Goal: Information Seeking & Learning: Check status

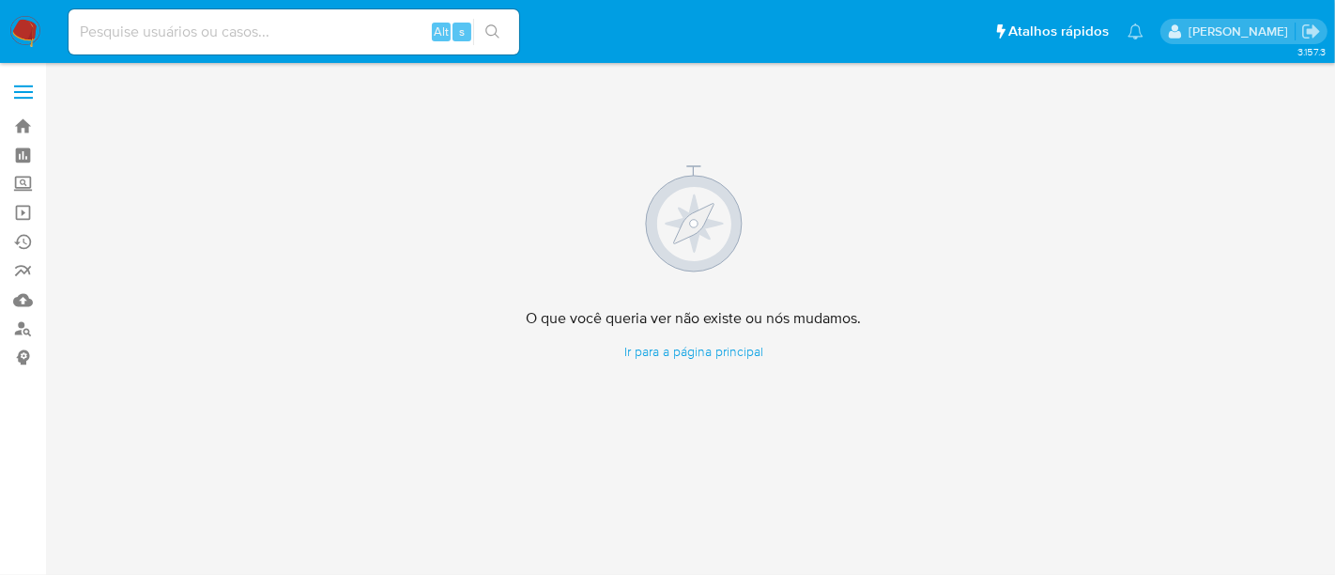
click at [20, 28] on img at bounding box center [25, 32] width 32 height 32
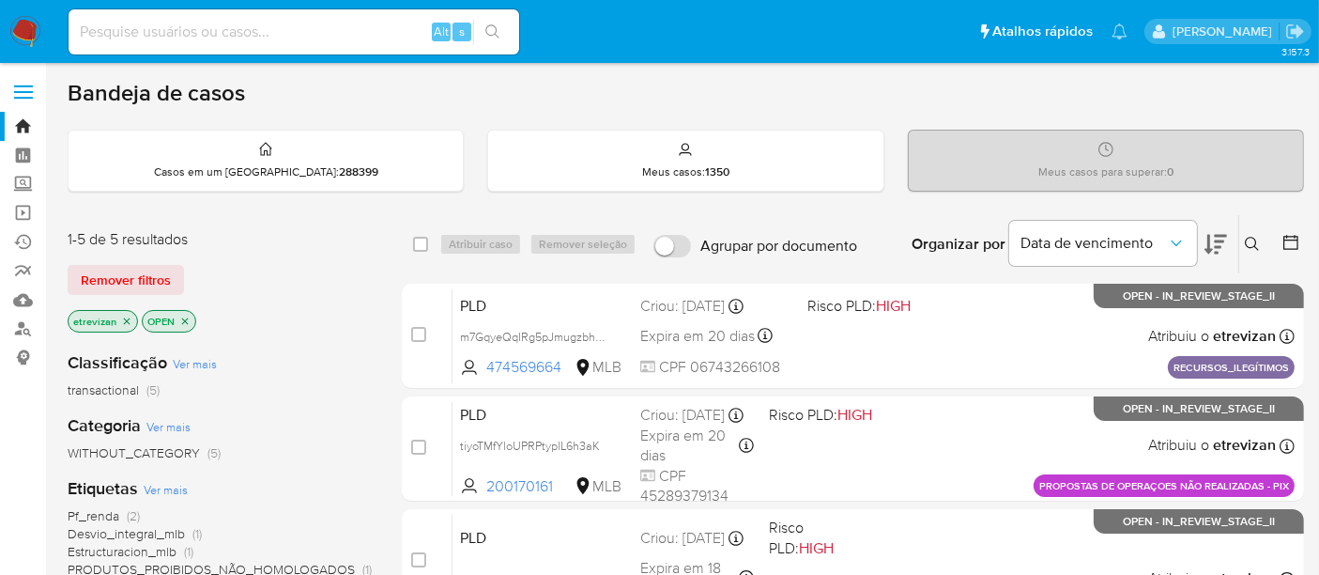
click at [278, 20] on input at bounding box center [294, 32] width 451 height 24
paste input "EpGzo4Cp48OK4bThViUMypq4"
type input "EpGzo4Cp48OK4bThViUMypq4"
click at [501, 24] on button "search-icon" at bounding box center [492, 32] width 38 height 26
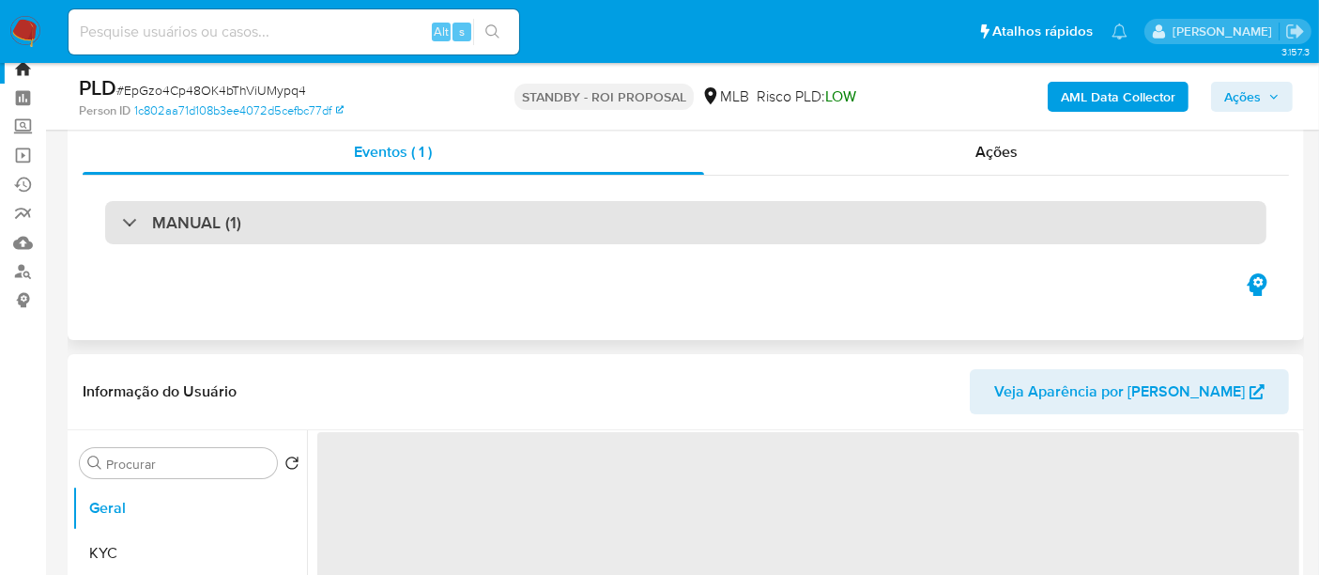
scroll to position [208, 0]
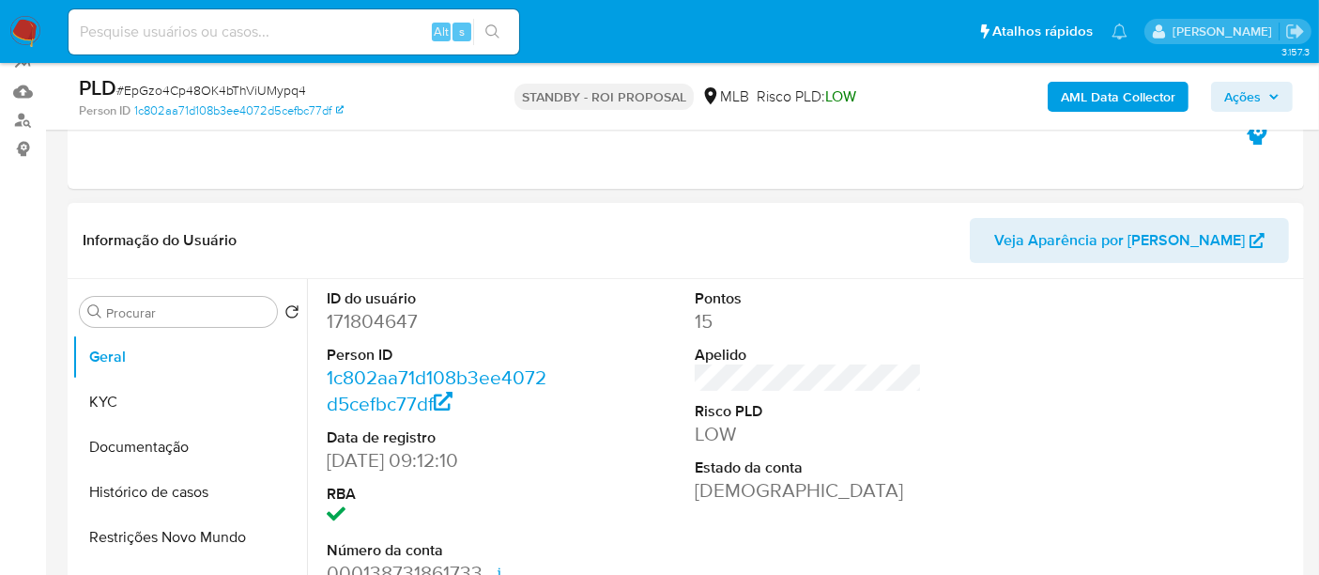
select select "10"
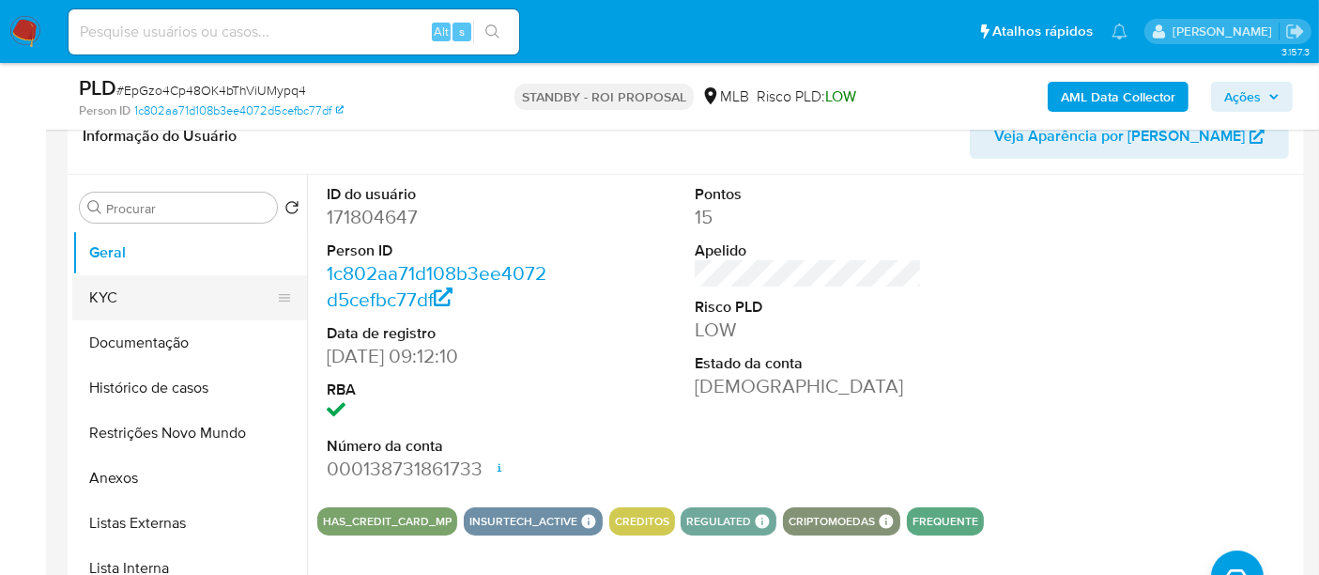
click at [129, 300] on button "KYC" at bounding box center [182, 297] width 220 height 45
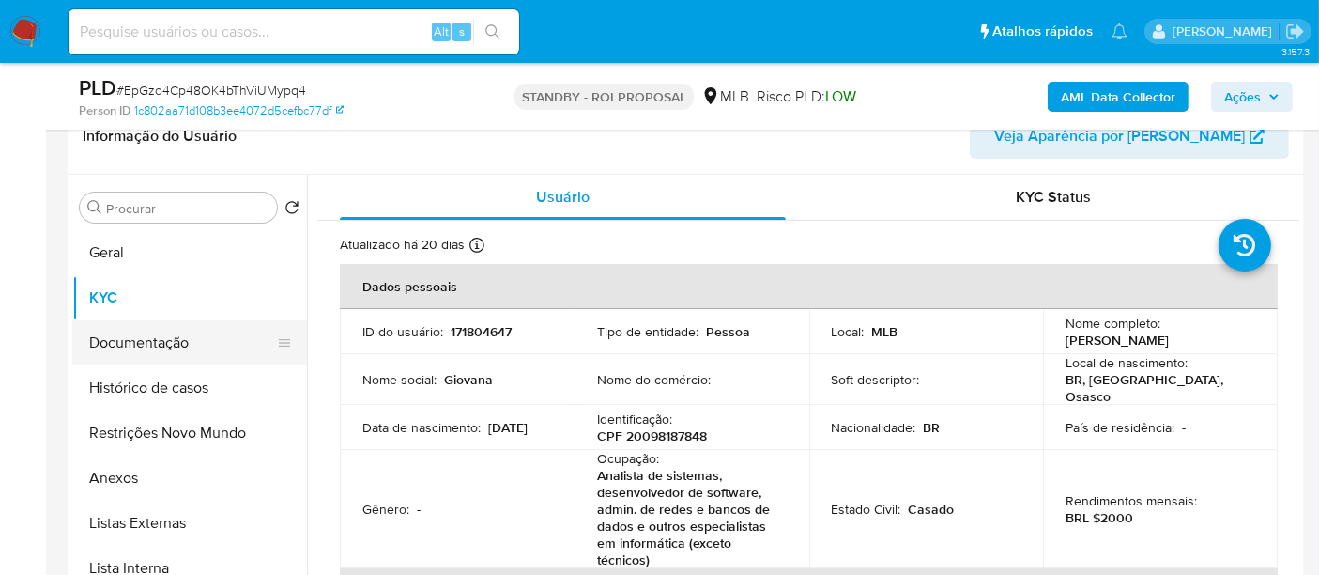
click at [160, 345] on button "Documentação" at bounding box center [182, 342] width 220 height 45
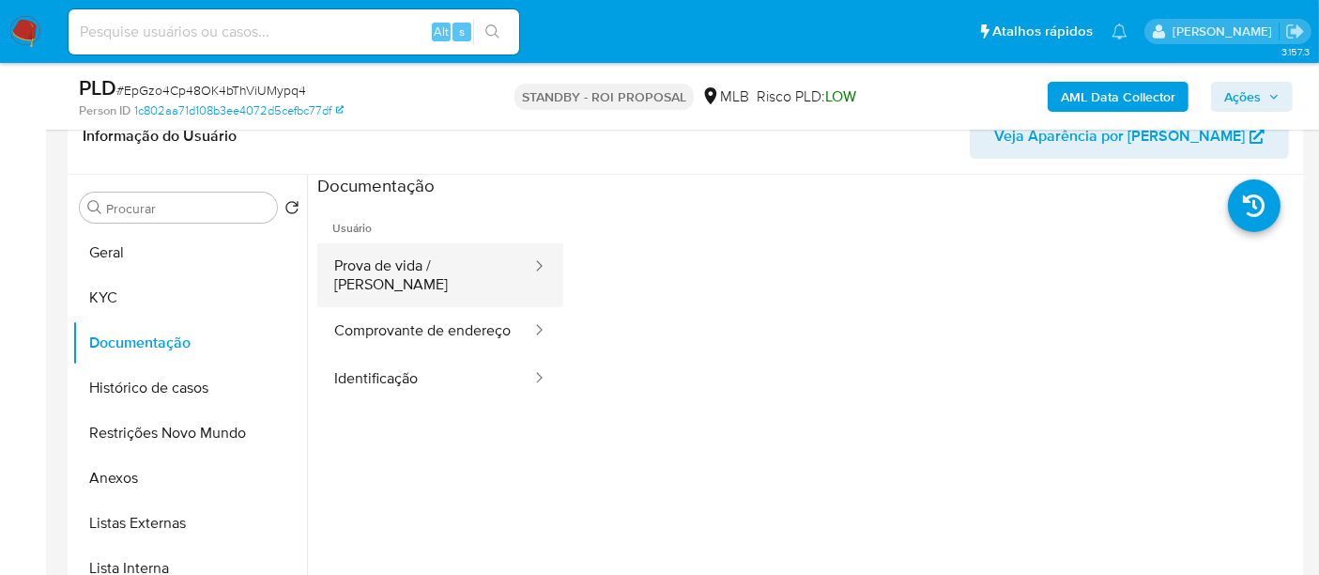
click at [455, 262] on button "Prova de vida / [PERSON_NAME]" at bounding box center [425, 275] width 216 height 64
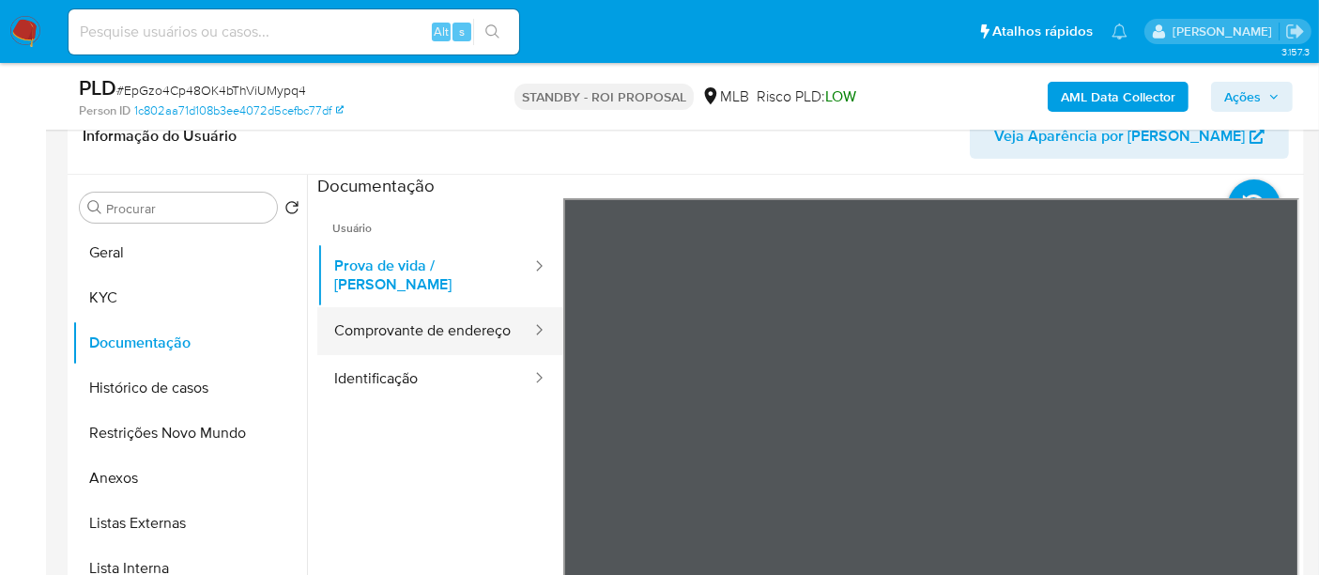
click at [410, 315] on button "Comprovante de endereço" at bounding box center [425, 331] width 216 height 48
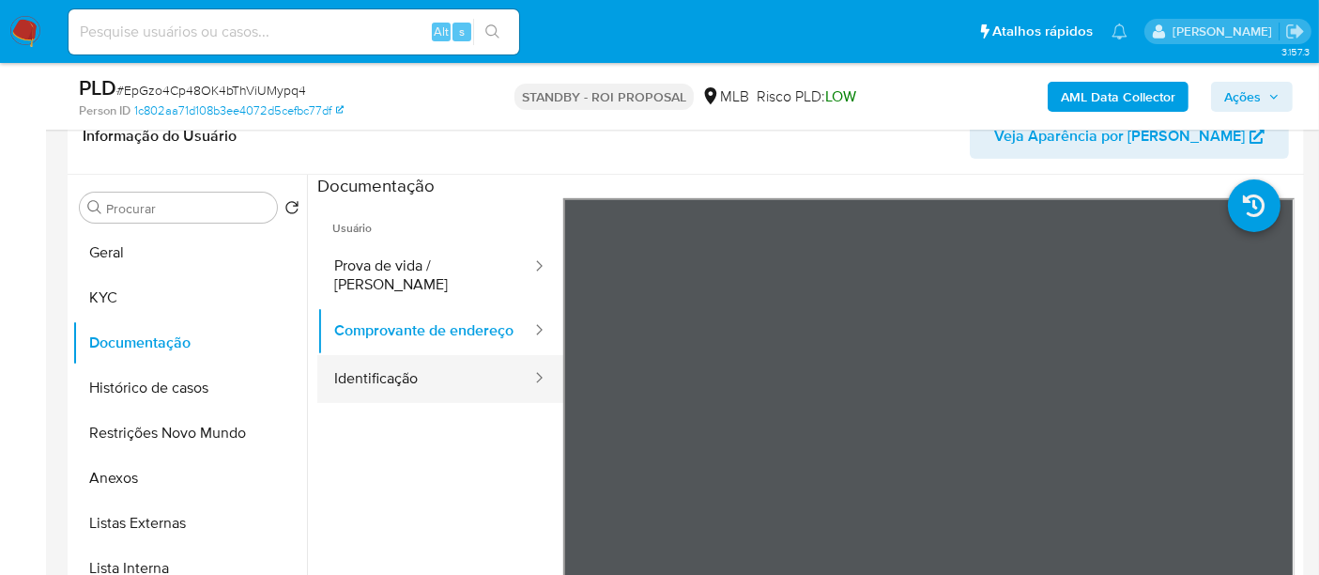
click at [386, 385] on button "Identificação" at bounding box center [425, 379] width 216 height 48
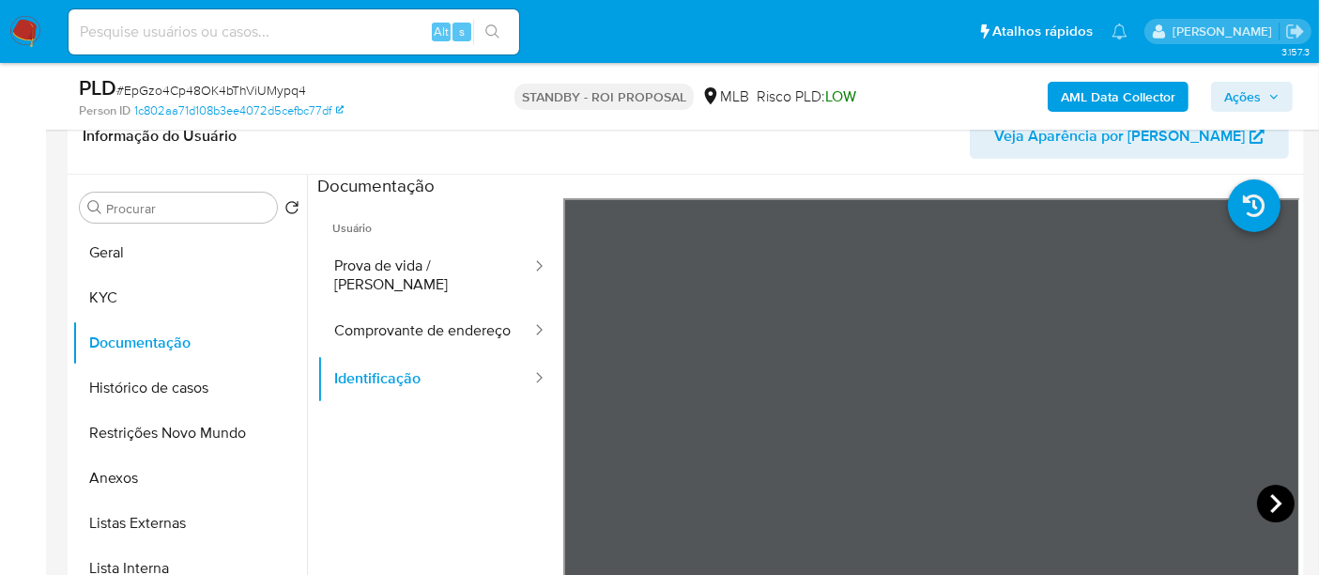
click at [1269, 509] on icon at bounding box center [1276, 503] width 38 height 38
click at [125, 301] on button "KYC" at bounding box center [182, 297] width 220 height 45
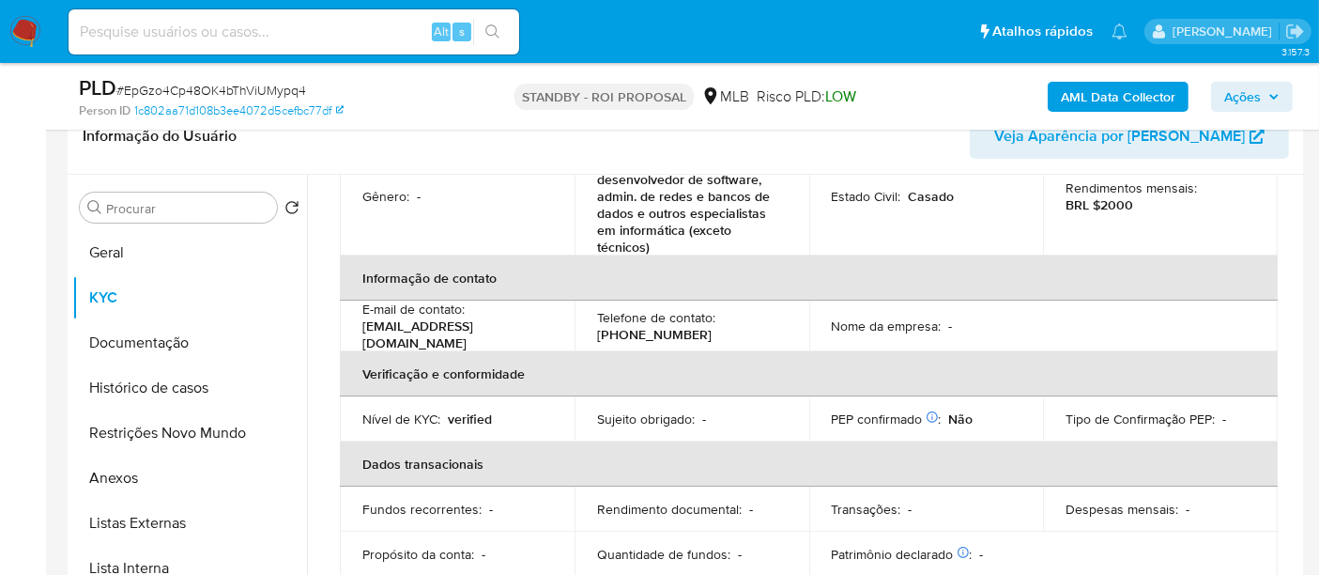
click at [192, 38] on input at bounding box center [294, 32] width 451 height 24
paste input "cmTuERV5uqspPiIyPGakJDEr"
type input "cmTuERV5uqspPiIyPGakJDEr"
click at [486, 26] on icon "search-icon" at bounding box center [492, 31] width 14 height 14
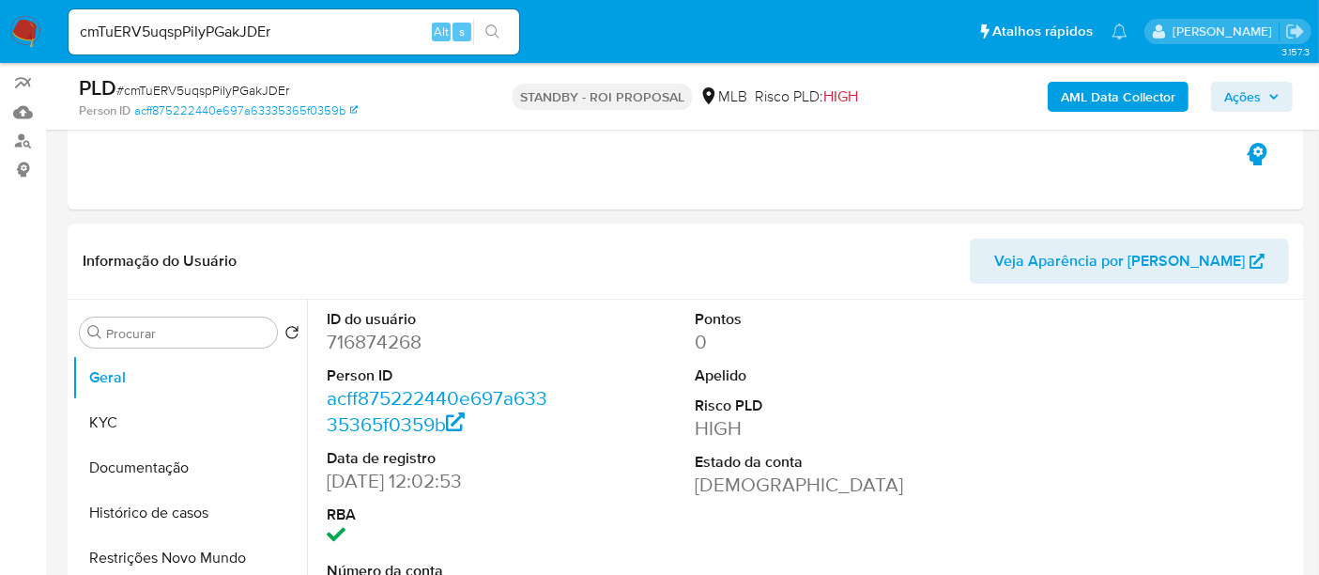
scroll to position [208, 0]
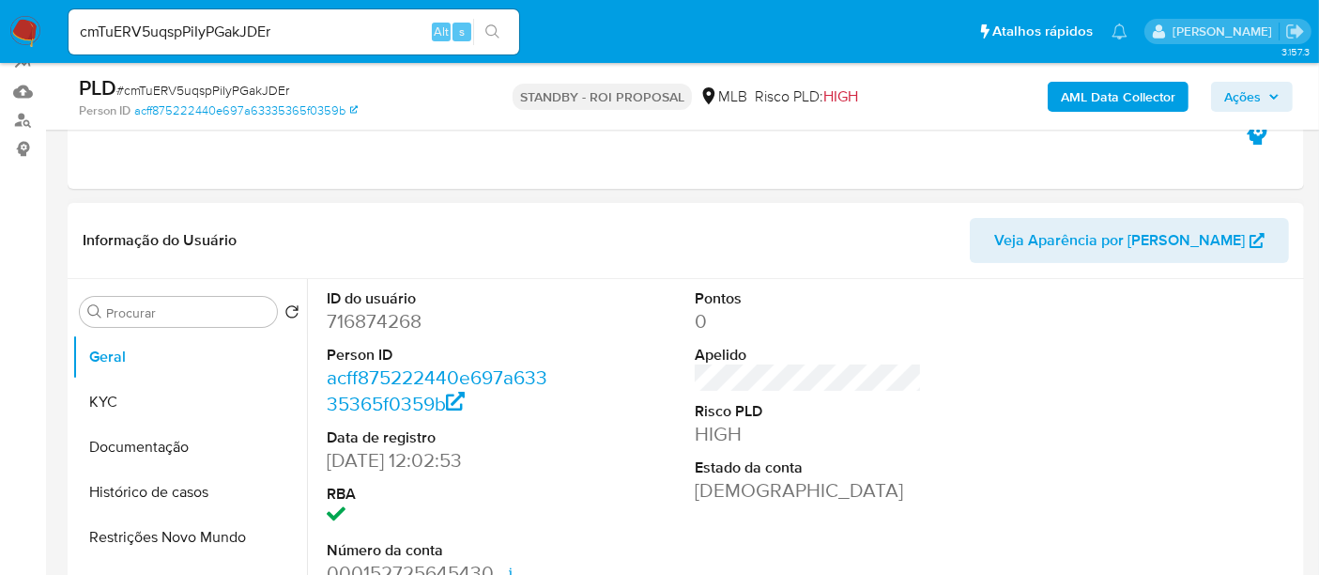
select select "10"
click at [148, 405] on button "KYC" at bounding box center [182, 401] width 220 height 45
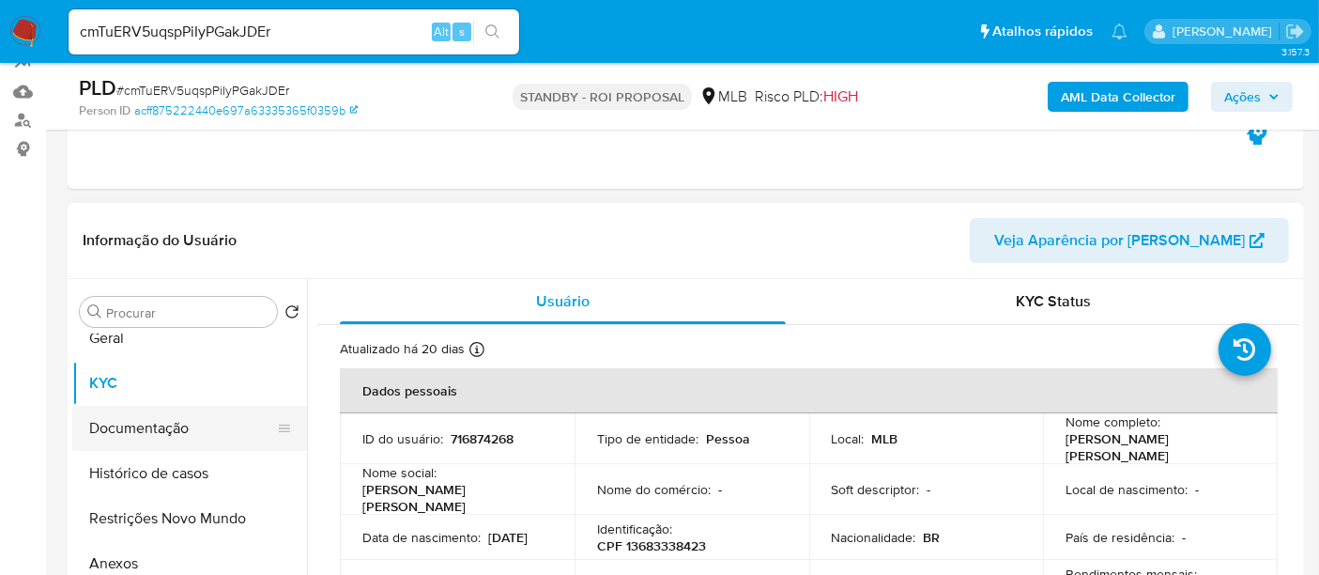
scroll to position [0, 0]
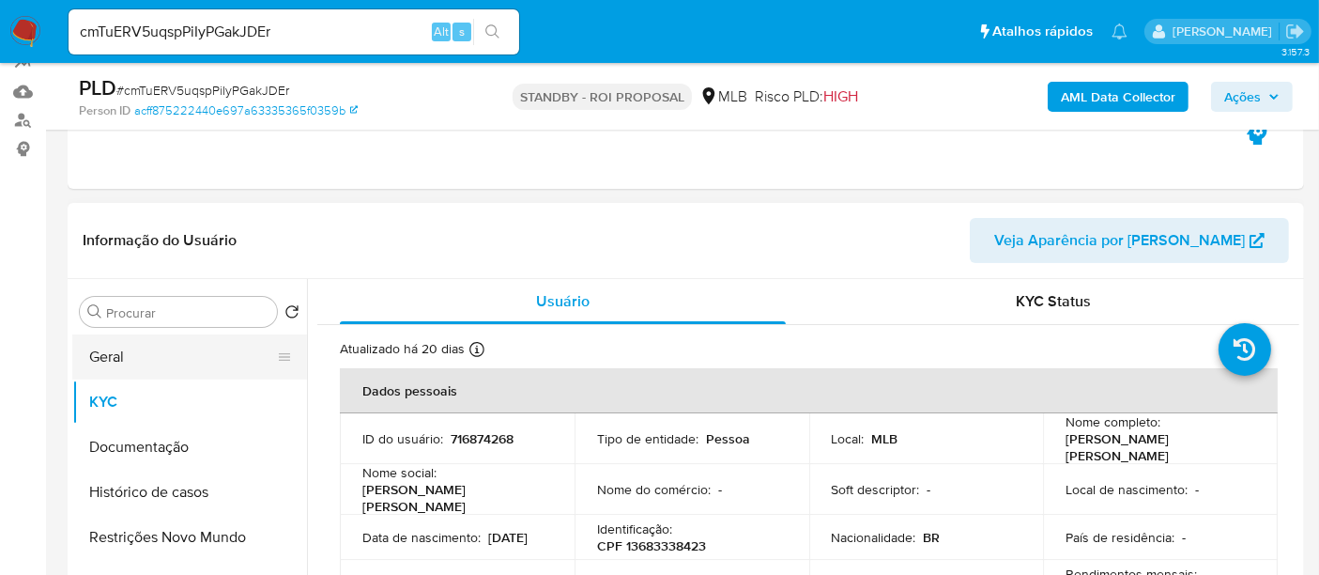
click at [118, 357] on button "Geral" at bounding box center [182, 356] width 220 height 45
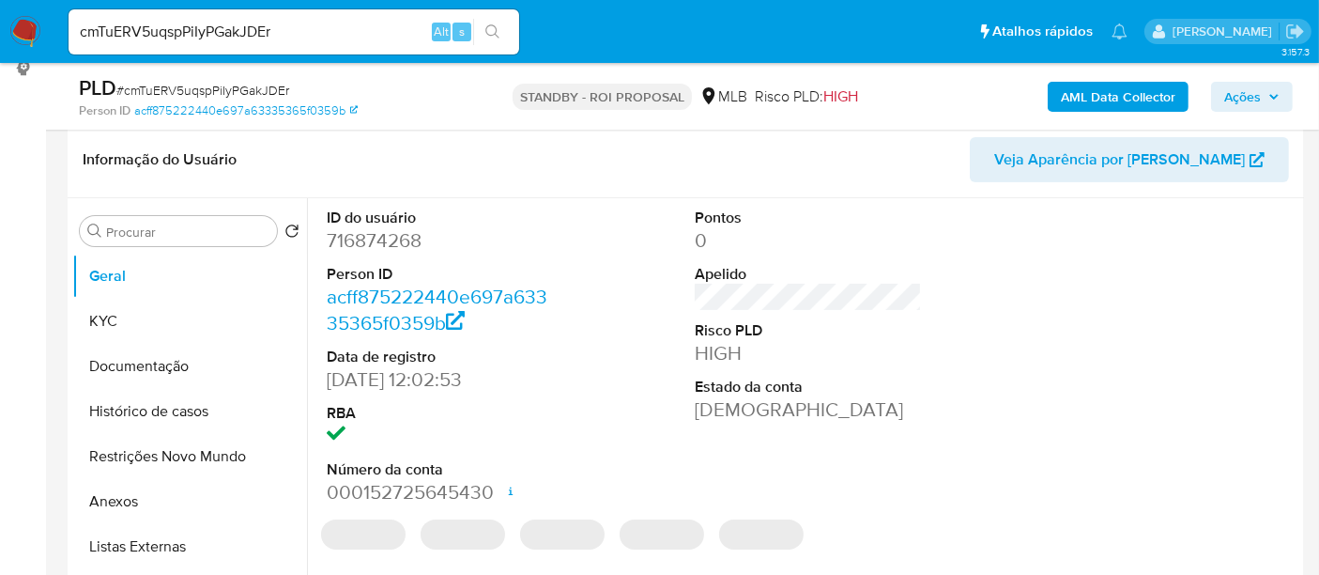
scroll to position [305, 0]
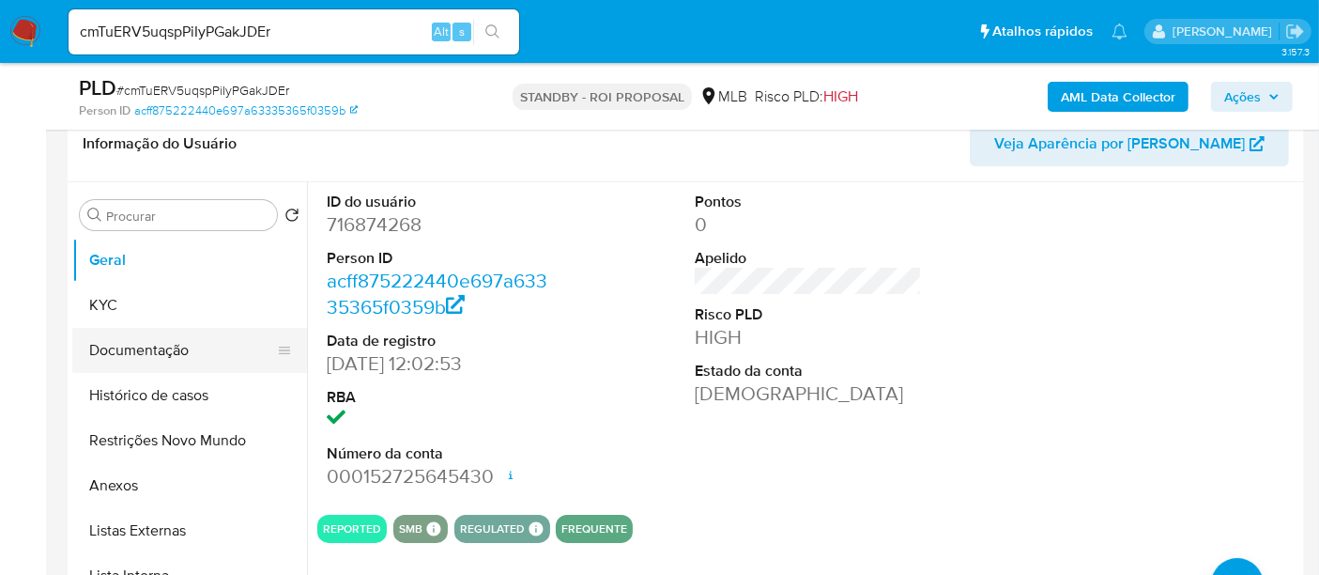
click at [131, 346] on button "Documentação" at bounding box center [182, 350] width 220 height 45
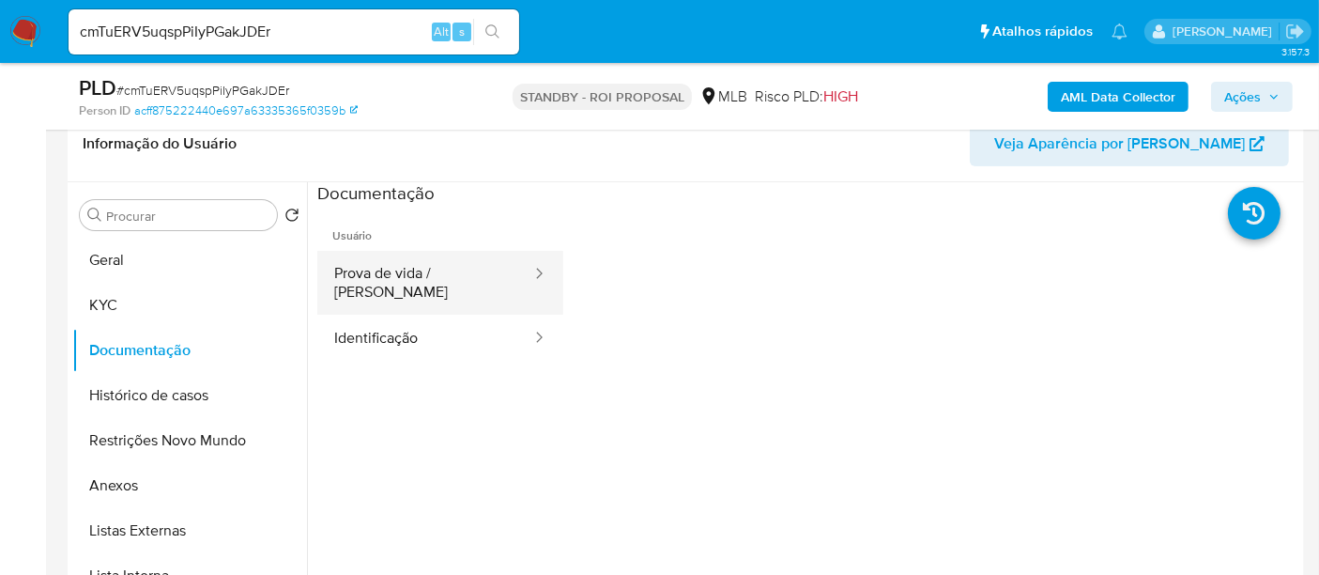
click at [453, 271] on button "Prova de vida / [PERSON_NAME]" at bounding box center [425, 283] width 216 height 64
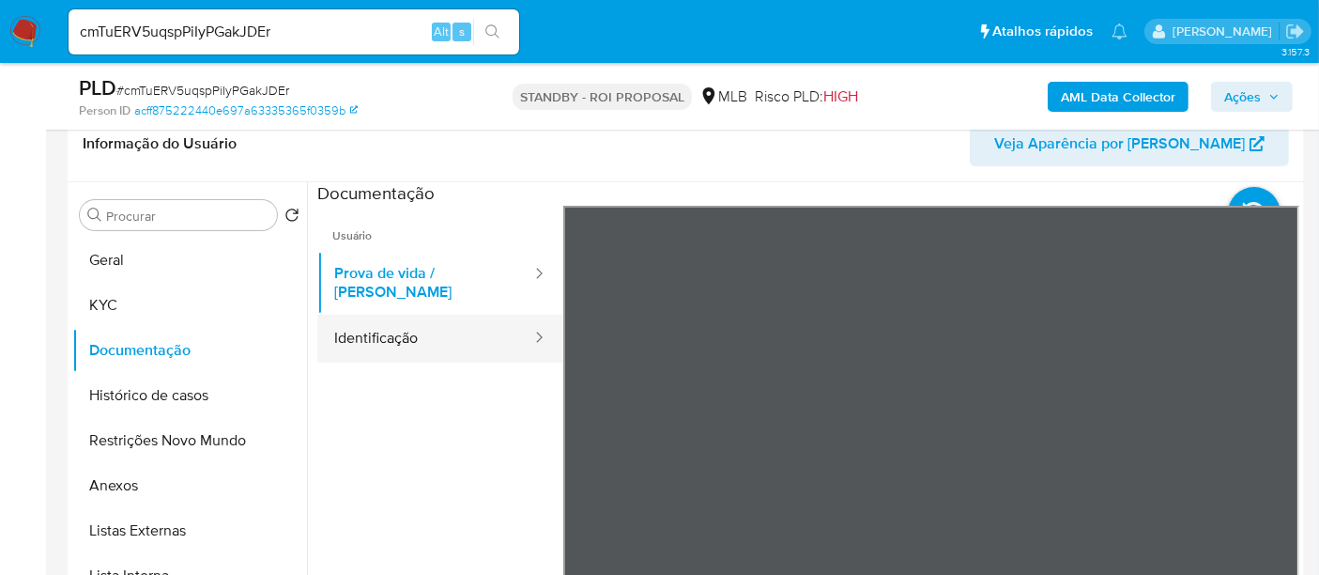
click at [398, 319] on button "Identificação" at bounding box center [425, 339] width 216 height 48
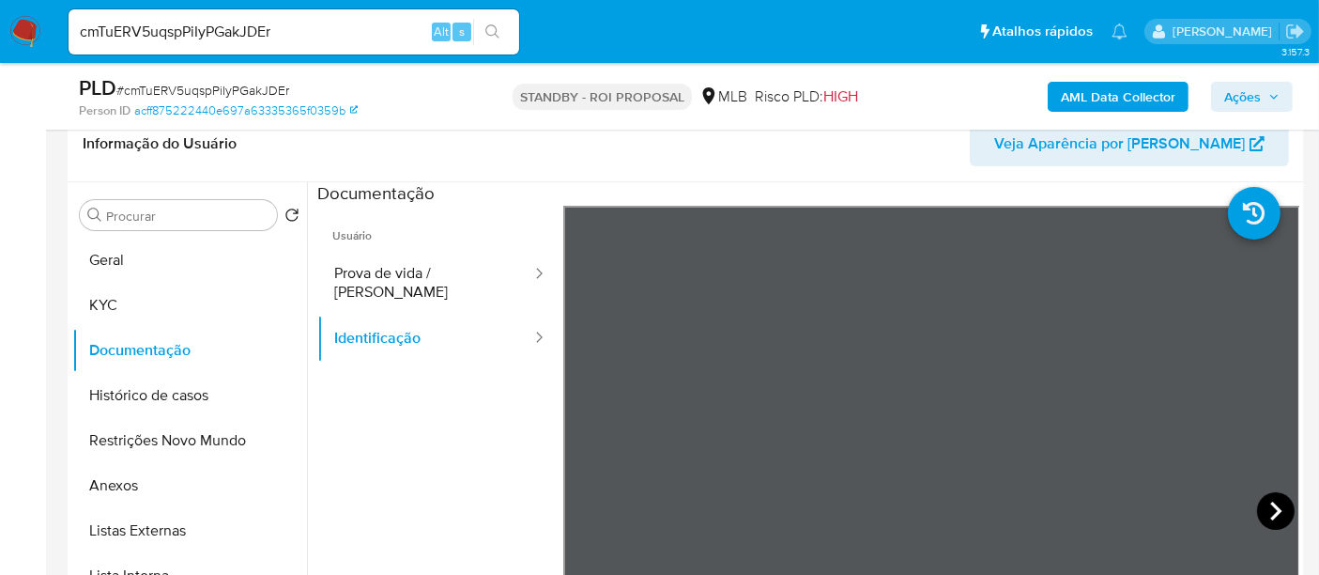
click at [1283, 513] on icon at bounding box center [1276, 511] width 38 height 38
click at [160, 390] on button "Histórico de casos" at bounding box center [182, 395] width 220 height 45
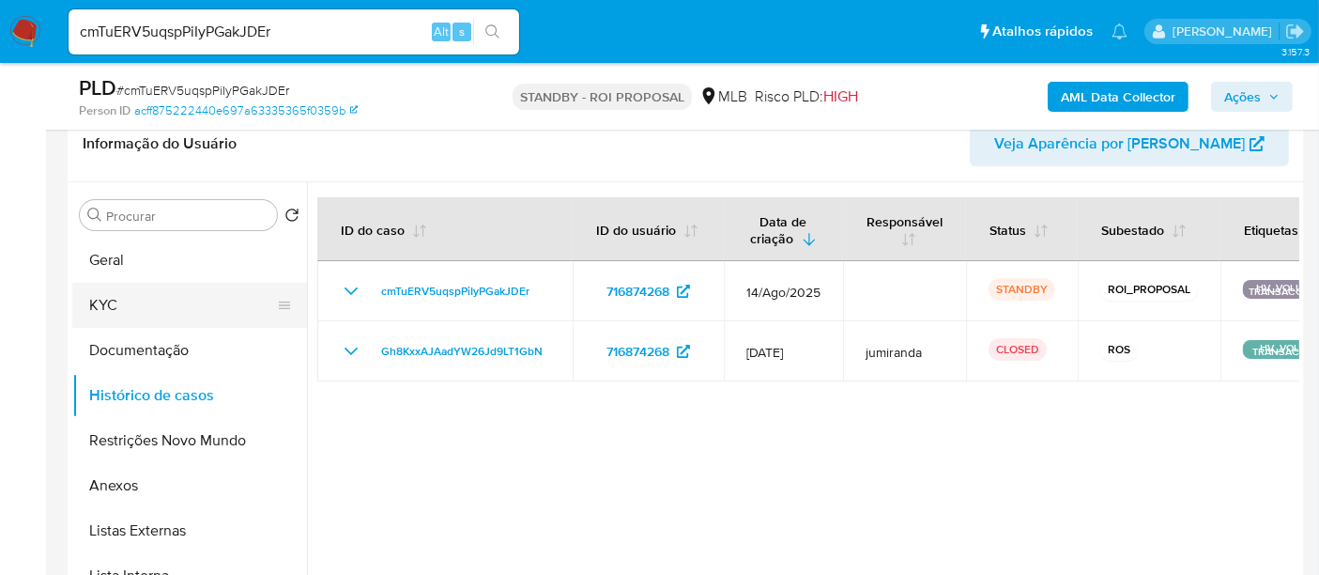
click at [123, 300] on button "KYC" at bounding box center [182, 305] width 220 height 45
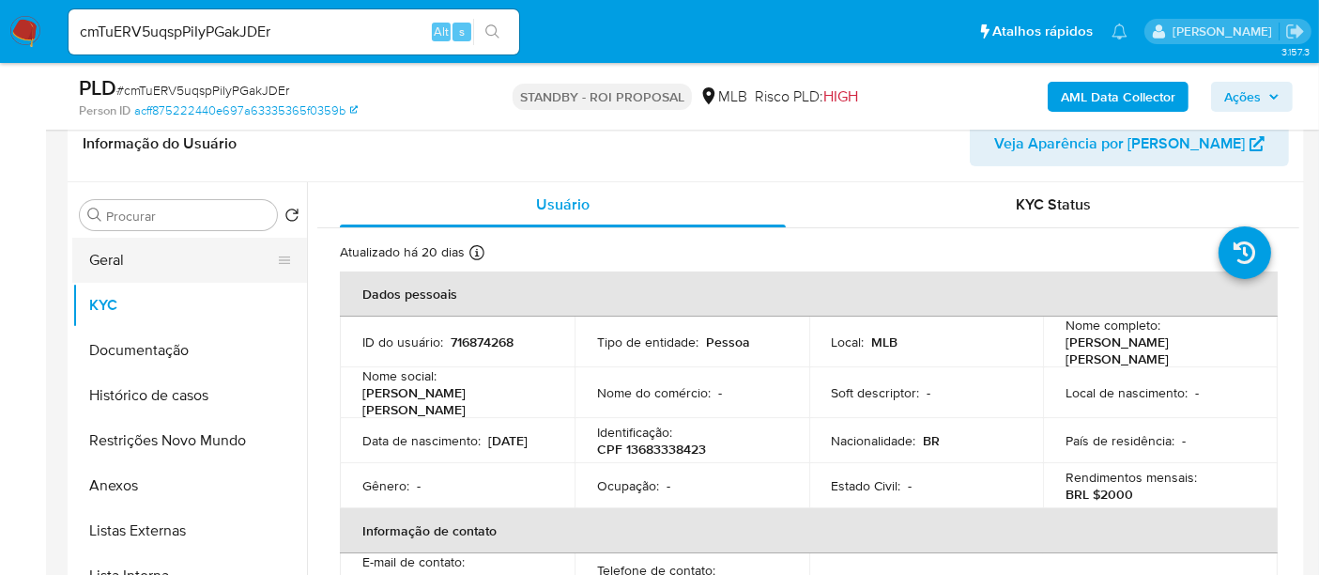
click at [131, 260] on button "Geral" at bounding box center [182, 260] width 220 height 45
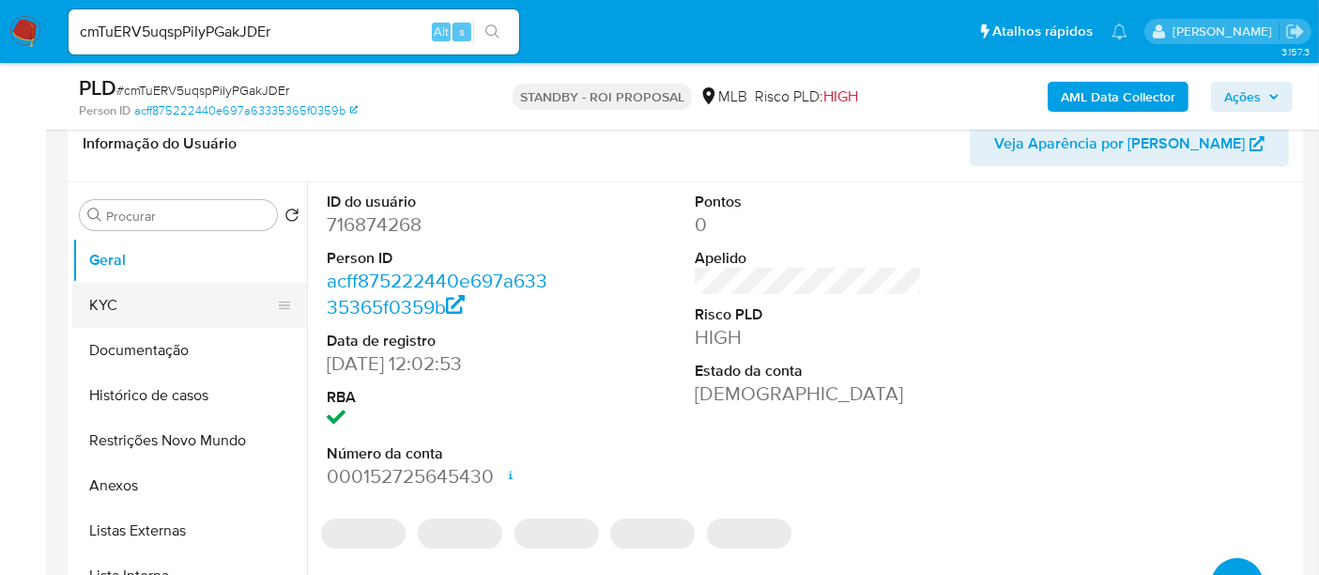
click at [130, 312] on button "KYC" at bounding box center [182, 305] width 220 height 45
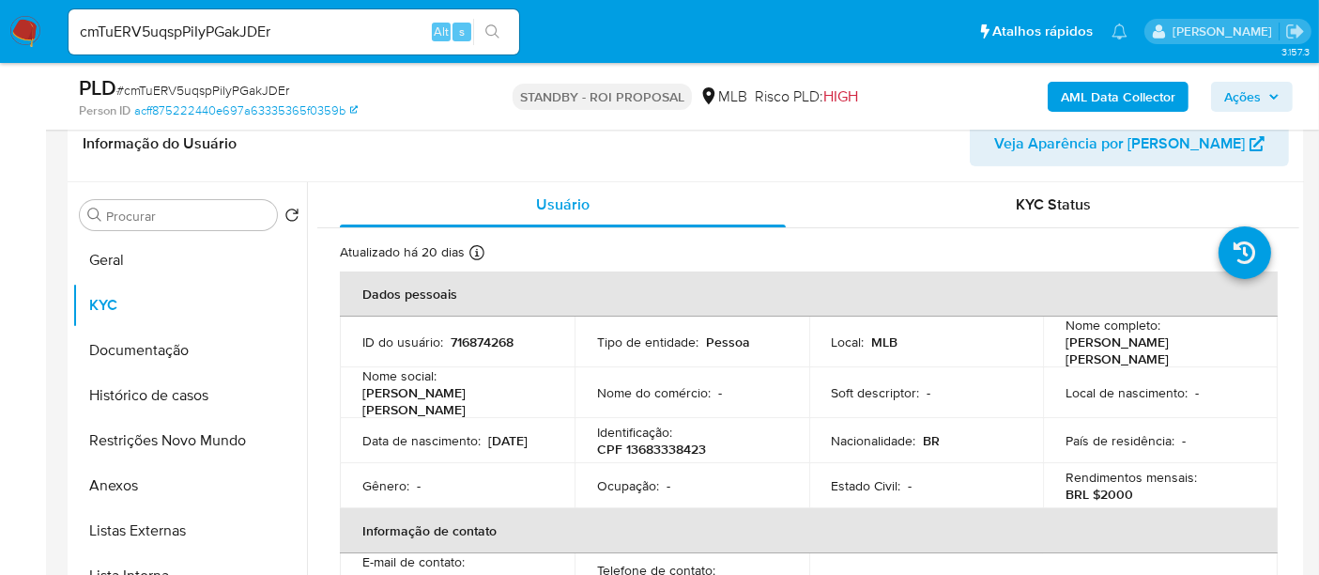
drag, startPoint x: 360, startPoint y: 438, endPoint x: 480, endPoint y: 443, distance: 120.3
click at [480, 443] on td "Data de nascimento : 07/07/2000" at bounding box center [457, 440] width 235 height 45
copy p "07/07/2000"
drag, startPoint x: 308, startPoint y: 33, endPoint x: 0, endPoint y: 74, distance: 310.7
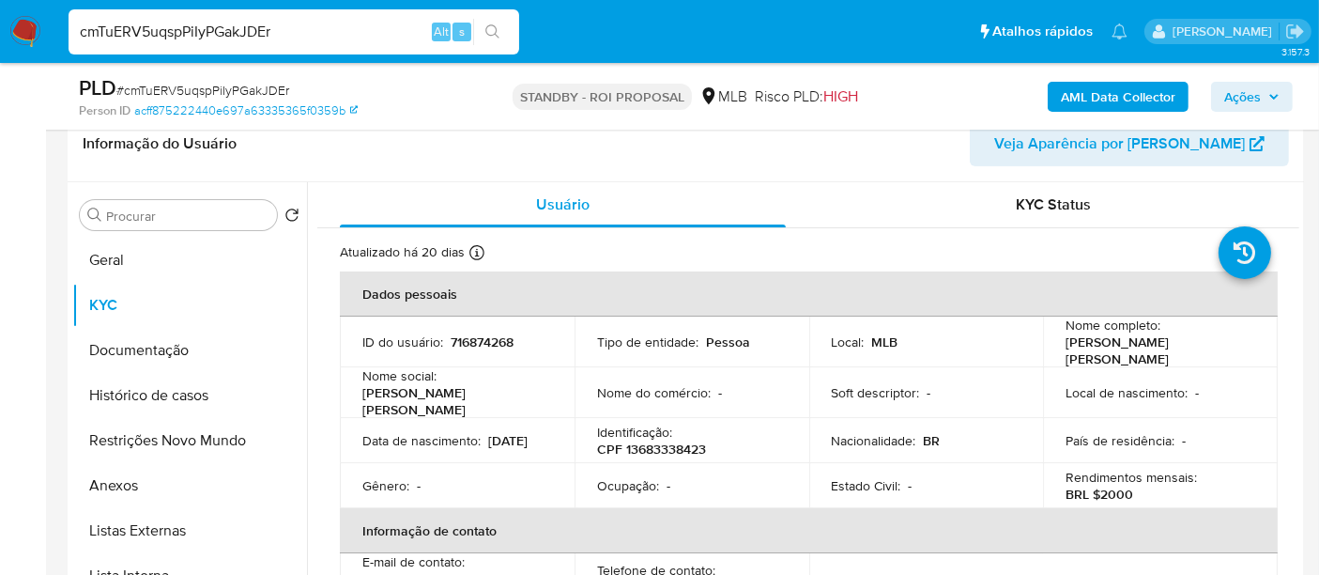
paste input "vAr2MRL8wK6dniTe0guwEyXT"
type input "vAr2MRL8wK6dniTe0guwEyXT"
click at [497, 26] on icon "search-icon" at bounding box center [492, 31] width 15 height 15
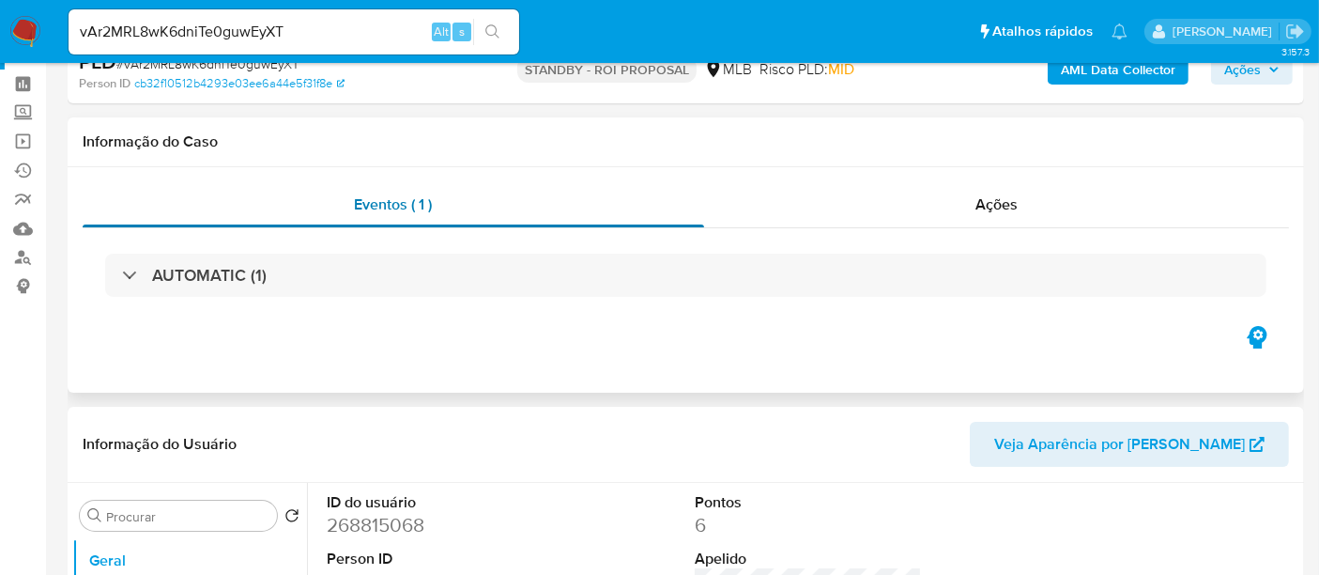
scroll to position [104, 0]
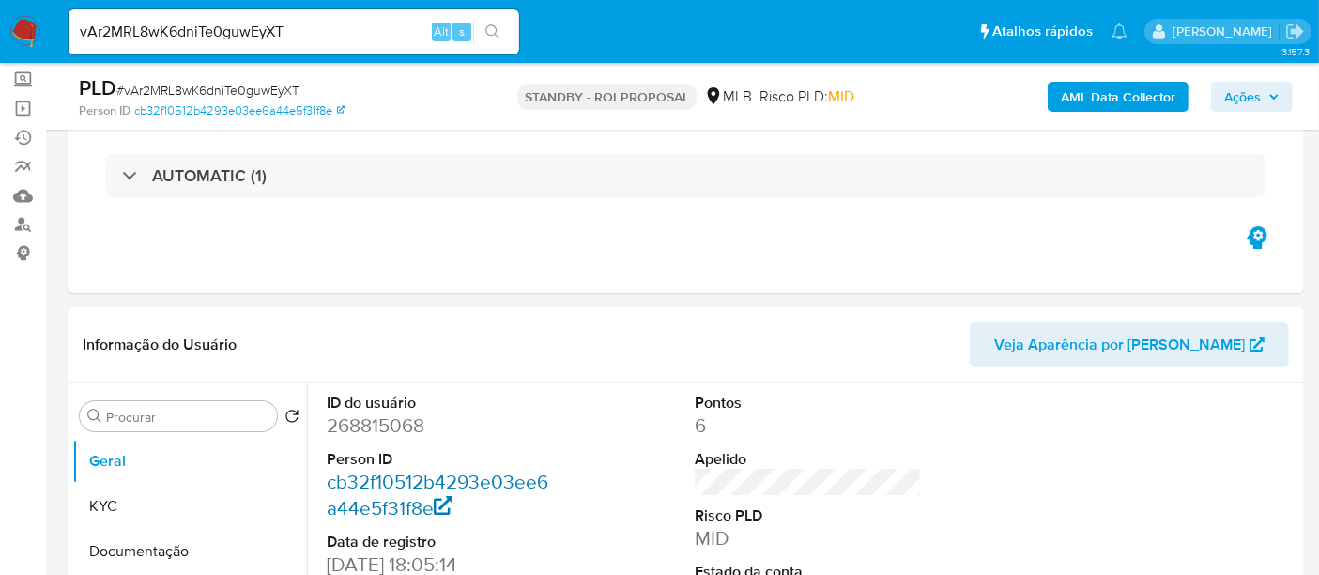
select select "10"
drag, startPoint x: 329, startPoint y: 36, endPoint x: 0, endPoint y: 52, distance: 329.0
click at [0, 52] on nav "Pausado Ver notificaciones vAr2MRL8wK6dniTe0guwEyXT Alt s Atalhos rápidos Presi…" at bounding box center [659, 31] width 1319 height 63
click at [487, 27] on icon "search-icon" at bounding box center [492, 31] width 15 height 15
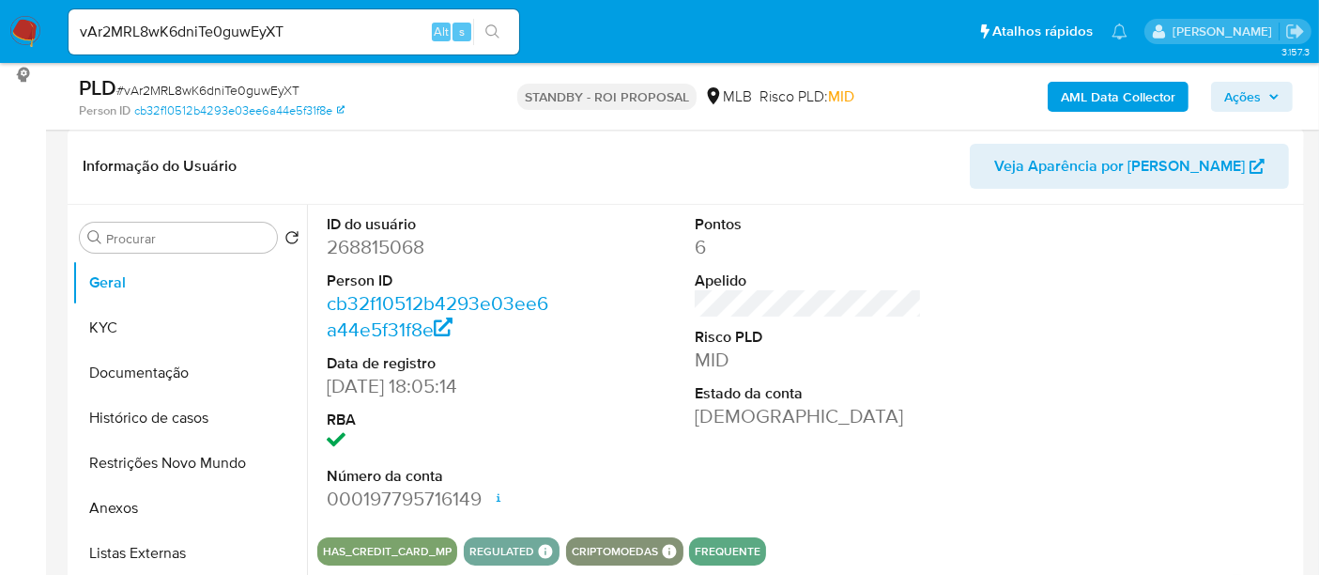
scroll to position [313, 0]
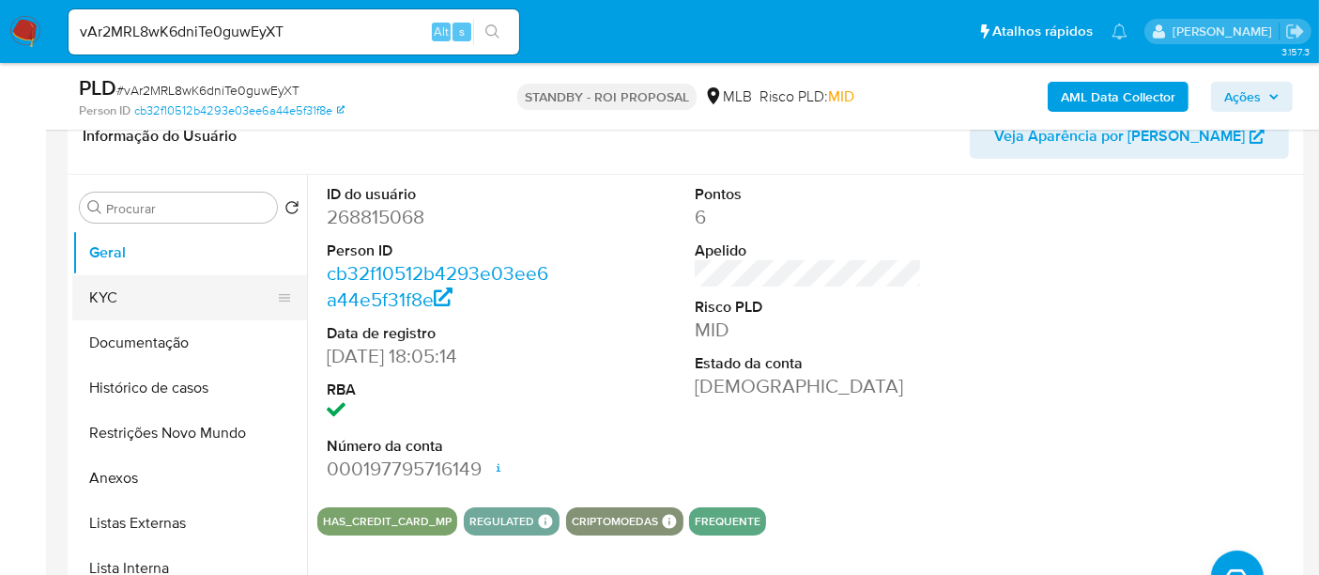
click at [118, 301] on button "KYC" at bounding box center [182, 297] width 220 height 45
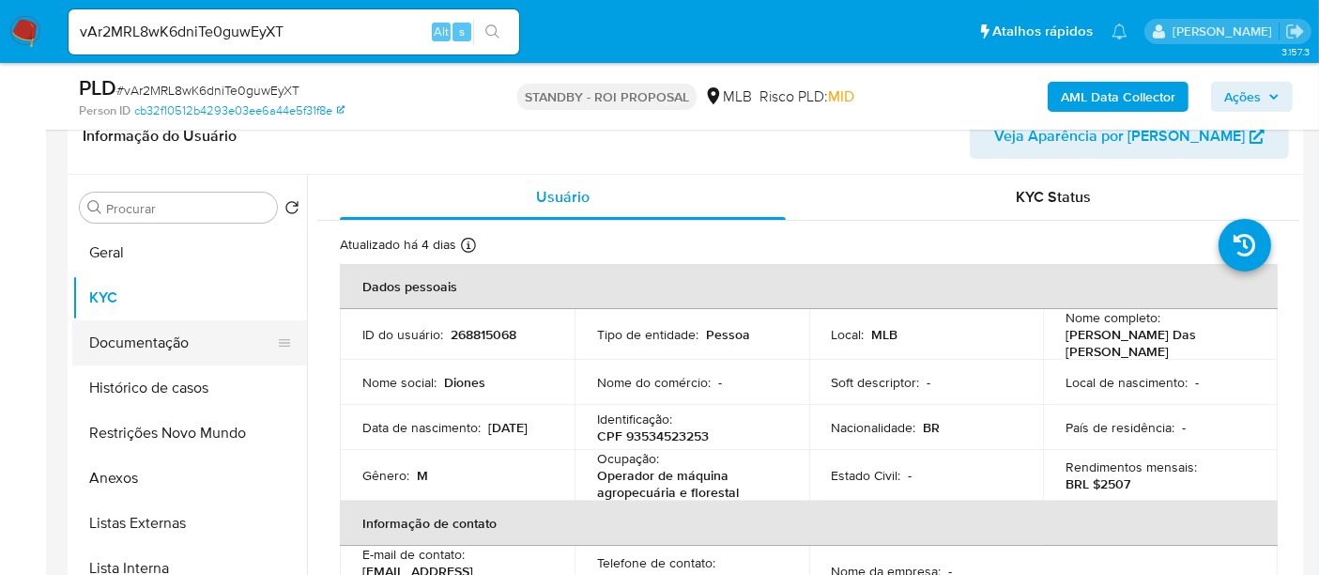
click at [162, 339] on button "Documentação" at bounding box center [182, 342] width 220 height 45
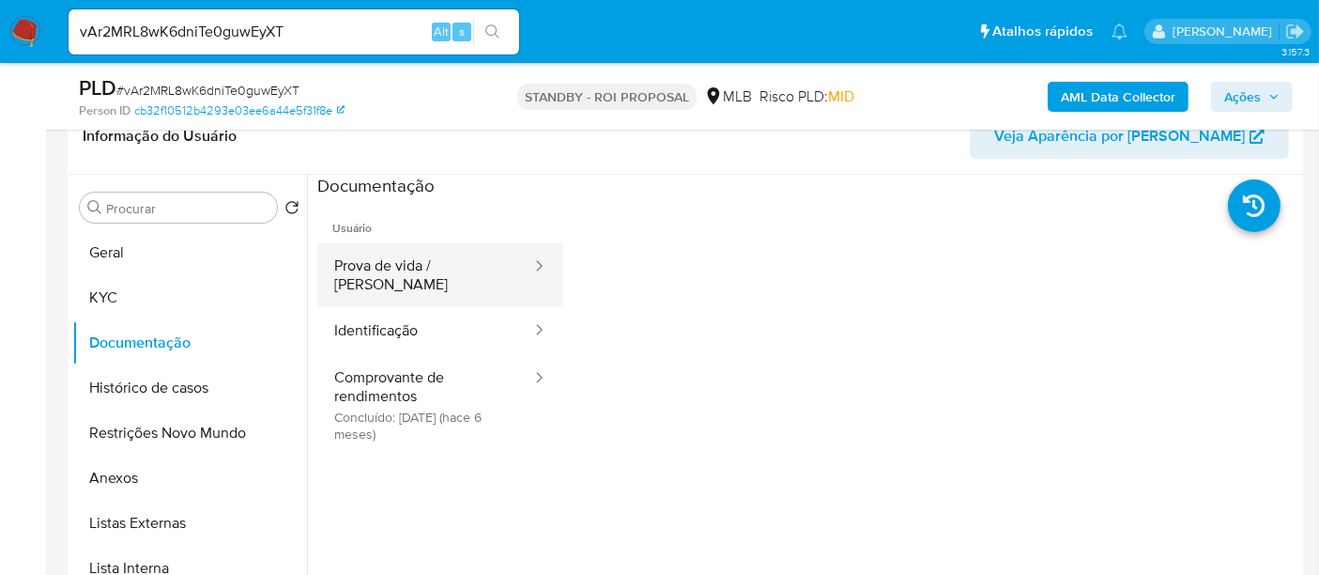
click at [450, 268] on button "Prova de vida / [PERSON_NAME]" at bounding box center [425, 275] width 216 height 64
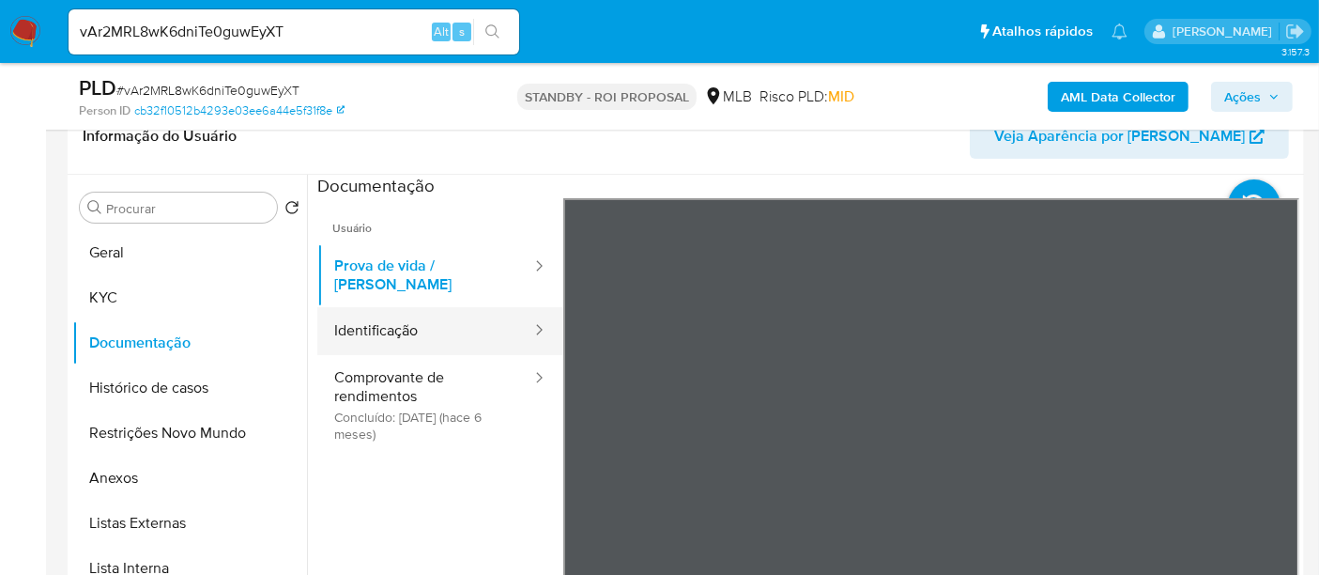
click at [398, 312] on button "Identificação" at bounding box center [425, 331] width 216 height 48
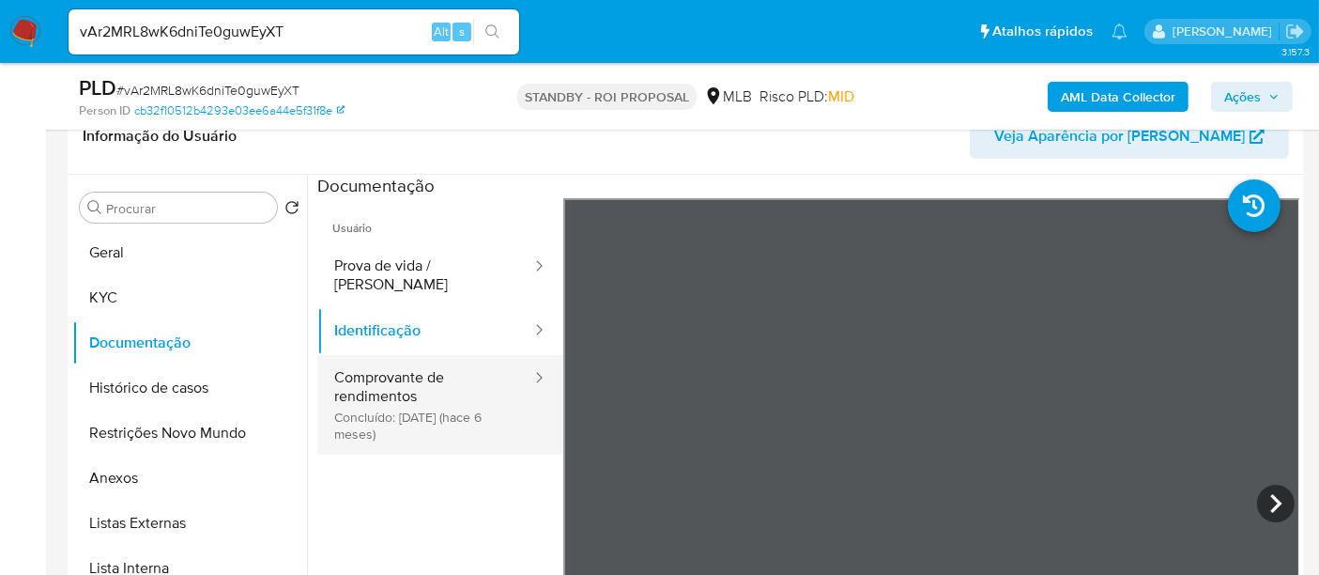
click at [430, 372] on button "Comprovante de rendimentos Concluído: 20/03/2025 (hace 6 meses)" at bounding box center [425, 405] width 216 height 100
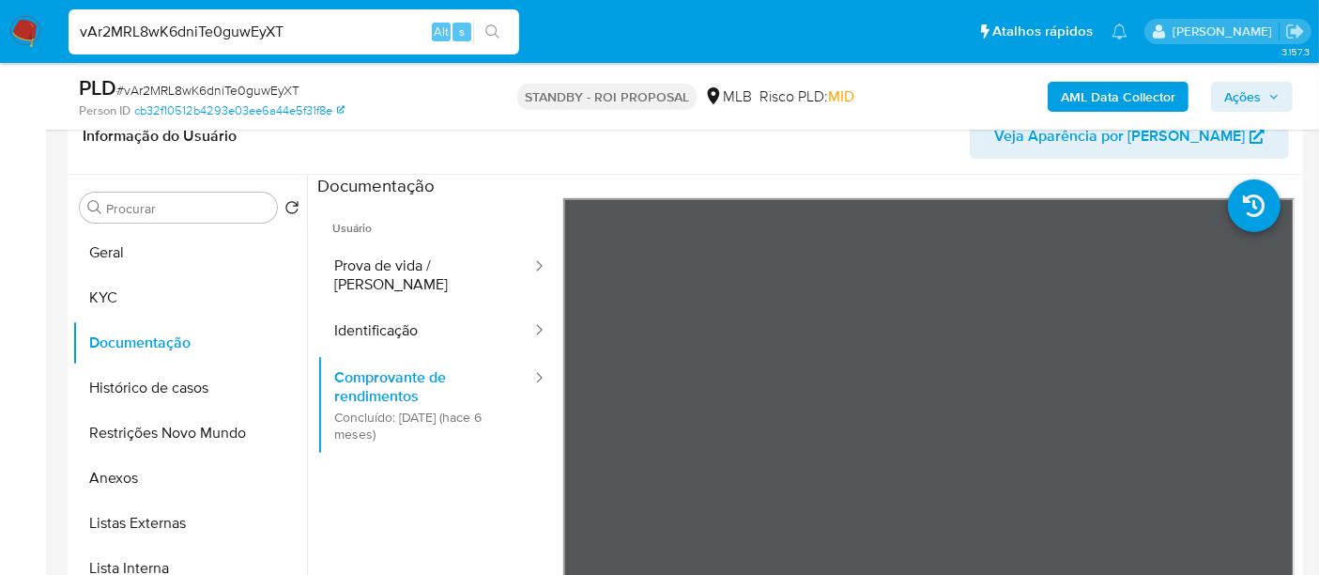
drag, startPoint x: 317, startPoint y: 27, endPoint x: 0, endPoint y: 30, distance: 317.4
click at [0, 30] on nav "Pausado Ver notificaciones vAr2MRL8wK6dniTe0guwEyXT Alt s Atalhos rápidos Presi…" at bounding box center [659, 31] width 1319 height 63
paste input "nrxfvM1Nrz06QrKPr8QHOTWO"
type input "nrxfvM1Nrz06QrKPr8QHOTWO"
click at [493, 27] on icon "search-icon" at bounding box center [492, 31] width 15 height 15
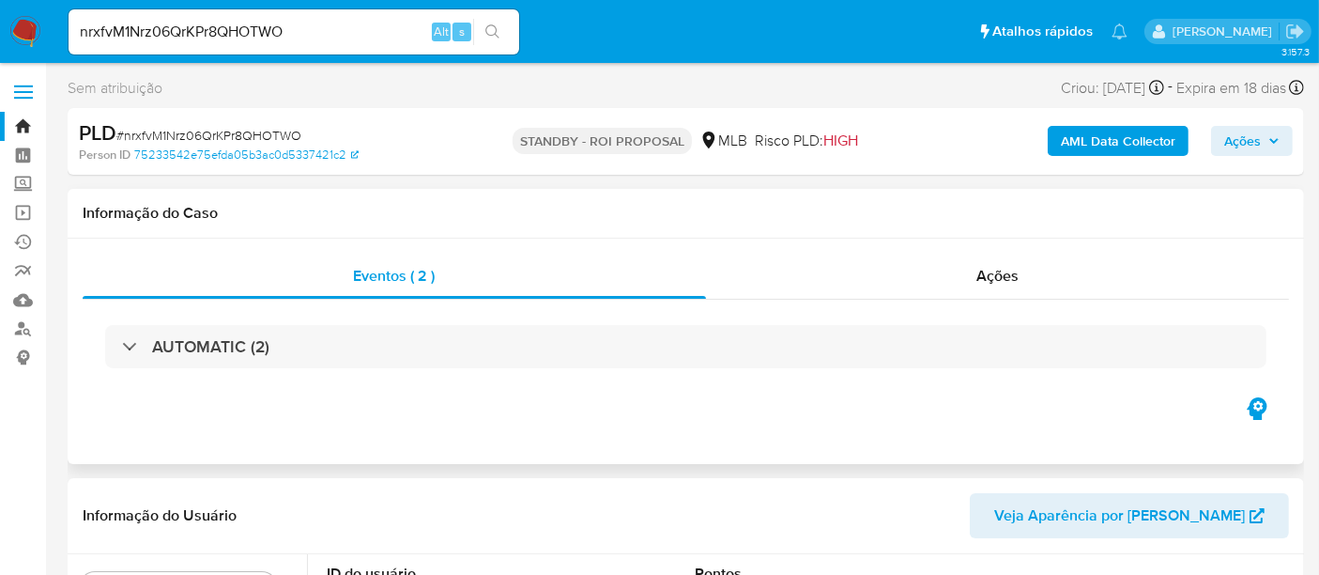
select select "10"
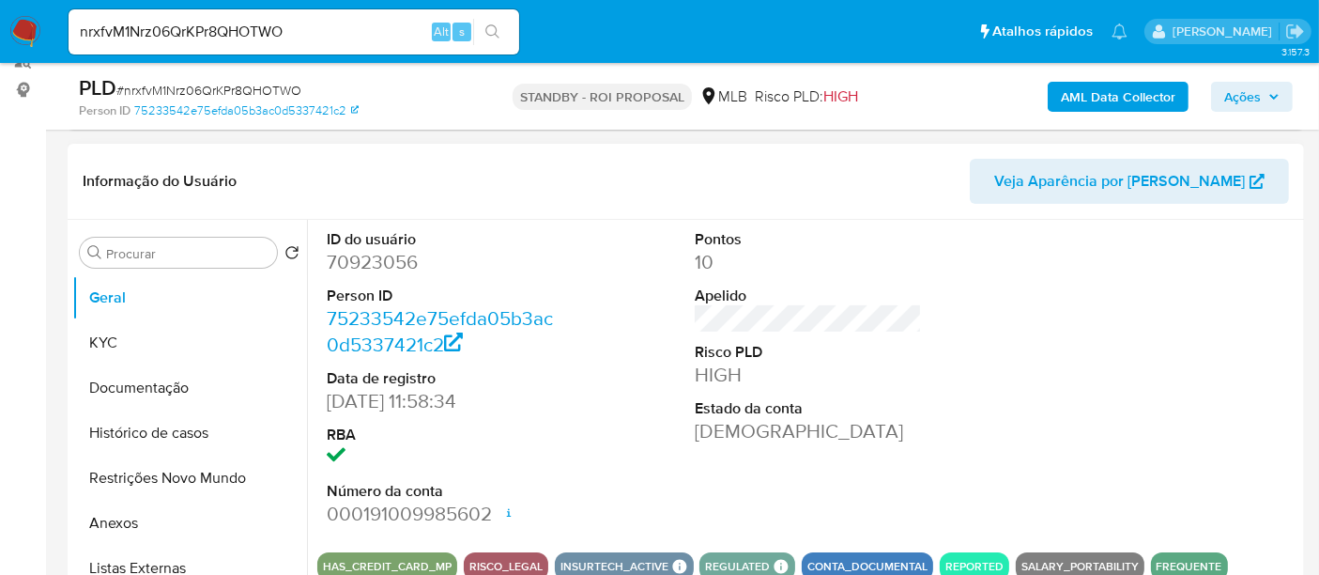
scroll to position [313, 0]
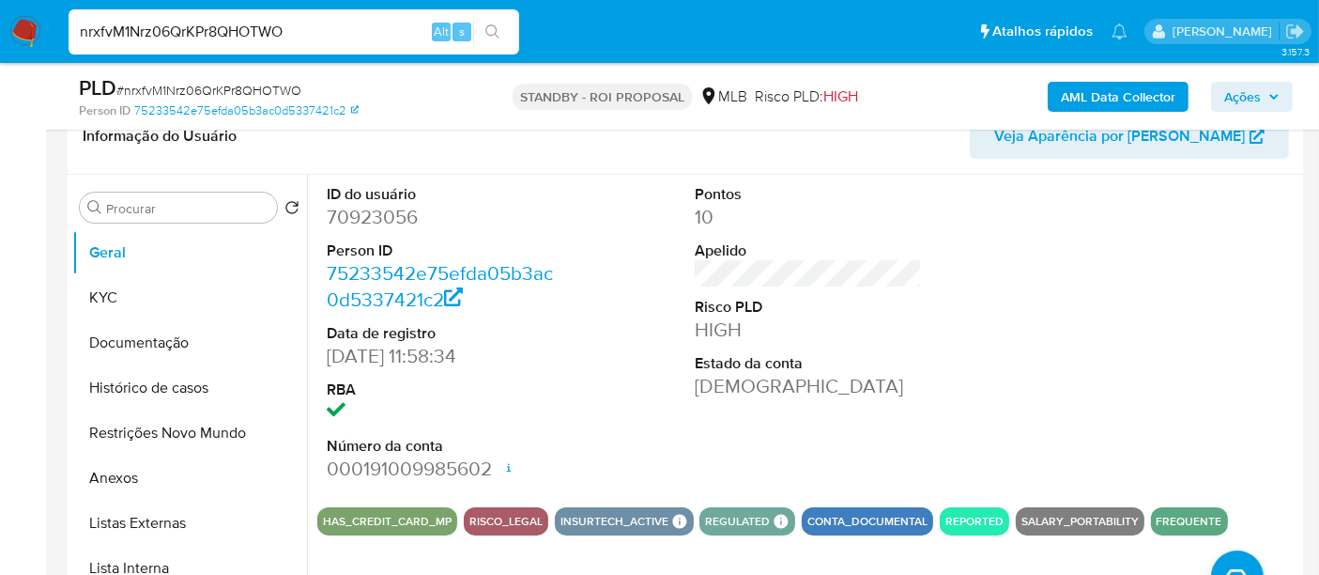
drag, startPoint x: 316, startPoint y: 36, endPoint x: 0, endPoint y: 35, distance: 316.4
click at [0, 35] on nav "Pausado Ver notificaciones nrxfvM1Nrz06QrKPr8QHOTWO Alt s Atalhos rápidos Presi…" at bounding box center [659, 31] width 1319 height 63
paste input "myJ5YigmtXCNGWLsSBXHPhF1"
type input "myJ5YigmtXCNGWLsSBXHPhF1"
click at [495, 28] on icon "search-icon" at bounding box center [492, 31] width 15 height 15
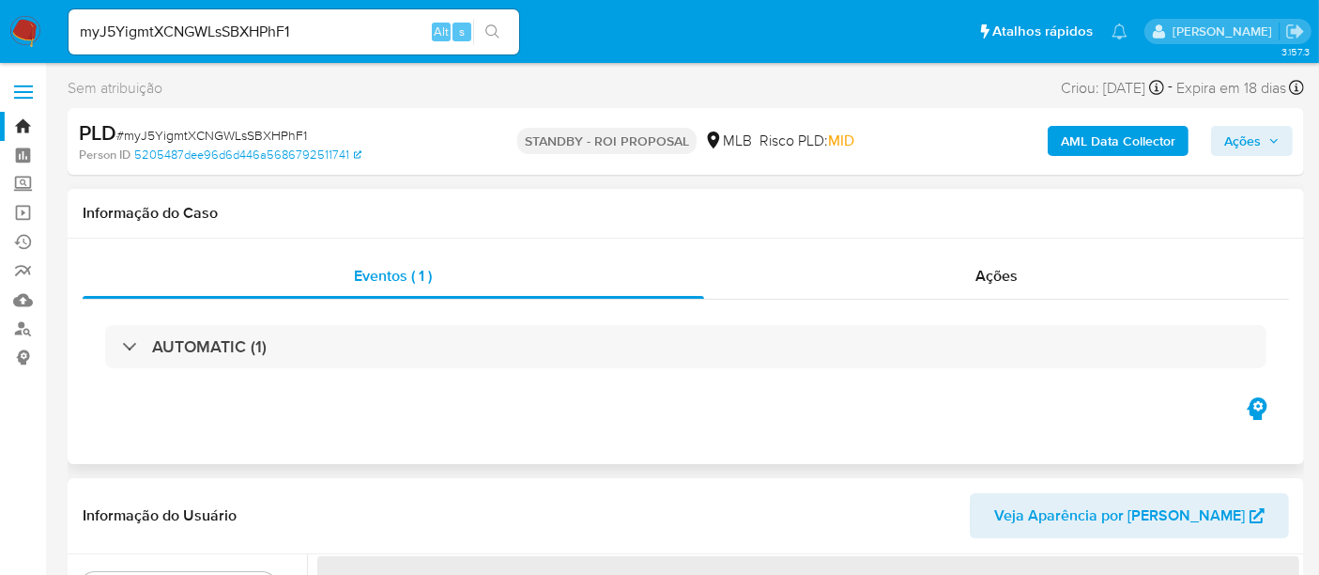
scroll to position [104, 0]
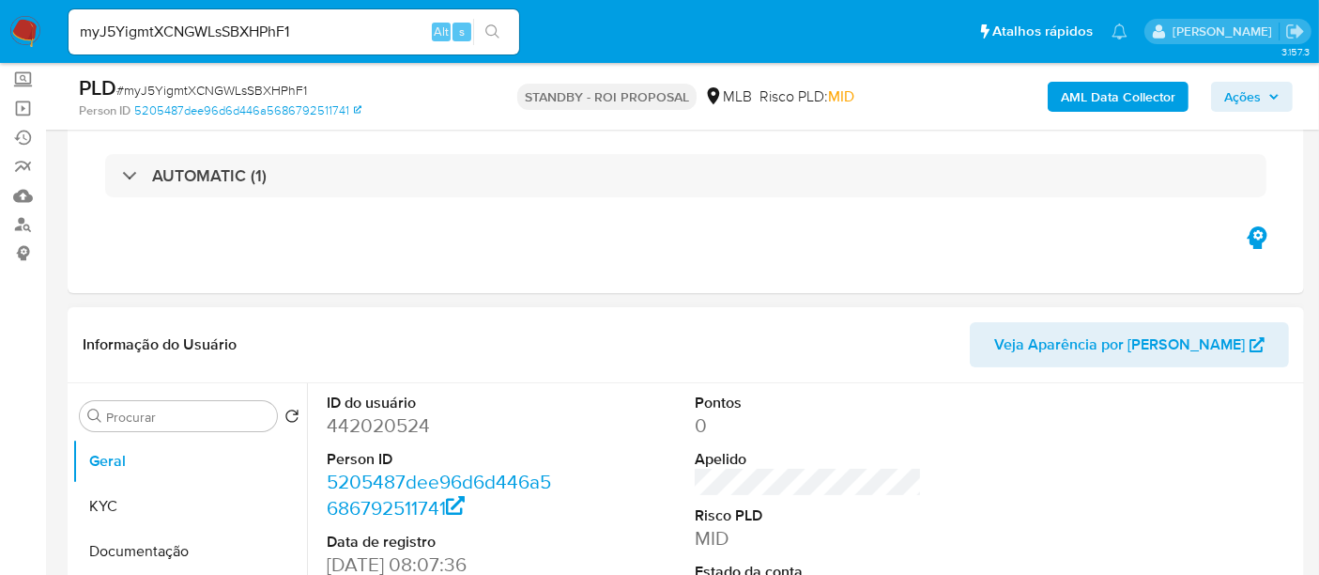
select select "10"
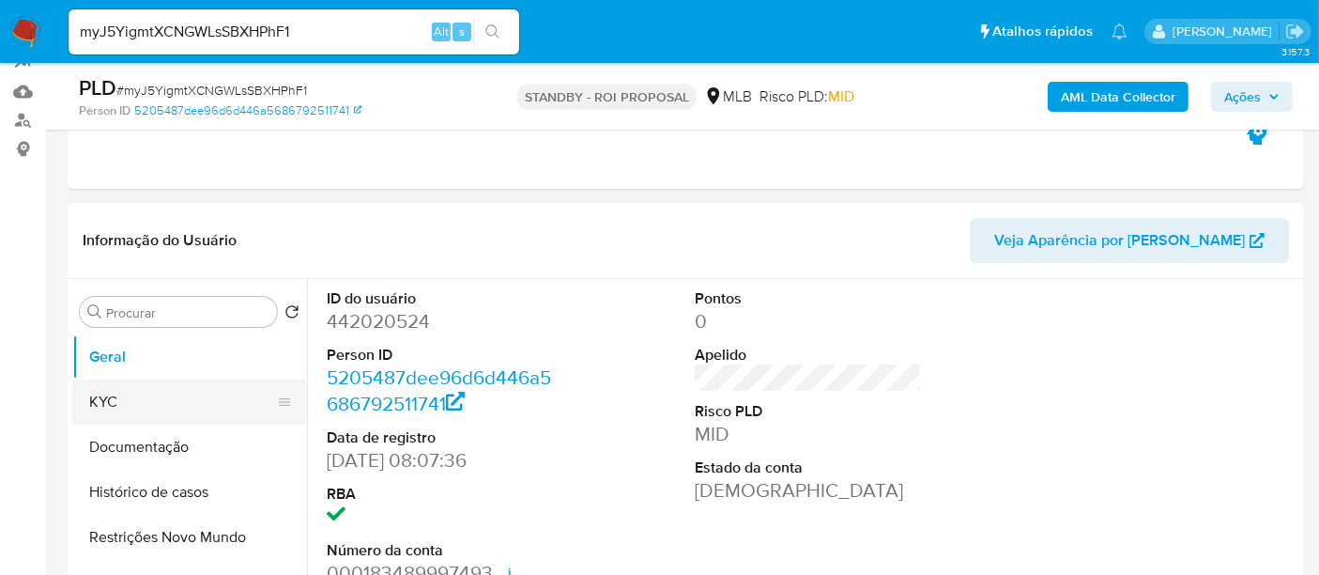
click at [99, 399] on button "KYC" at bounding box center [182, 401] width 220 height 45
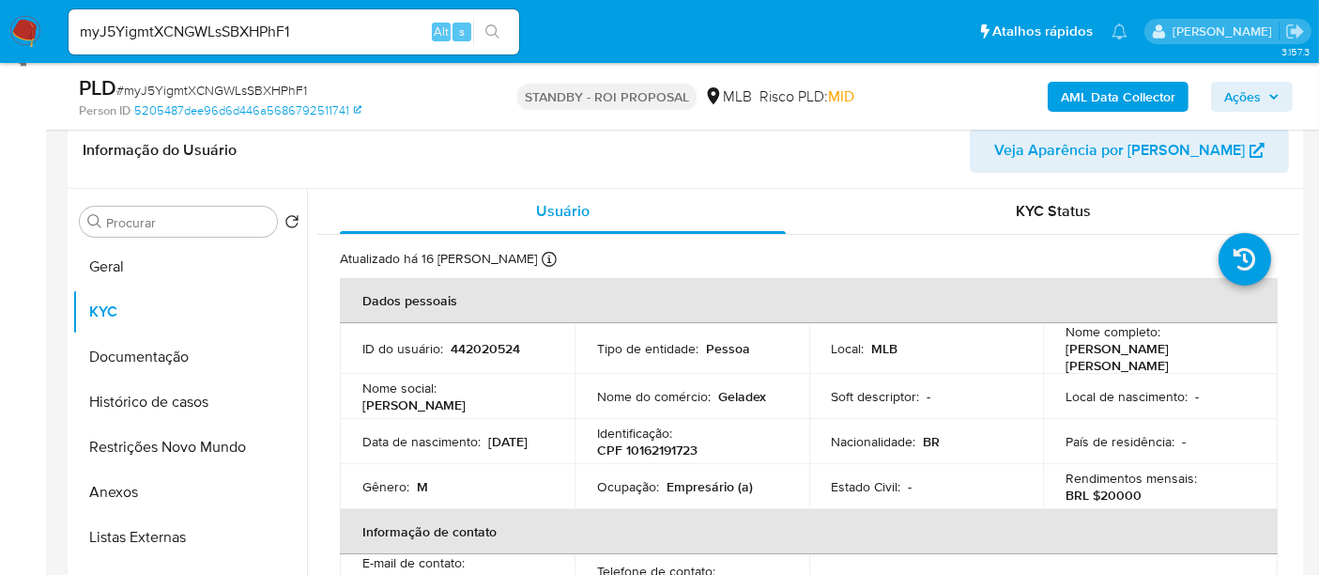
scroll to position [343, 0]
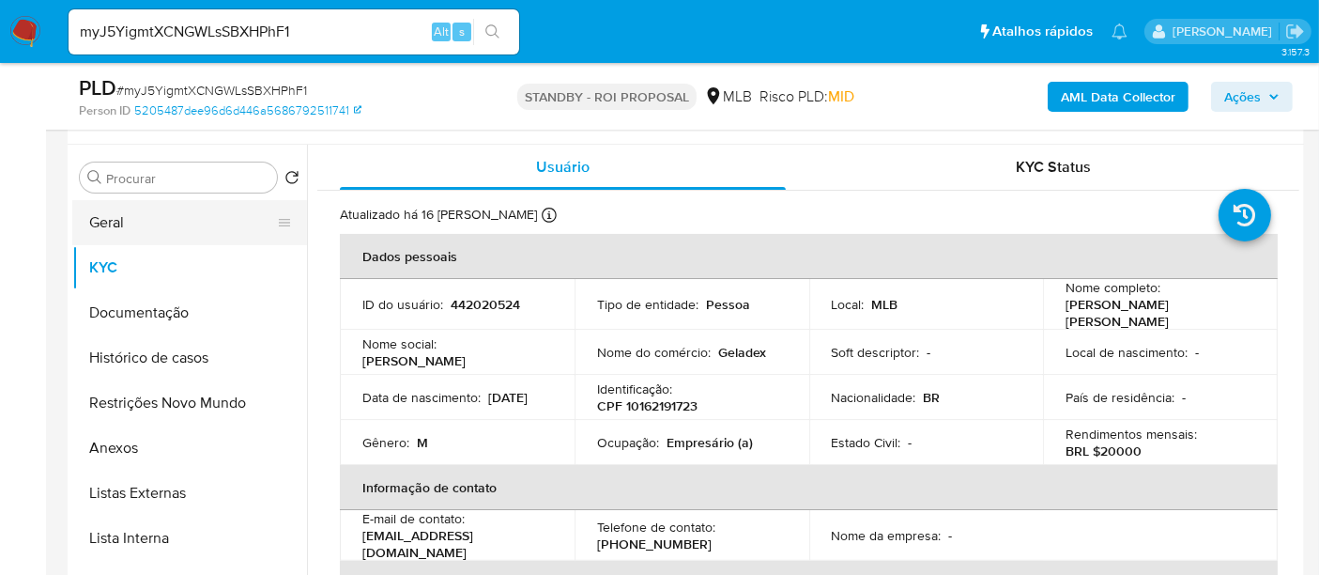
click at [118, 225] on button "Geral" at bounding box center [182, 222] width 220 height 45
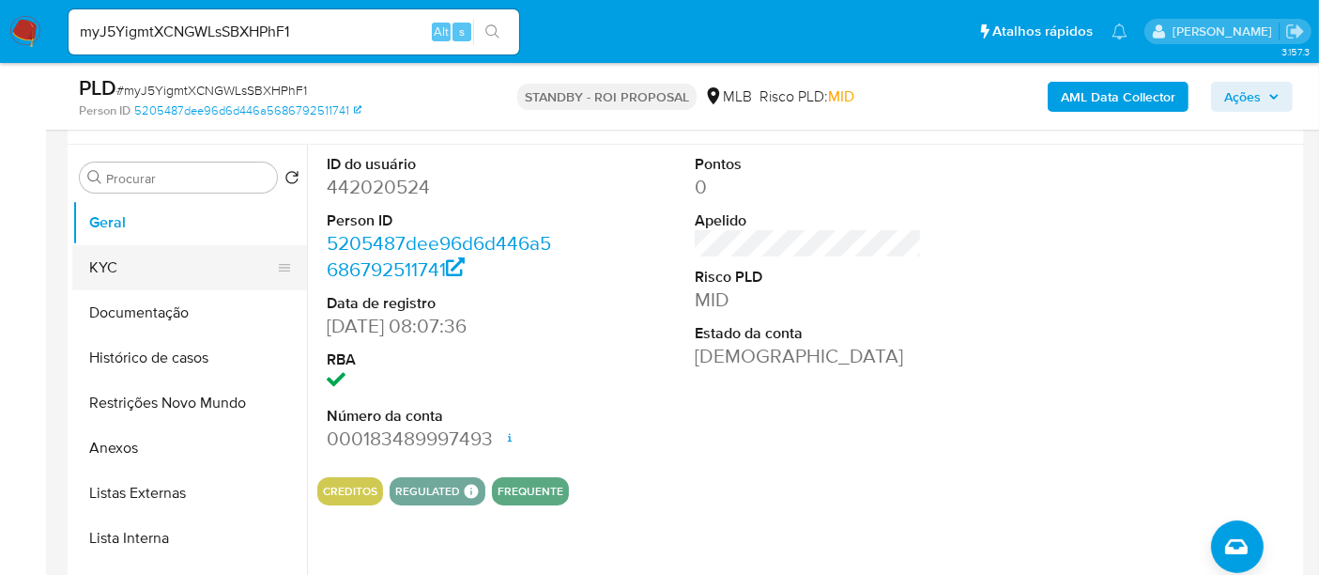
click at [115, 256] on button "KYC" at bounding box center [182, 267] width 220 height 45
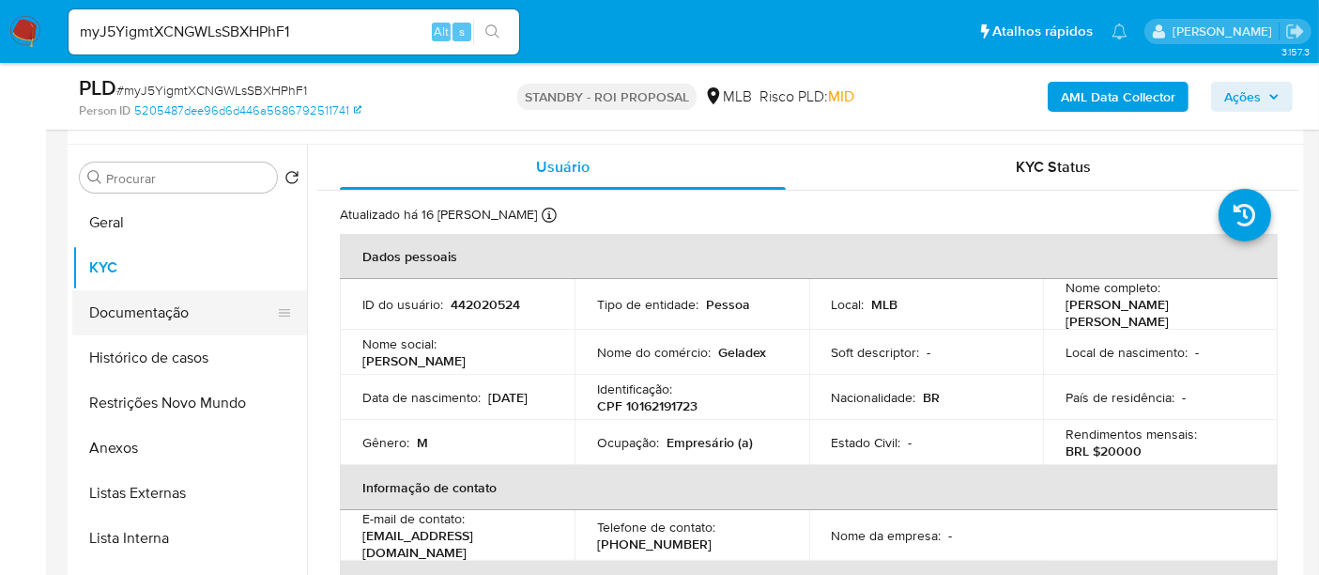
click at [131, 309] on button "Documentação" at bounding box center [182, 312] width 220 height 45
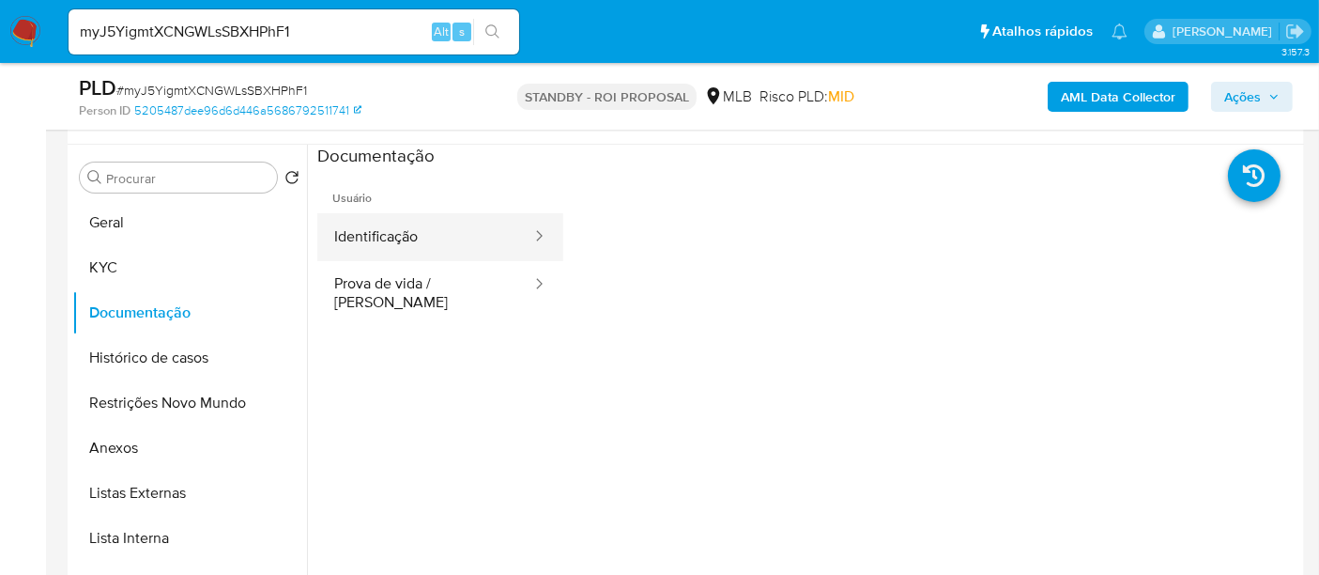
click at [402, 239] on button "Identificação" at bounding box center [425, 237] width 216 height 48
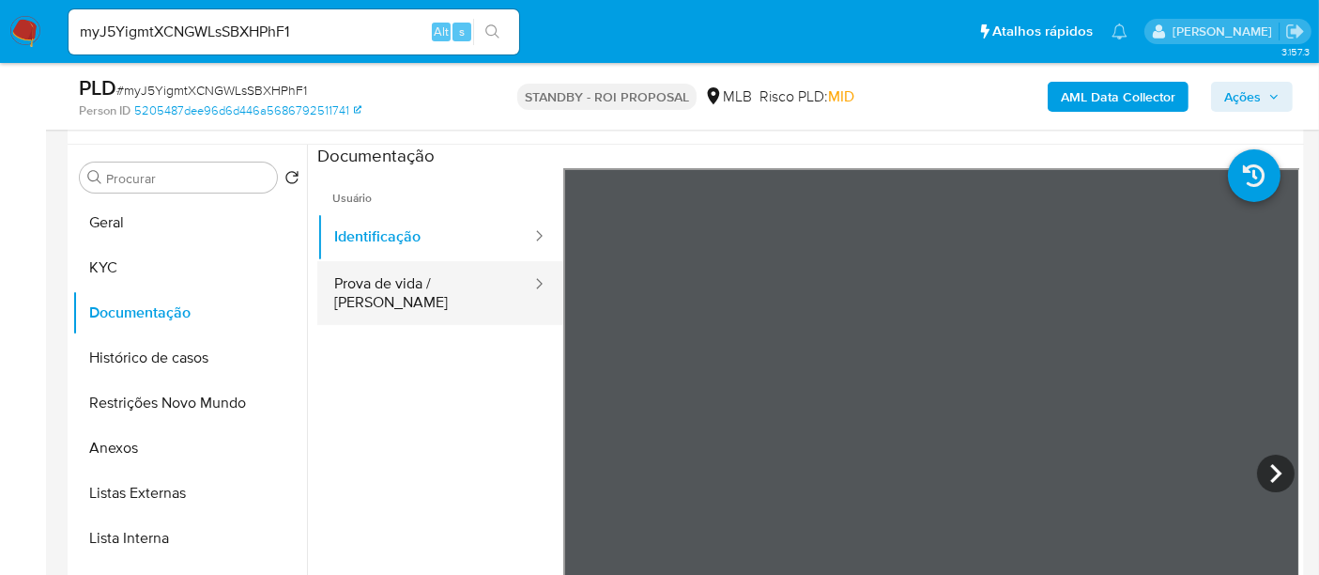
click at [417, 288] on button "Prova de vida / [PERSON_NAME]" at bounding box center [425, 293] width 216 height 64
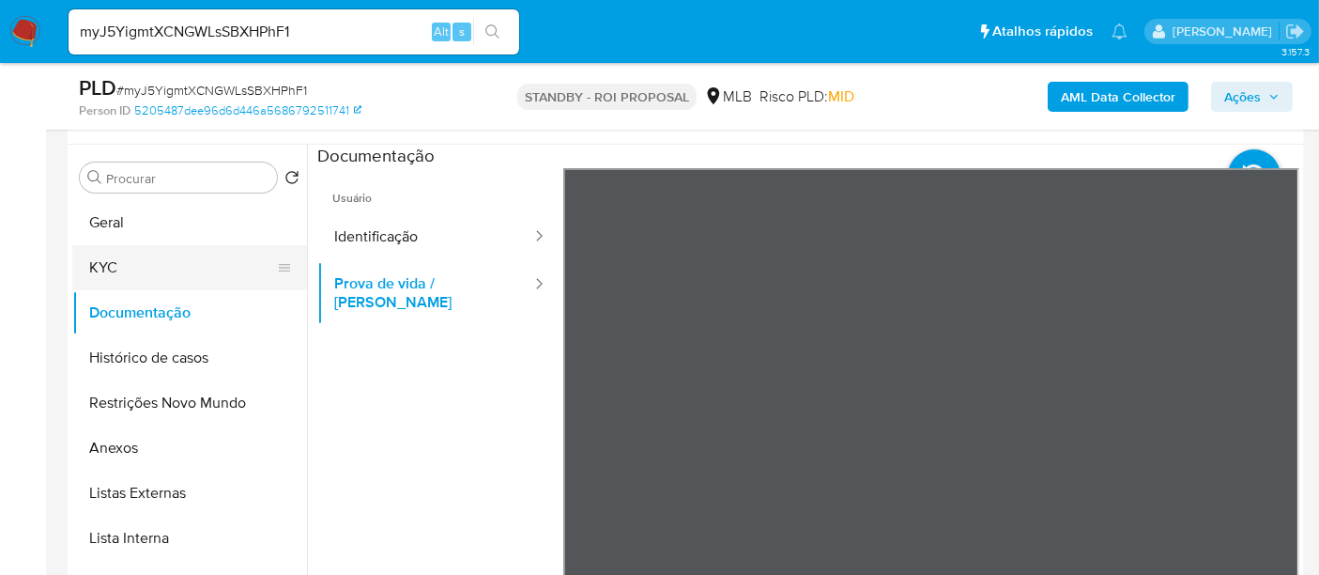
click at [117, 268] on button "KYC" at bounding box center [182, 267] width 220 height 45
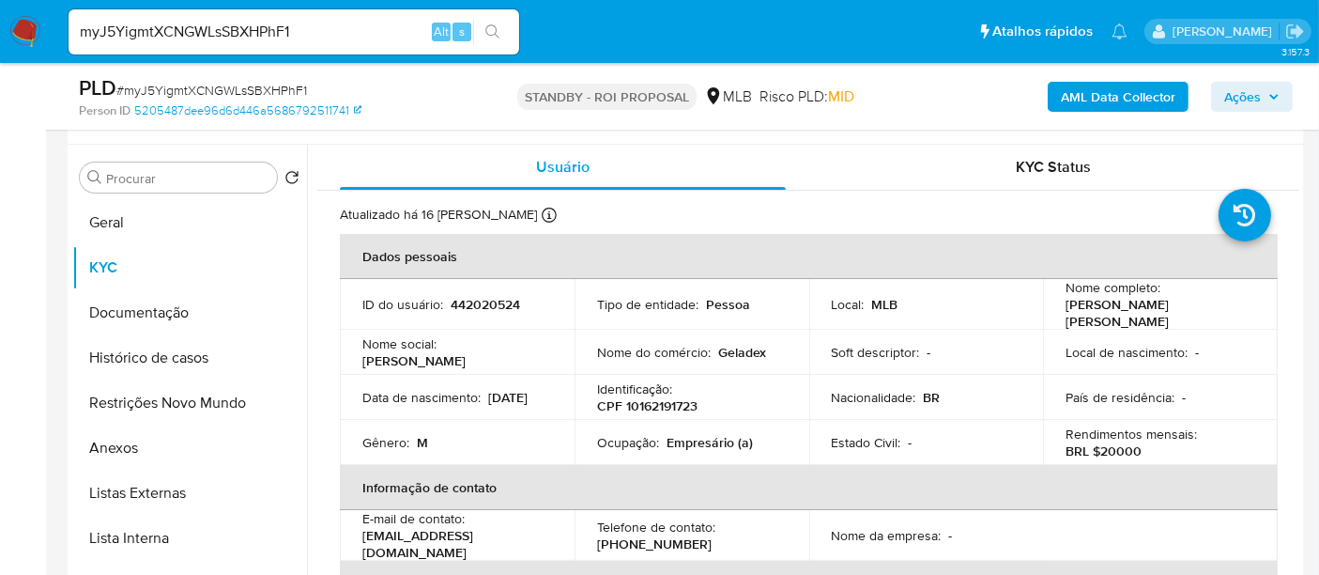
scroll to position [104, 0]
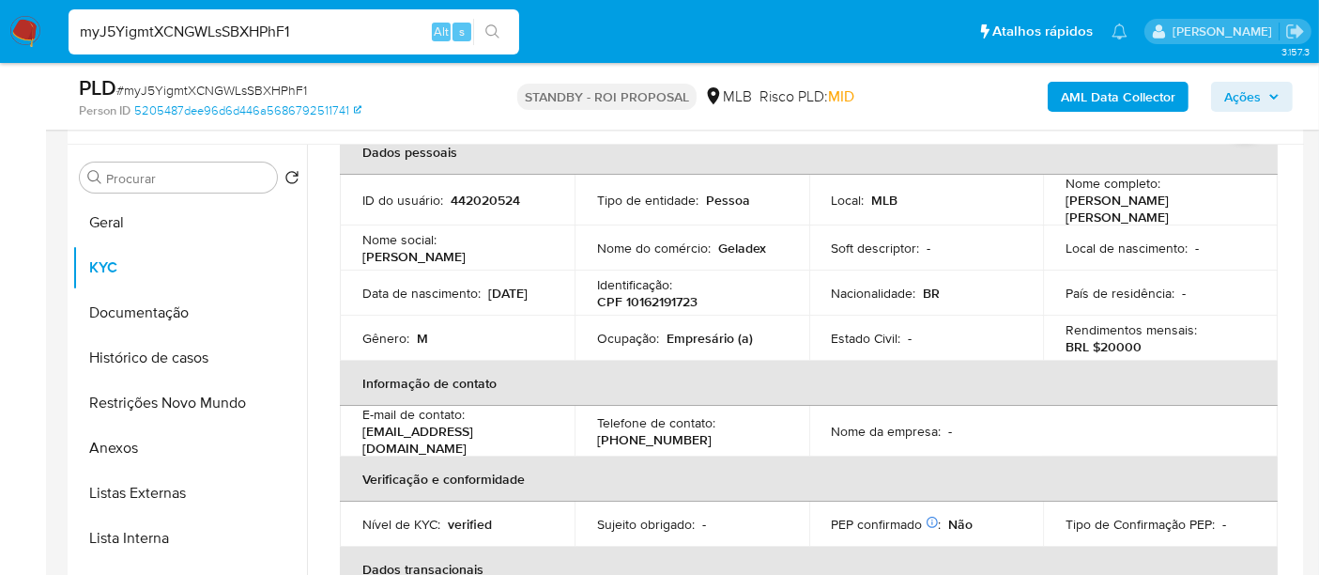
drag, startPoint x: 312, startPoint y: 37, endPoint x: 0, endPoint y: 75, distance: 314.1
paste input "t6AxBIXycnx8rRG8LWGEi9qm"
type input "t6AxBIXycnx8rRG8LWGEi9qm"
click at [491, 29] on icon "search-icon" at bounding box center [492, 31] width 15 height 15
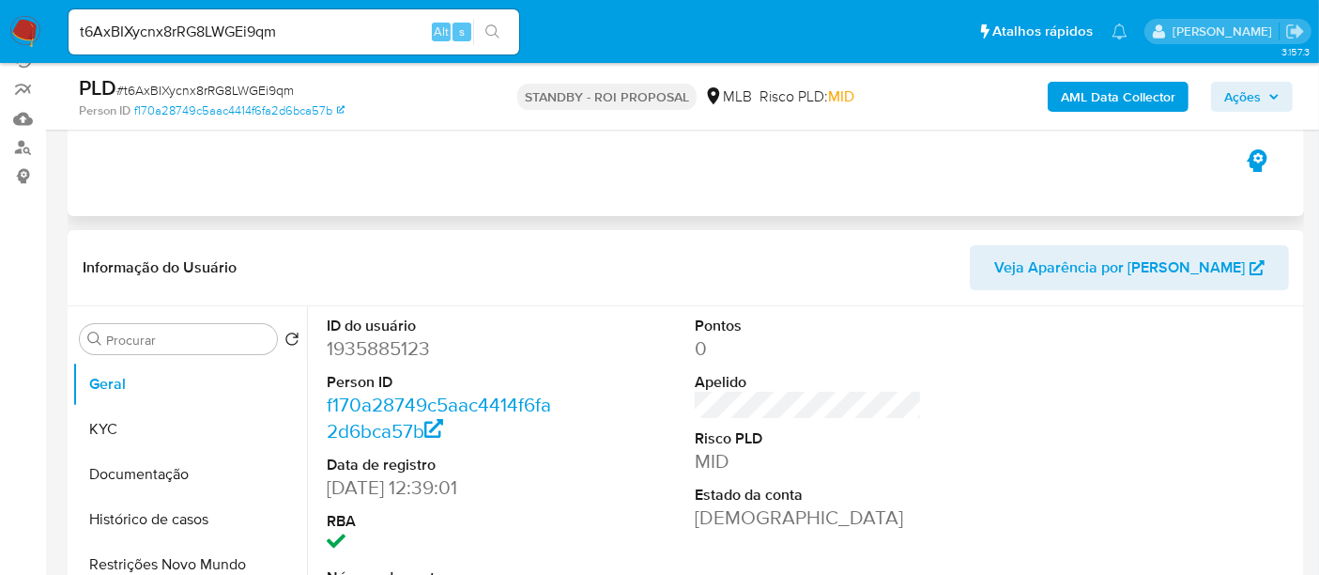
scroll to position [208, 0]
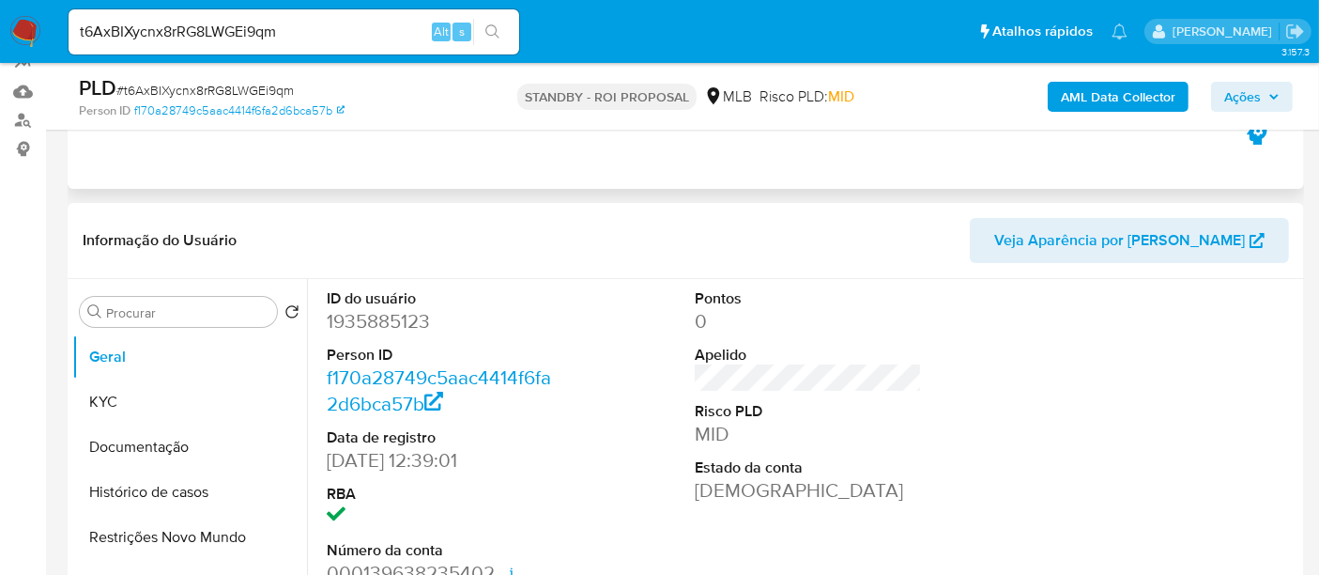
select select "10"
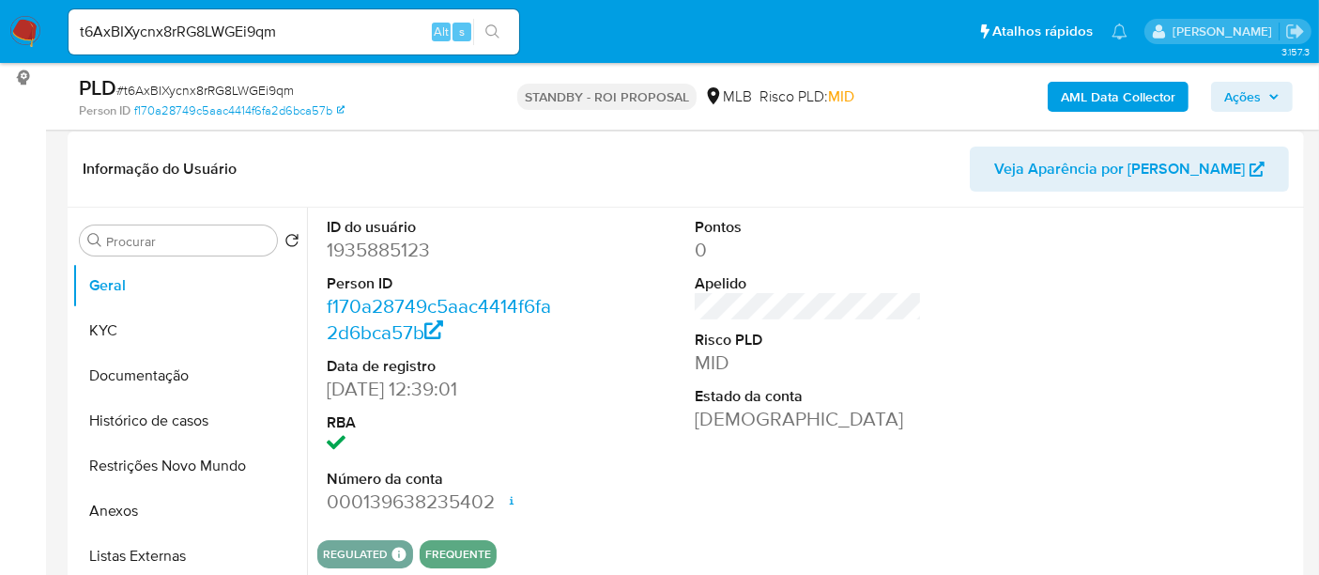
scroll to position [313, 0]
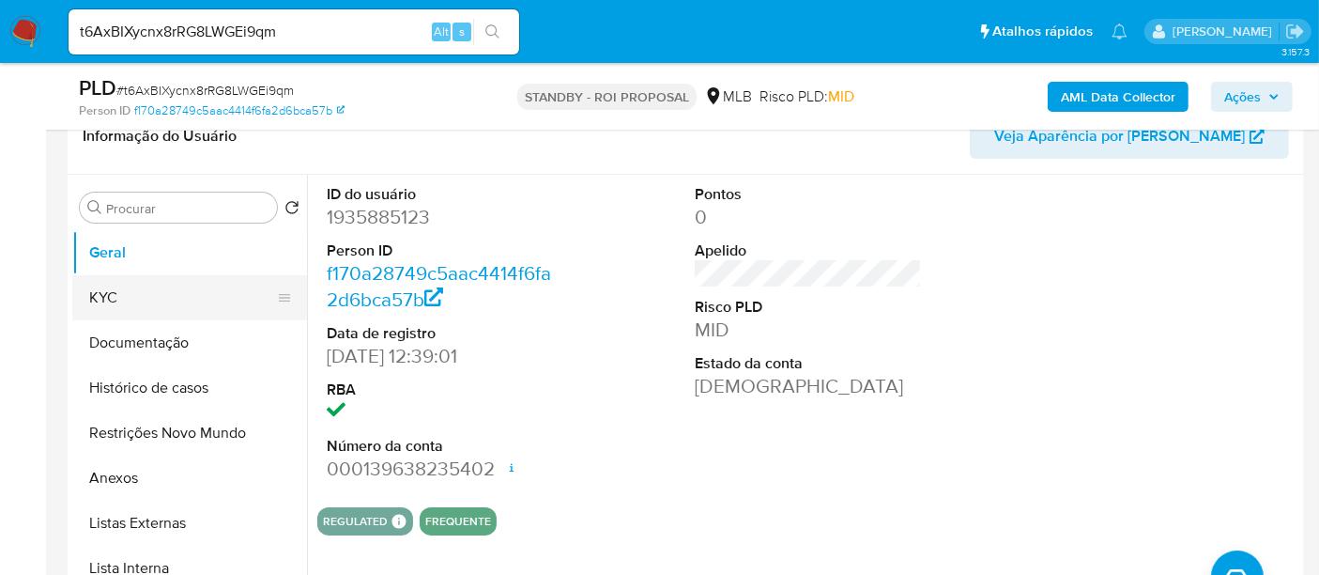
click at [140, 291] on button "KYC" at bounding box center [182, 297] width 220 height 45
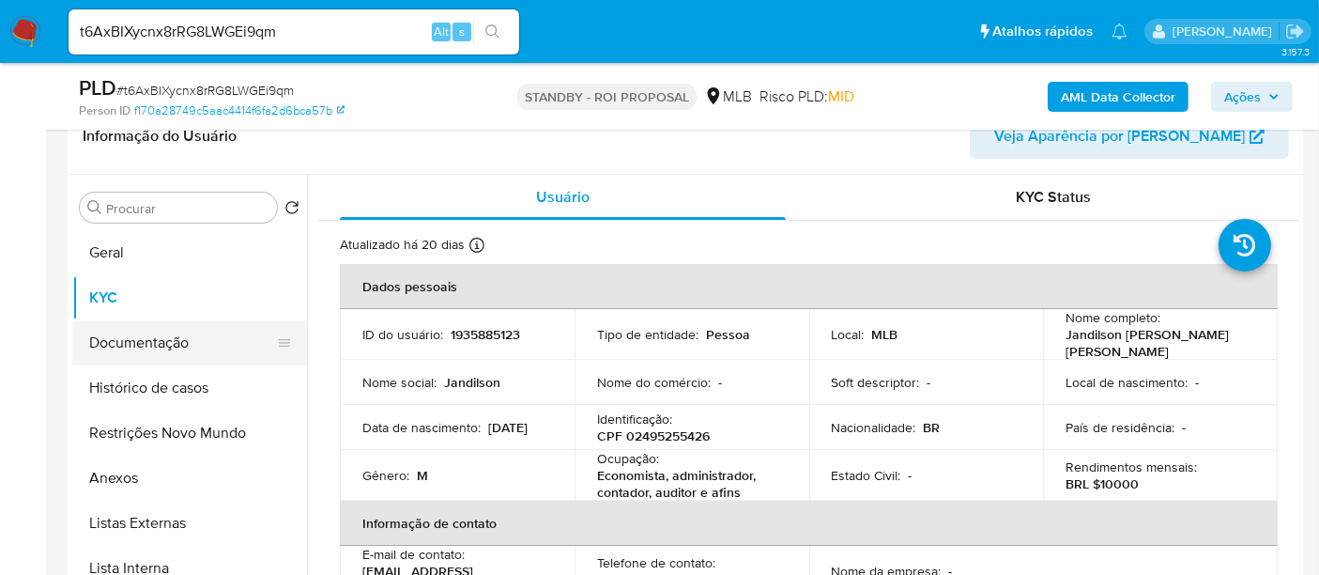
click at [144, 347] on button "Documentação" at bounding box center [182, 342] width 220 height 45
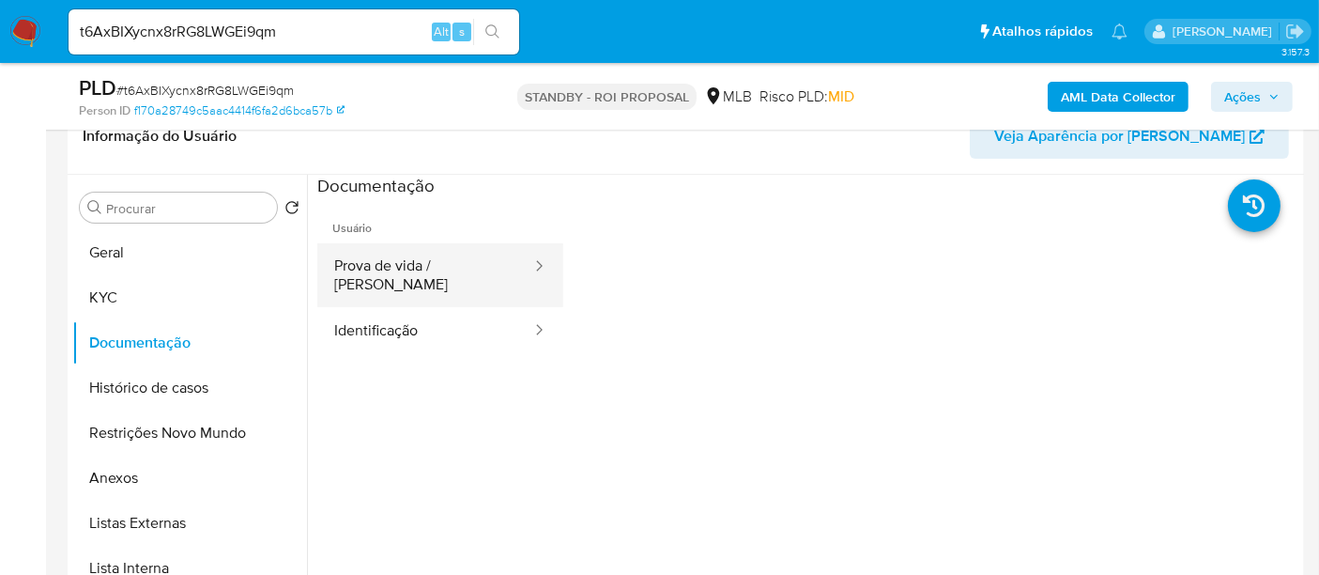
click at [407, 269] on button "Prova de vida / [PERSON_NAME]" at bounding box center [425, 275] width 216 height 64
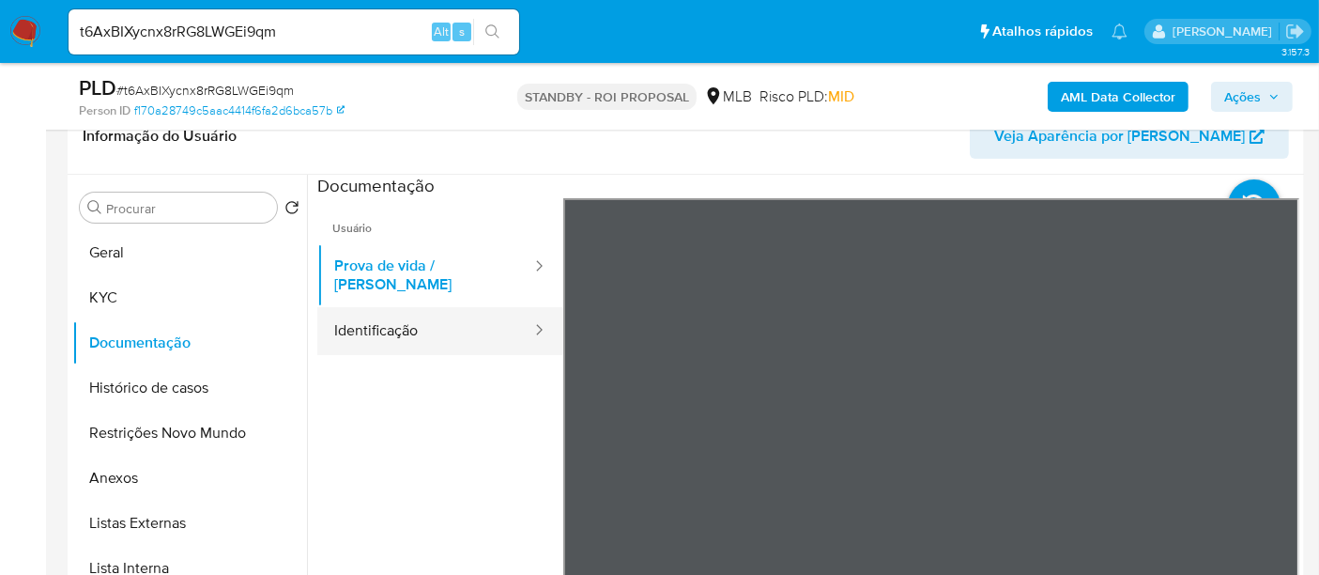
click at [419, 320] on button "Identificação" at bounding box center [425, 331] width 216 height 48
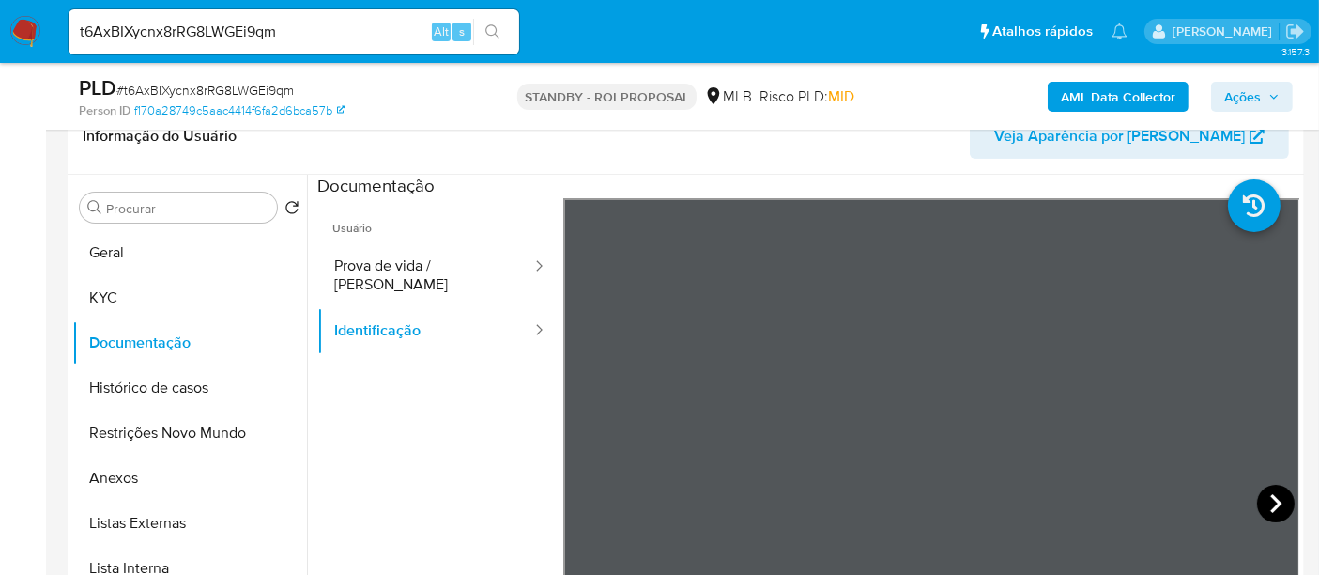
click at [1270, 505] on icon at bounding box center [1275, 503] width 11 height 19
click at [126, 295] on button "KYC" at bounding box center [182, 297] width 220 height 45
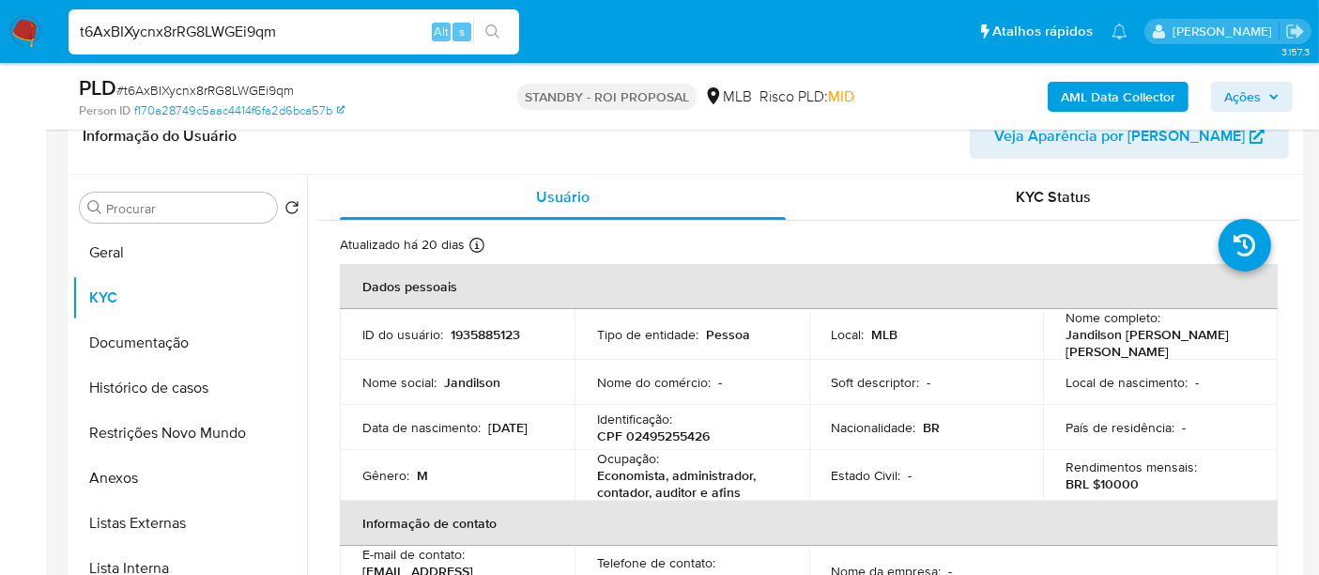
drag, startPoint x: 308, startPoint y: 30, endPoint x: 0, endPoint y: 54, distance: 308.9
click at [0, 54] on nav "Pausado Ver notificaciones t6AxBIXycnx8rRG8LWGEi9qm Alt s Atalhos rápidos Presi…" at bounding box center [659, 31] width 1319 height 63
click at [222, 36] on input at bounding box center [294, 32] width 451 height 24
paste input "Ze24xmoxvzfboA4ZhHfR9Q3j"
type input "Ze24xmoxvzfboA4ZhHfR9Q3j"
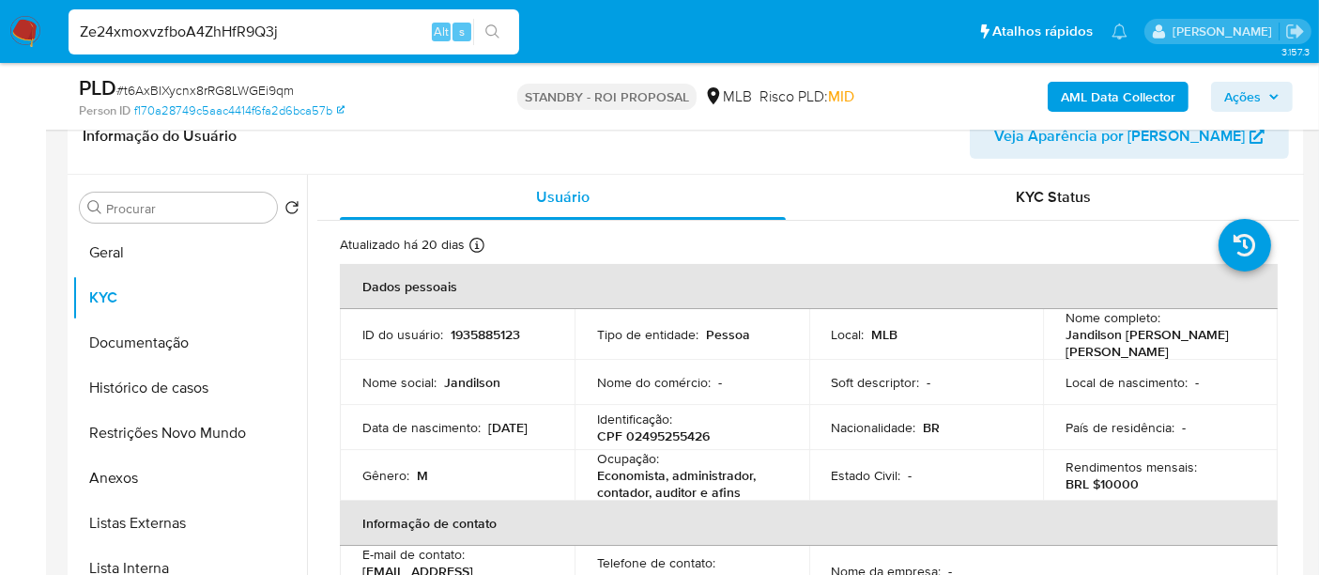
click at [494, 24] on icon "search-icon" at bounding box center [492, 31] width 15 height 15
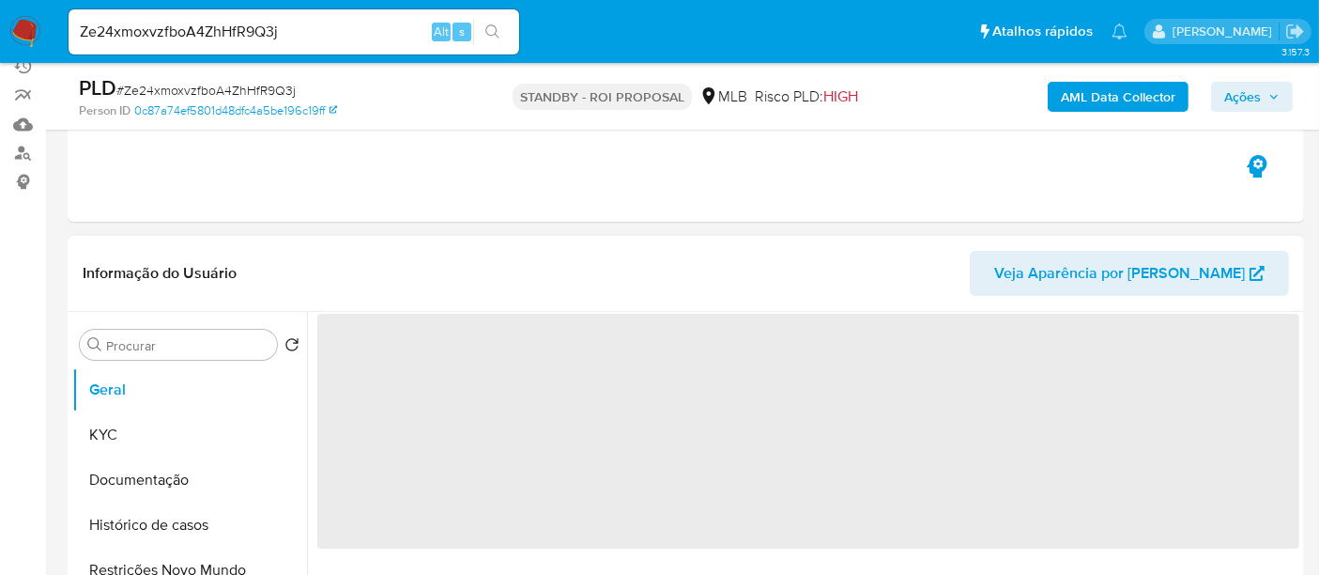
scroll to position [208, 0]
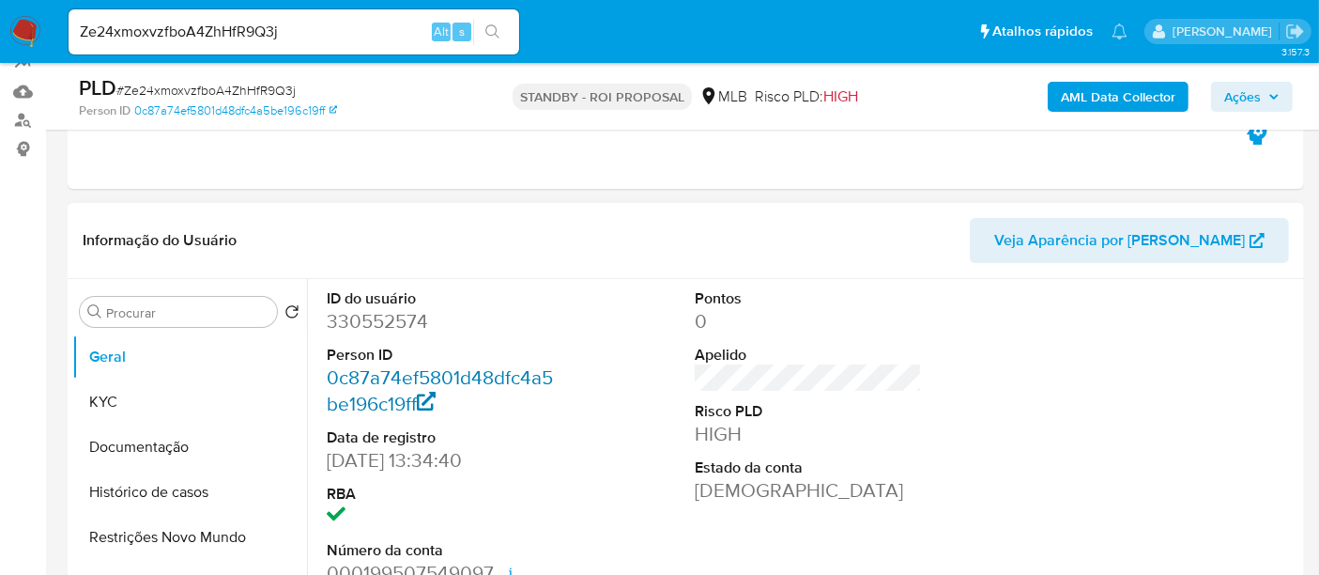
select select "10"
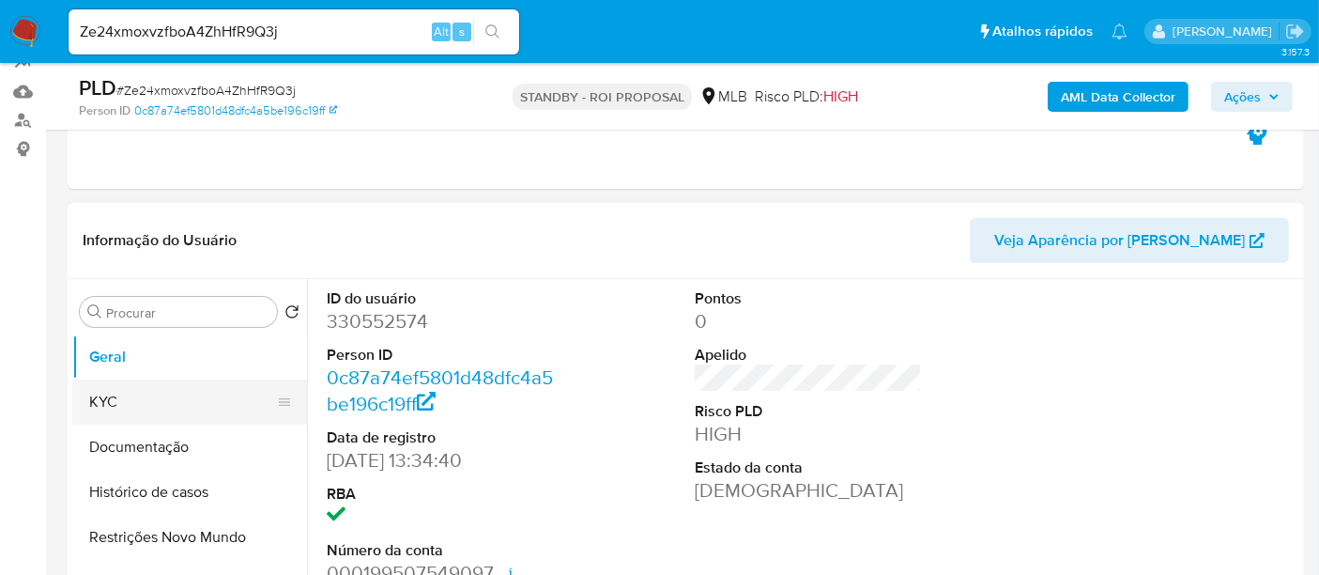
click at [134, 408] on button "KYC" at bounding box center [182, 401] width 220 height 45
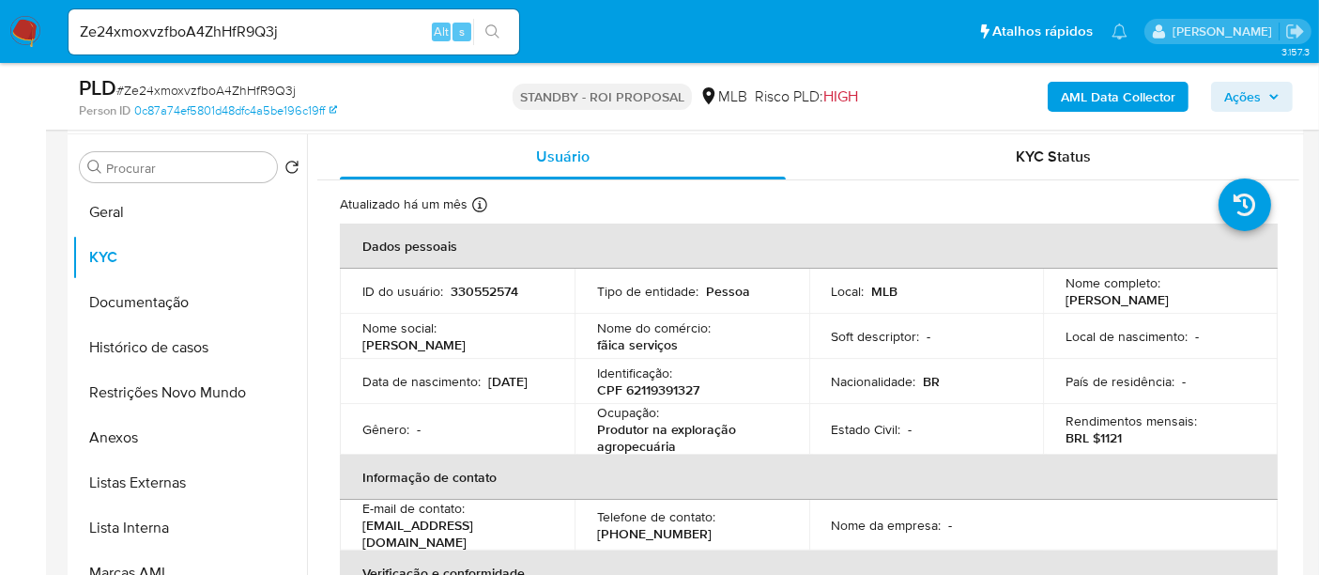
scroll to position [357, 0]
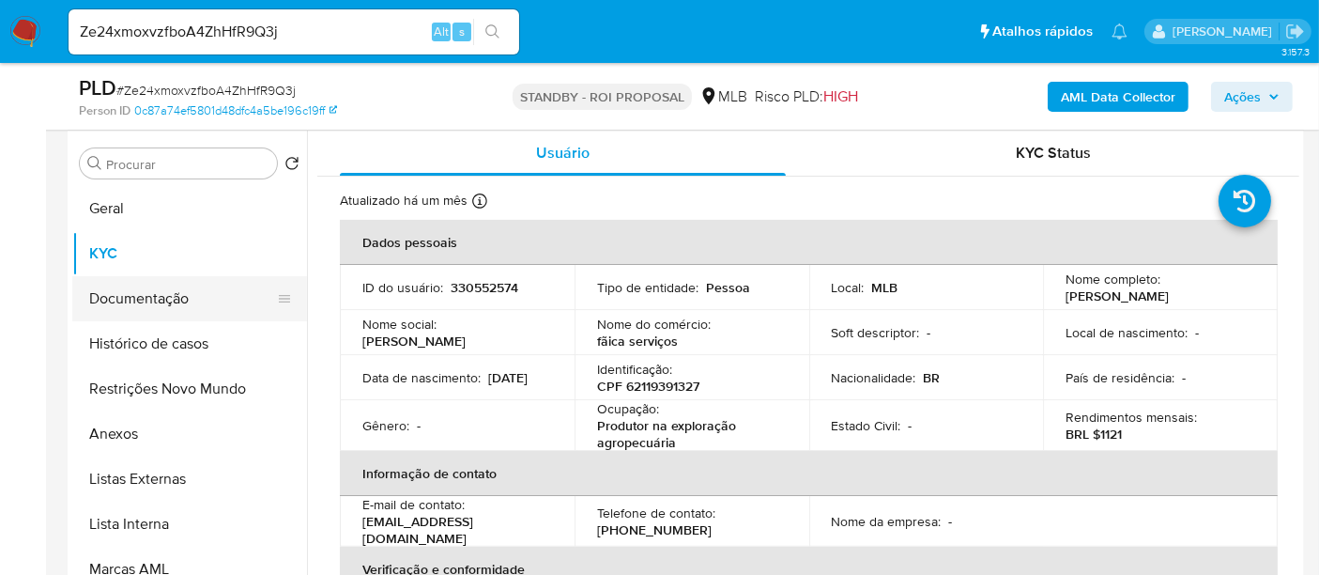
click at [150, 293] on button "Documentação" at bounding box center [182, 298] width 220 height 45
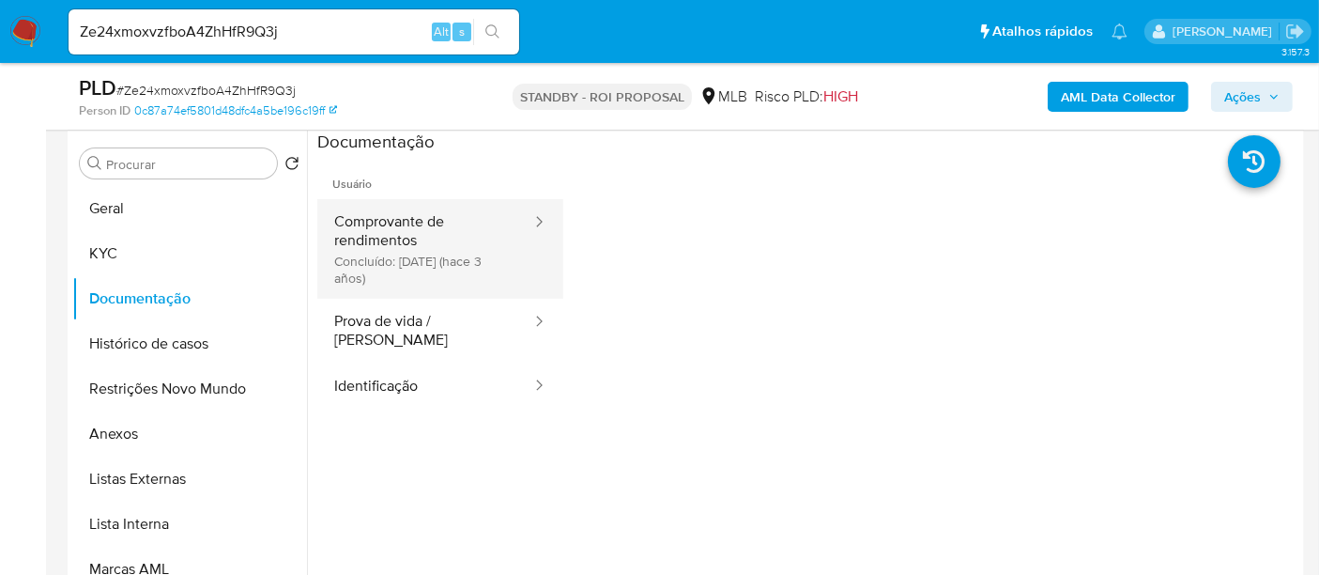
click at [426, 232] on button "Comprovante de rendimentos Concluído: 14/11/2022 (hace 3 años)" at bounding box center [425, 249] width 216 height 100
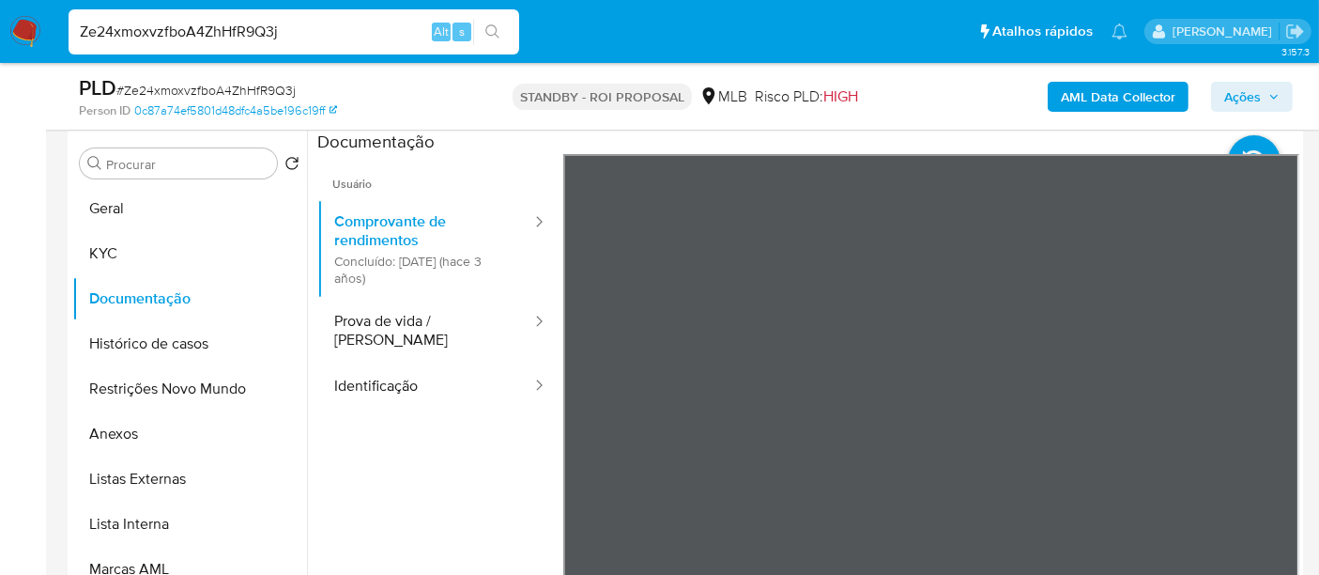
drag, startPoint x: 296, startPoint y: 36, endPoint x: 0, endPoint y: 44, distance: 295.9
click at [0, 44] on nav "Pausado Ver notificaciones Ze24xmoxvzfboA4ZhHfR9Q3j Alt s Atalhos rápidos Presi…" at bounding box center [659, 31] width 1319 height 63
paste input "FyKMhaB83Q1fV9sLcJic4rBr"
type input "FyKMhaB83Q1fV9sLcJic4rBr"
click at [488, 32] on icon "search-icon" at bounding box center [492, 31] width 15 height 15
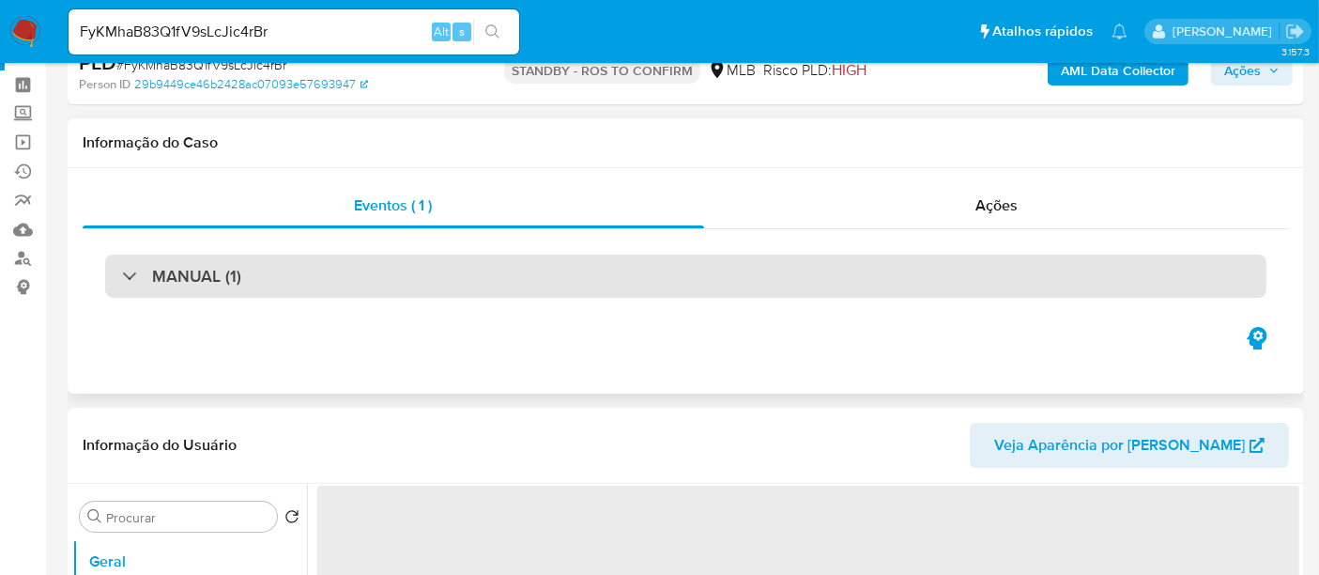
scroll to position [104, 0]
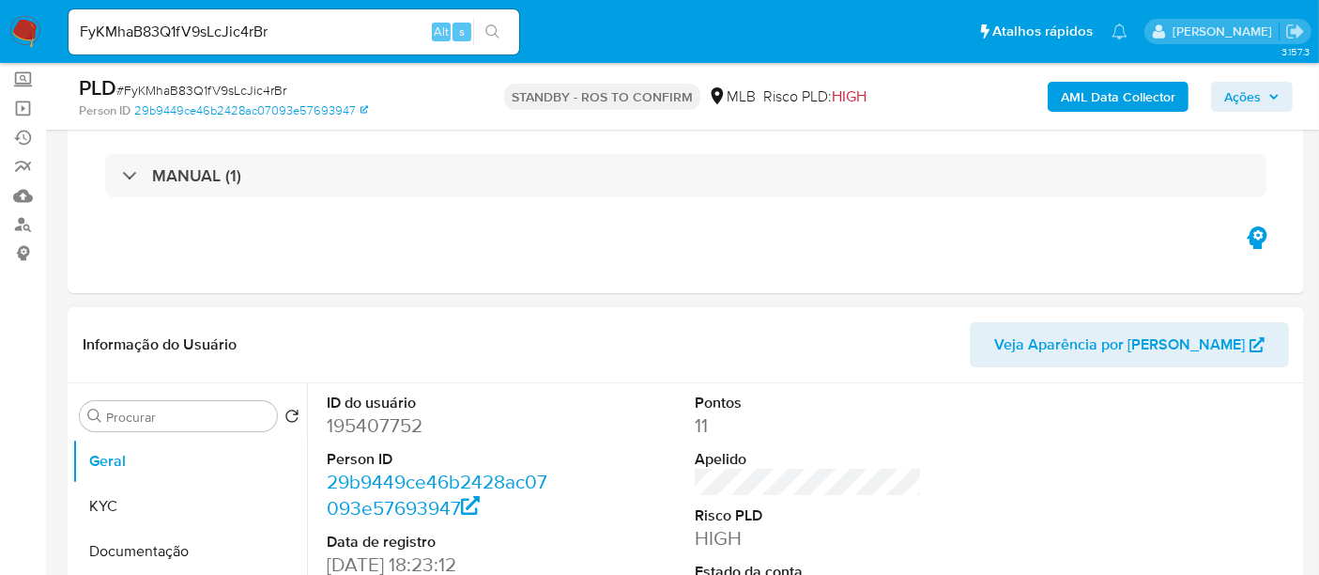
select select "10"
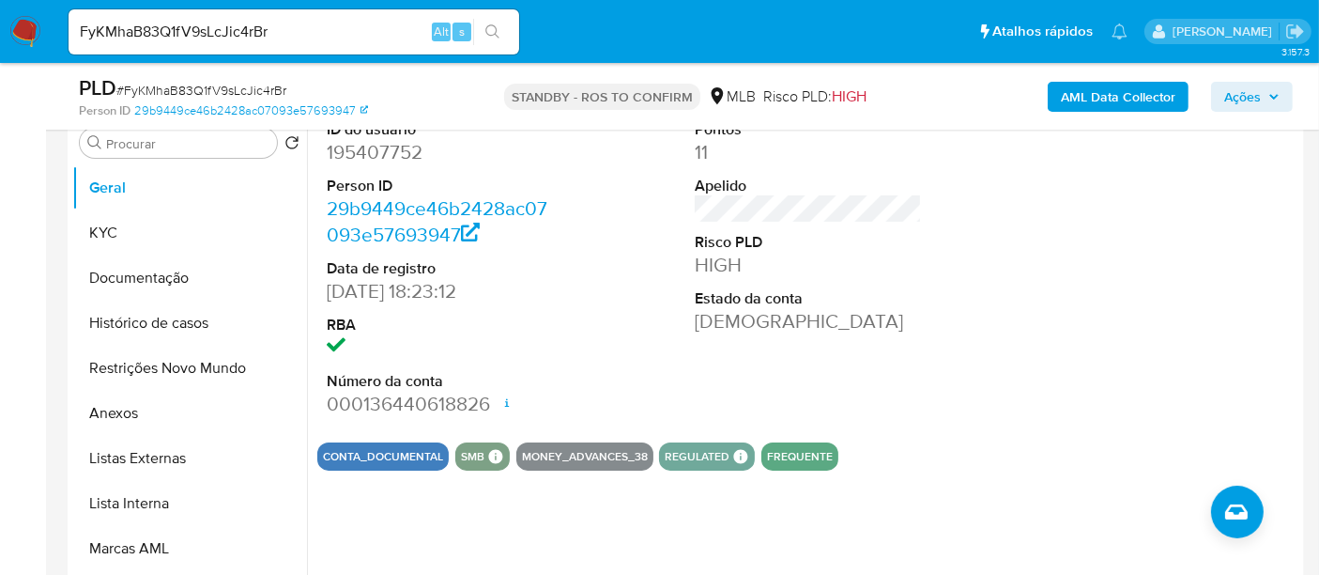
scroll to position [417, 0]
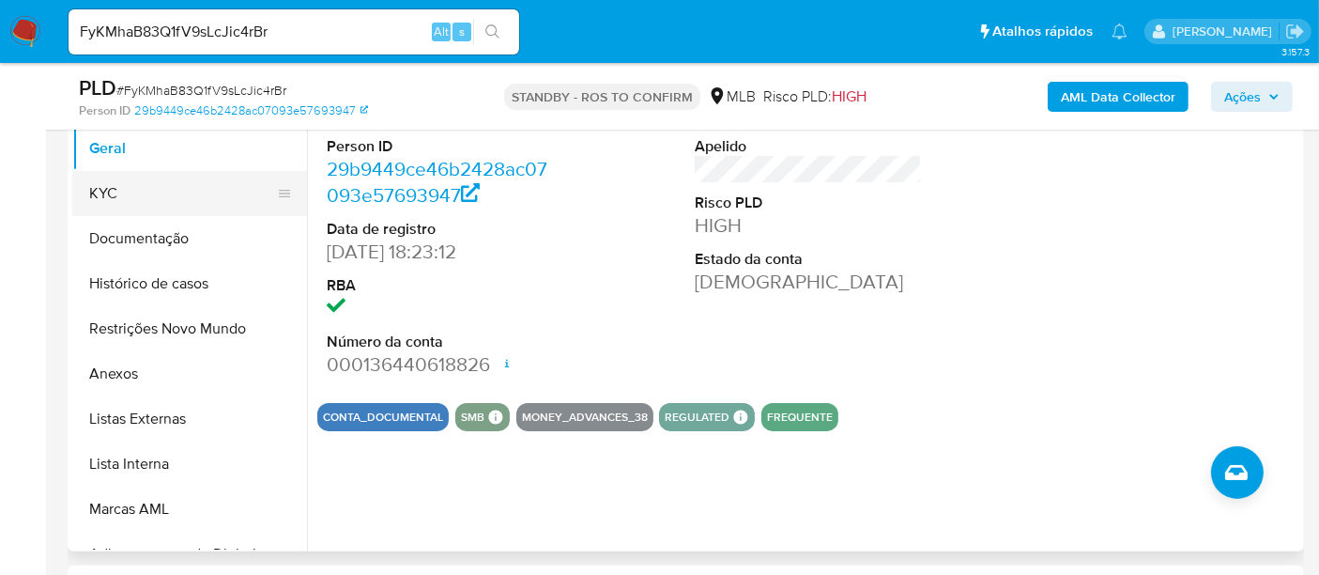
click at [121, 194] on button "KYC" at bounding box center [182, 193] width 220 height 45
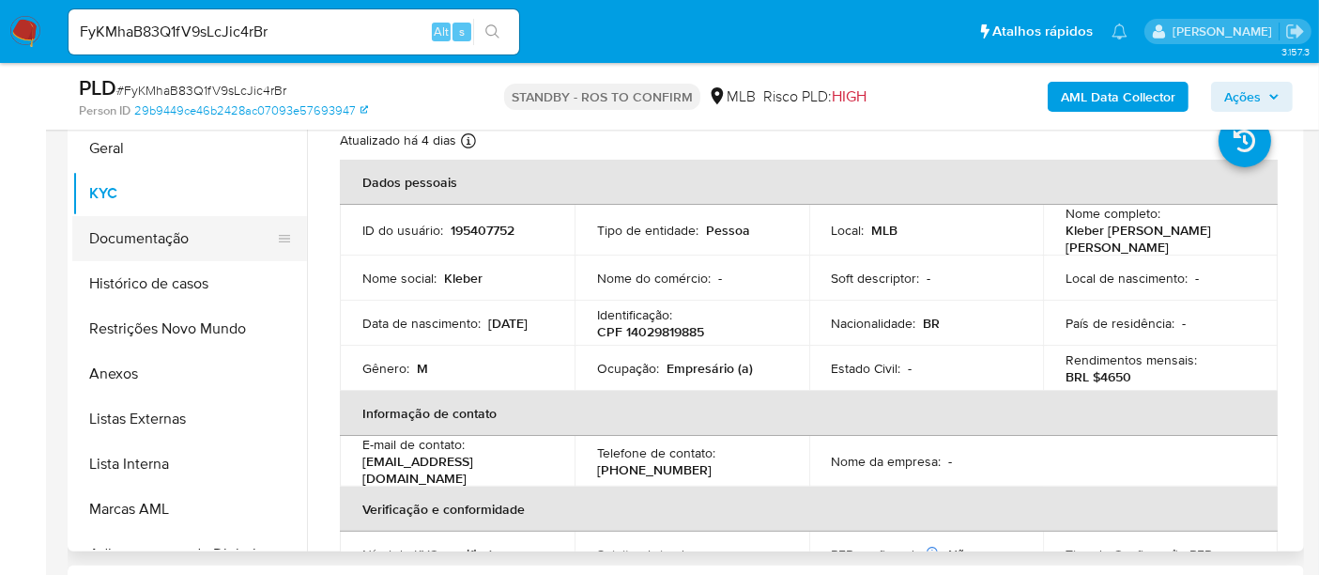
click at [148, 240] on button "Documentação" at bounding box center [182, 238] width 220 height 45
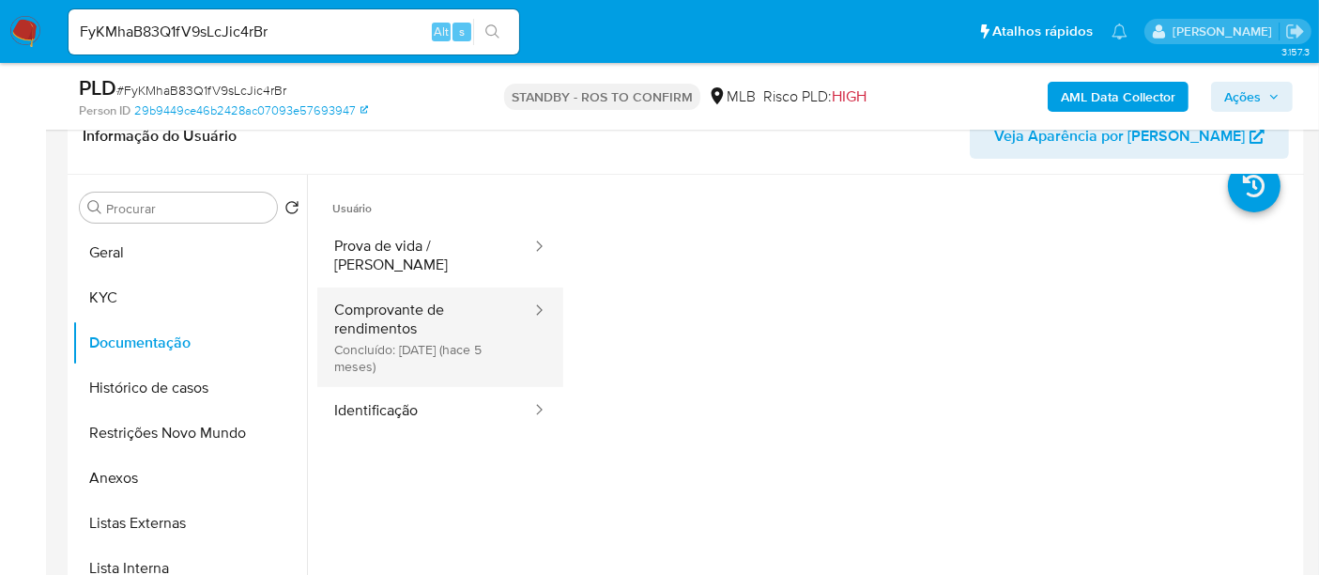
scroll to position [0, 0]
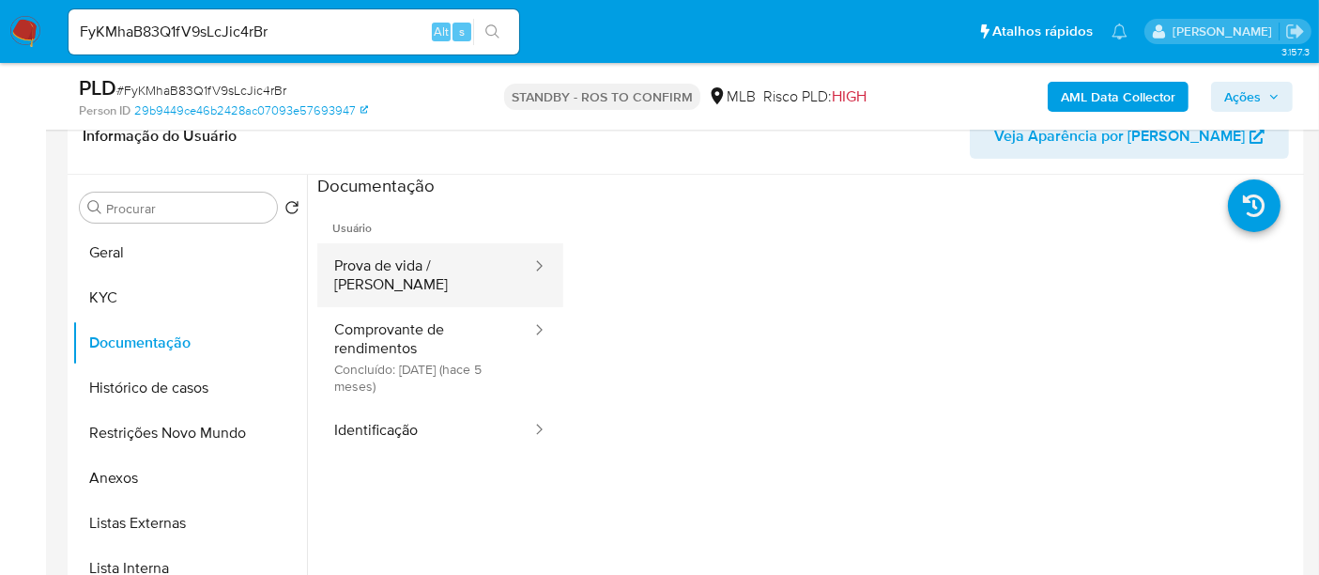
click at [435, 258] on button "Prova de vida / [PERSON_NAME]" at bounding box center [425, 275] width 216 height 64
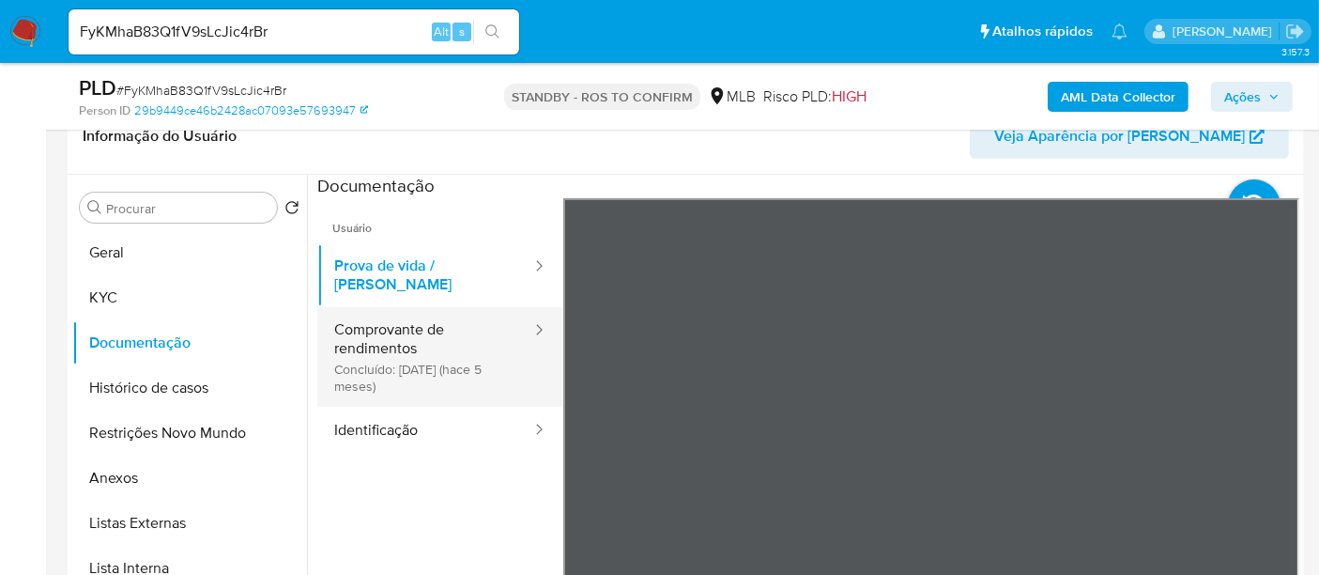
click at [421, 309] on button "Comprovante de rendimentos Concluído: 22/04/2025 (hace 5 meses)" at bounding box center [425, 357] width 216 height 100
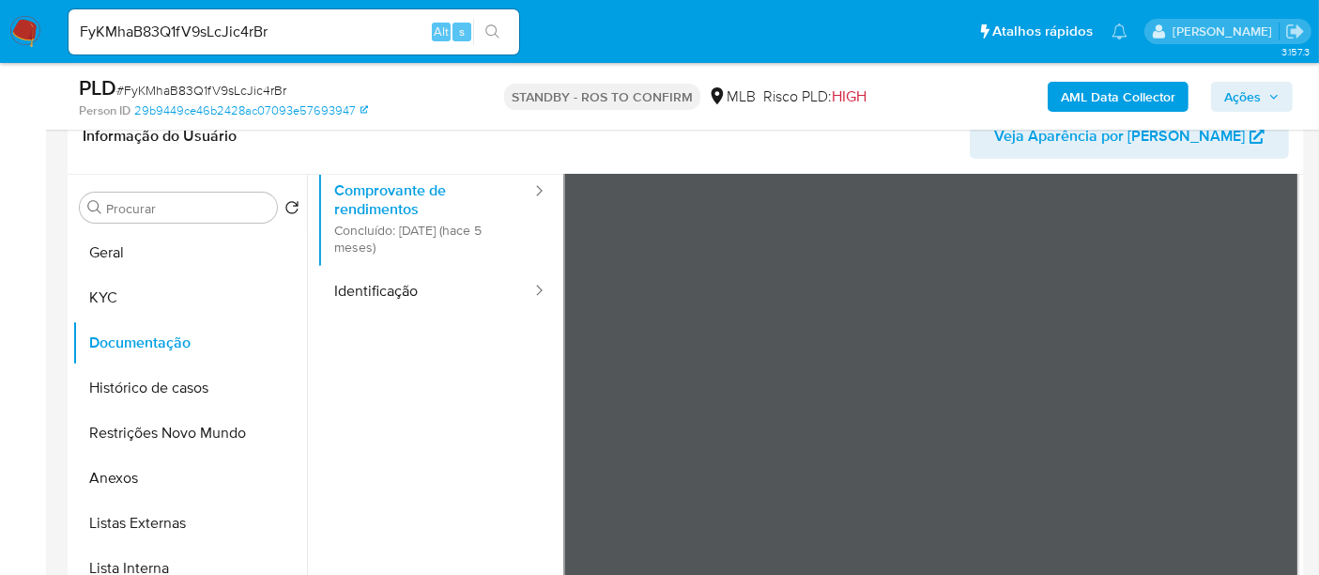
scroll to position [158, 0]
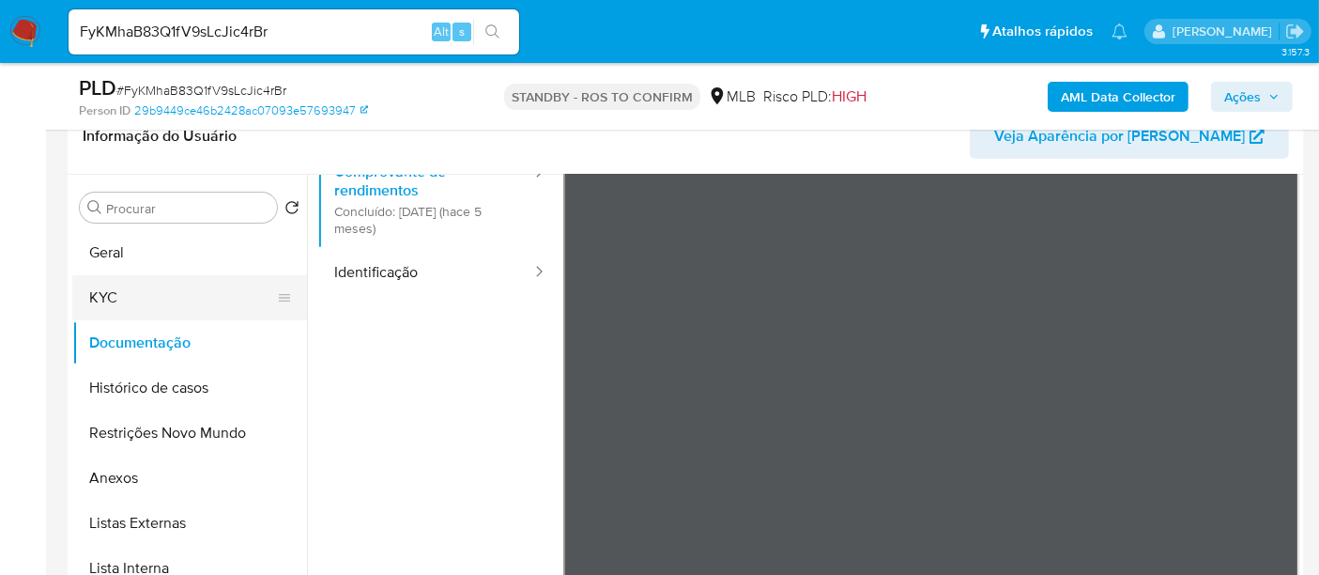
click at [110, 295] on button "KYC" at bounding box center [182, 297] width 220 height 45
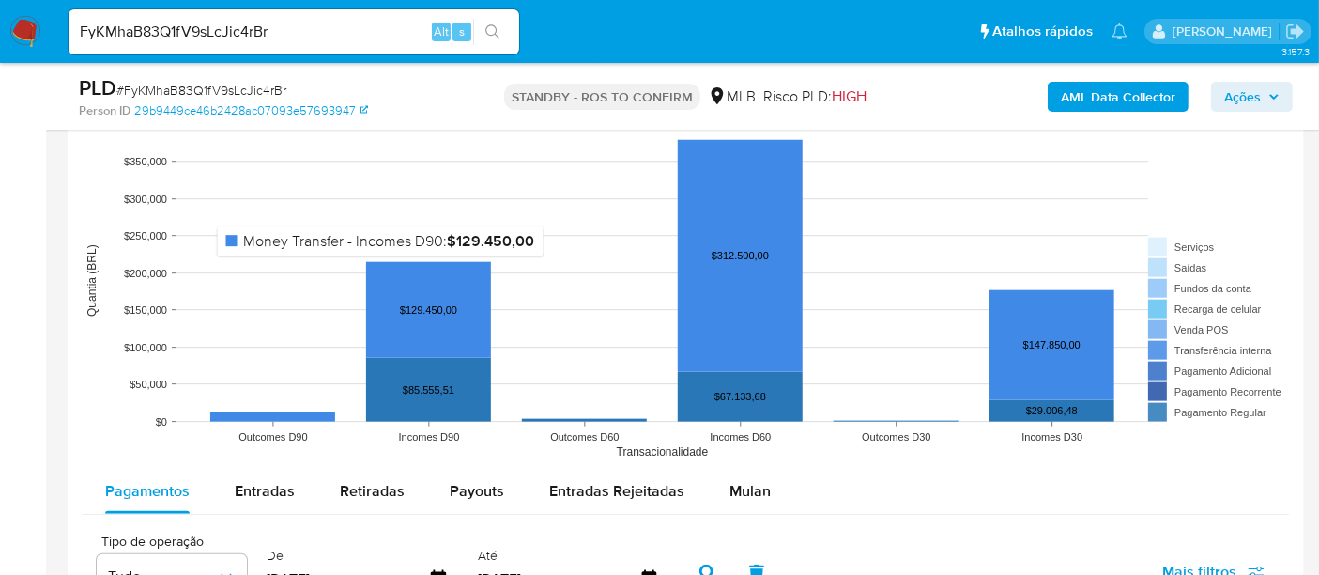
scroll to position [1878, 0]
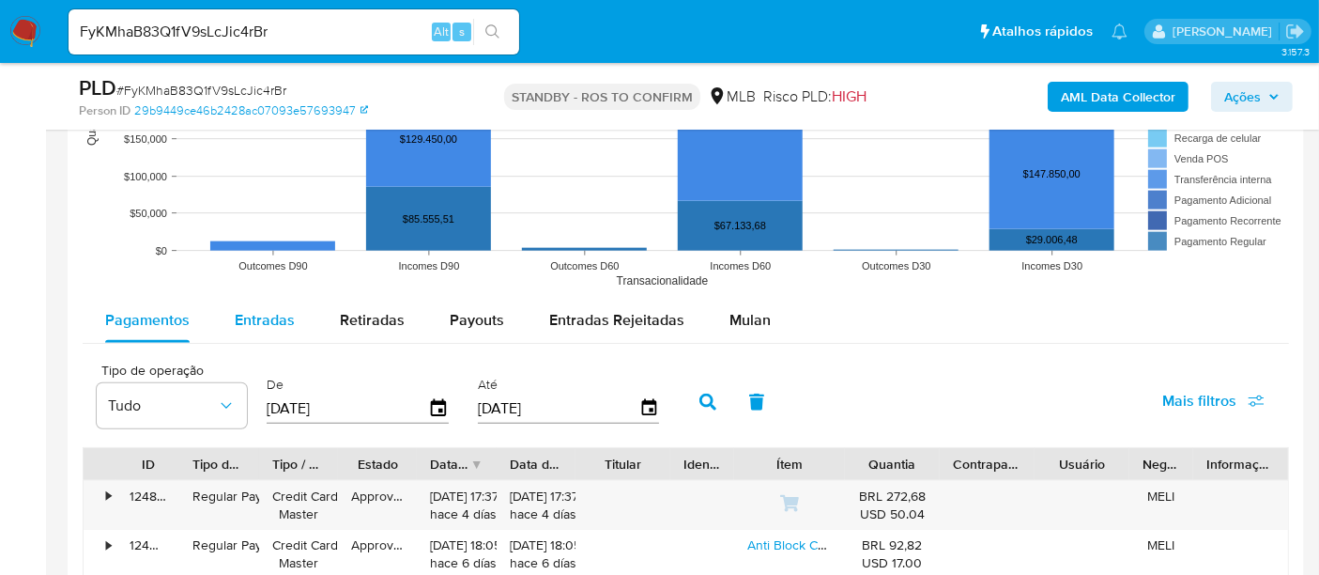
click at [279, 318] on span "Entradas" at bounding box center [265, 320] width 60 height 22
select select "10"
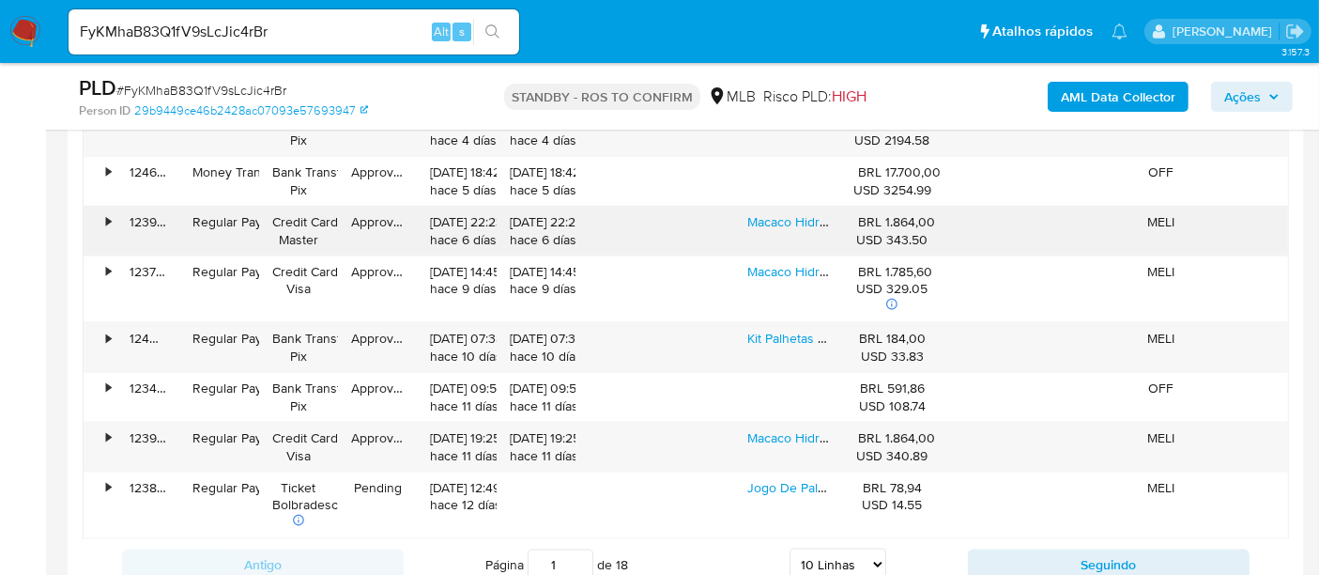
scroll to position [2607, 0]
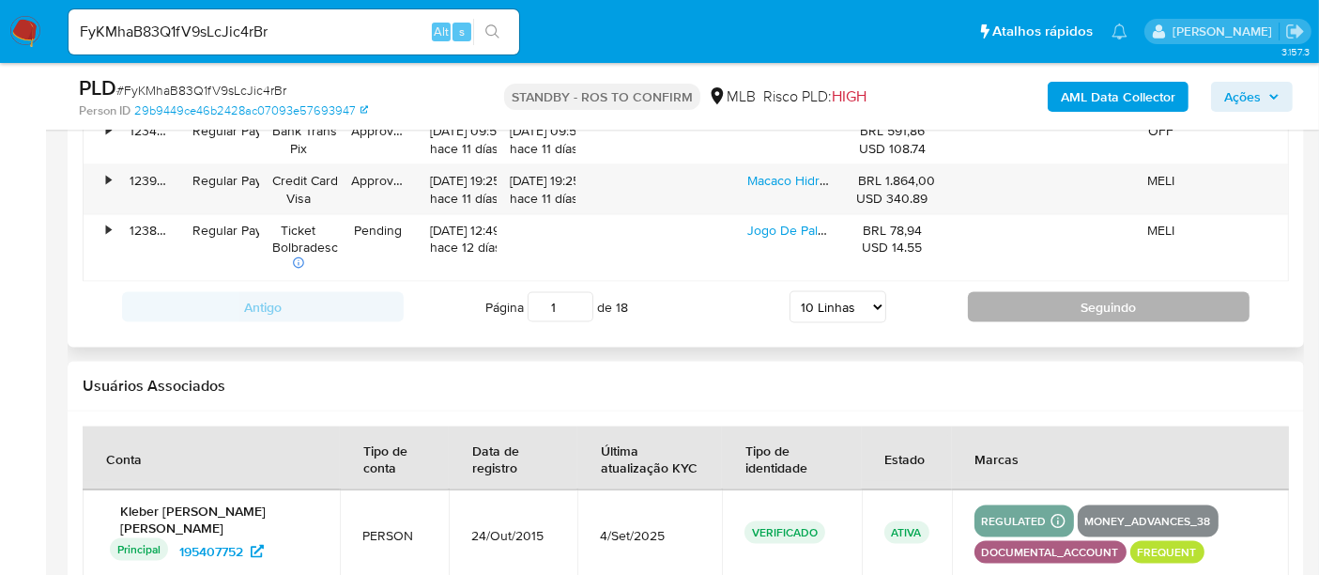
click at [1153, 303] on button "Seguindo" at bounding box center [1109, 307] width 282 height 30
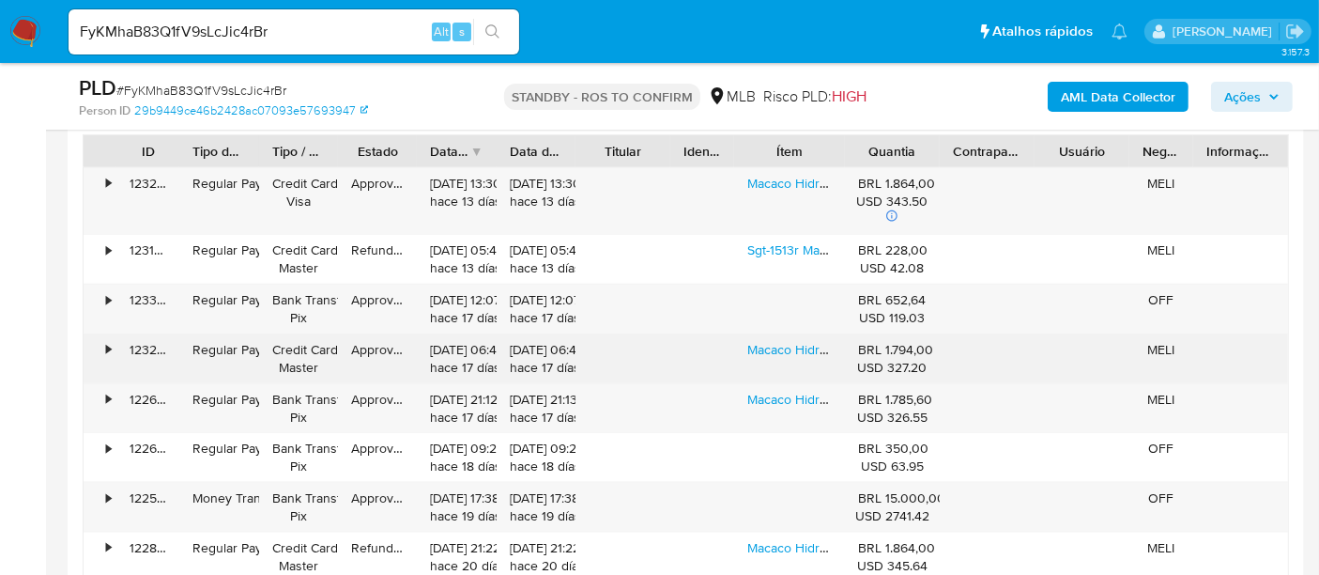
scroll to position [2399, 0]
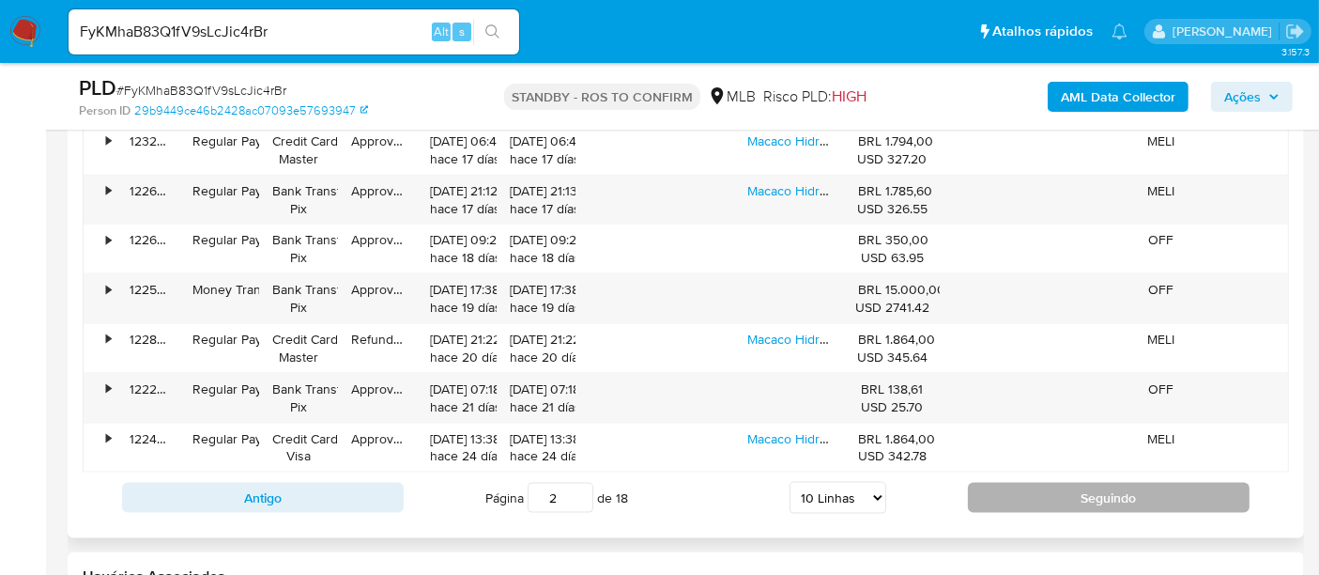
click at [1120, 485] on button "Seguindo" at bounding box center [1109, 498] width 282 height 30
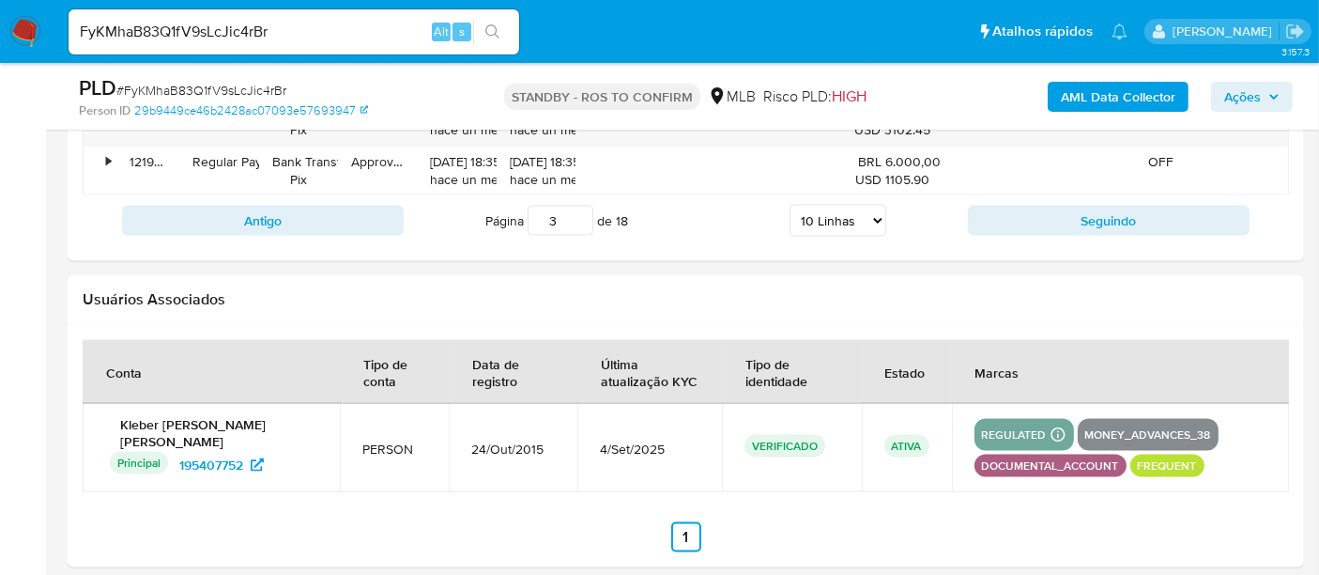
scroll to position [2668, 0]
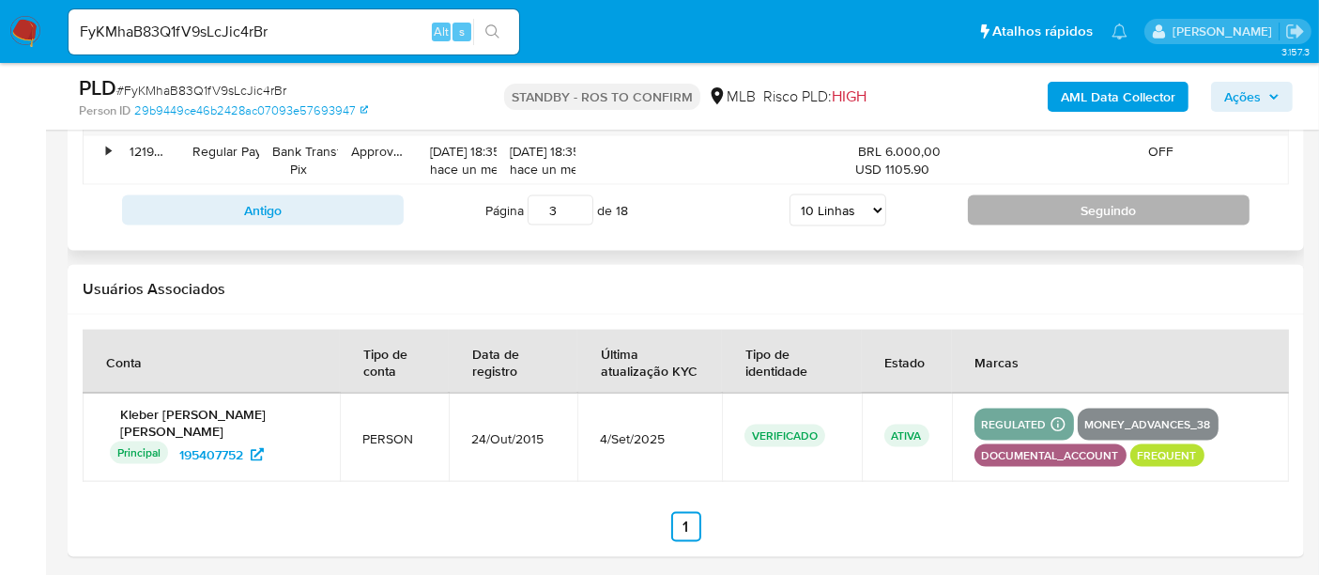
click at [1102, 202] on button "Seguindo" at bounding box center [1109, 210] width 282 height 30
type input "4"
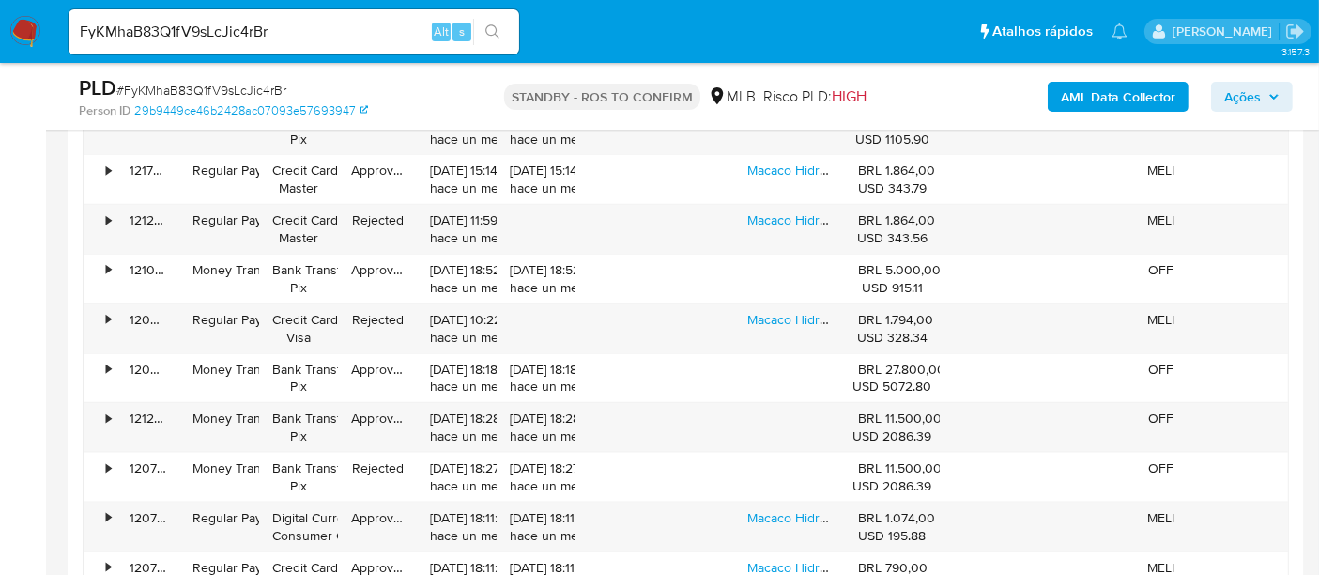
scroll to position [2252, 0]
click at [778, 313] on link "Macaco Hidráulico Mcc 32 Ton Pneumático Mcm" at bounding box center [886, 320] width 279 height 19
drag, startPoint x: 300, startPoint y: 28, endPoint x: 0, endPoint y: 25, distance: 300.5
click at [0, 25] on nav "Pausado Ver notificaciones FyKMhaB83Q1fV9sLcJic4rBr Alt s Atalhos rápidos Presi…" at bounding box center [659, 31] width 1319 height 63
paste input "1BDtLClJMlXrg7NQV8gKXB57"
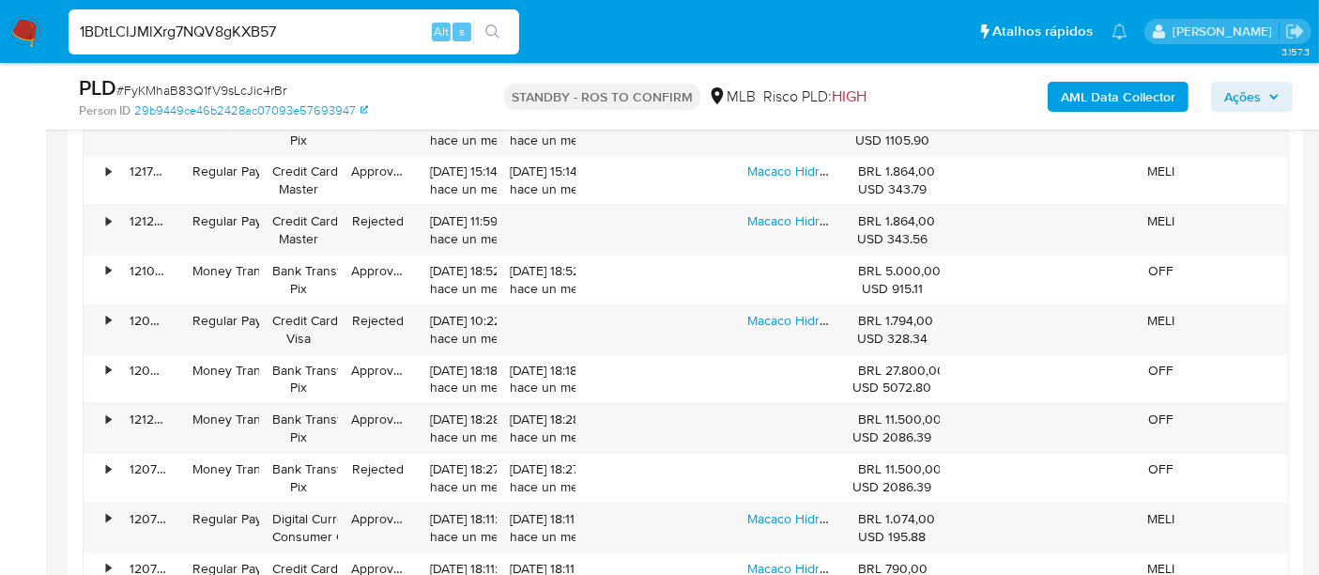
type input "1BDtLClJMlXrg7NQV8gKXB57"
click at [492, 26] on icon "search-icon" at bounding box center [492, 31] width 15 height 15
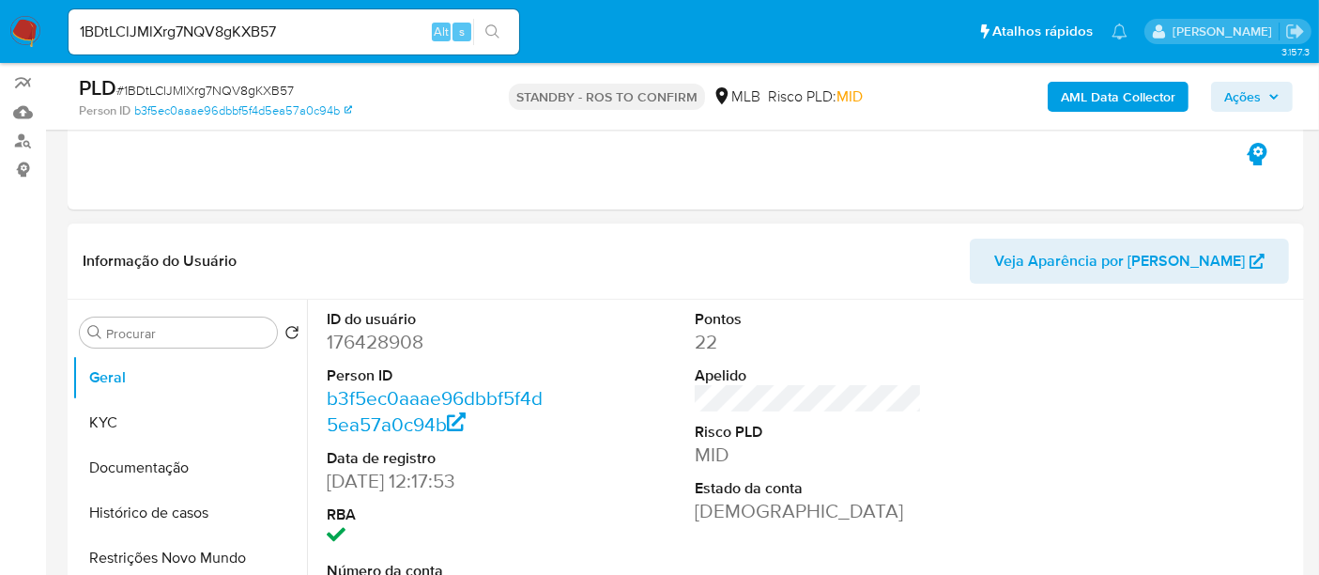
scroll to position [208, 0]
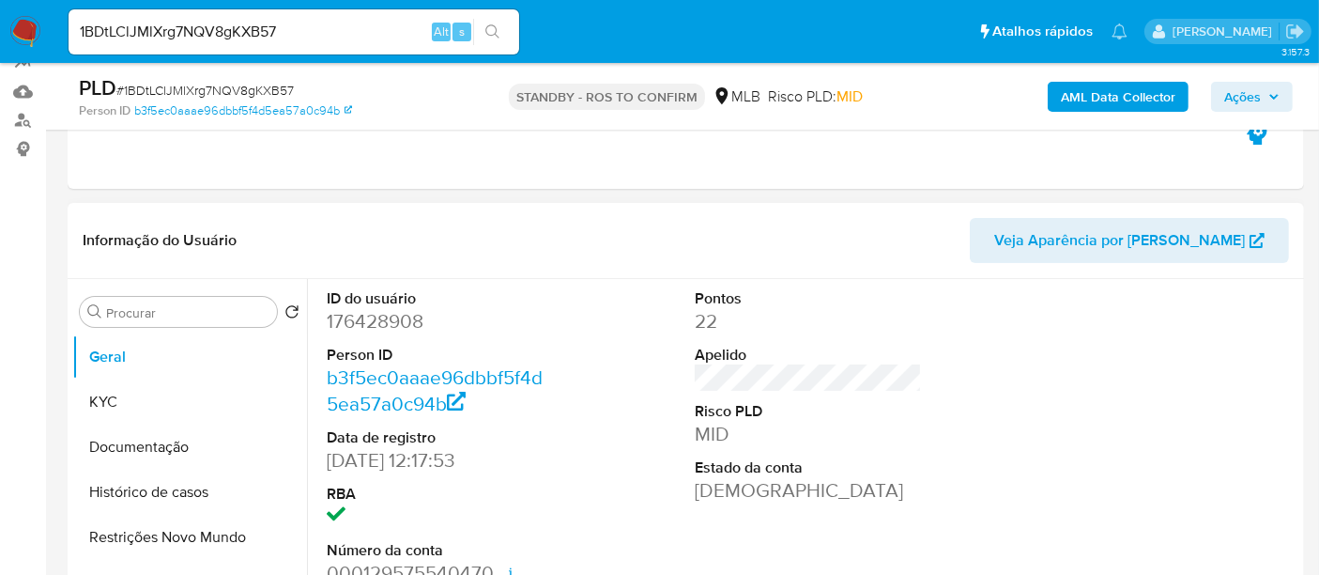
select select "10"
click at [119, 400] on button "KYC" at bounding box center [182, 401] width 220 height 45
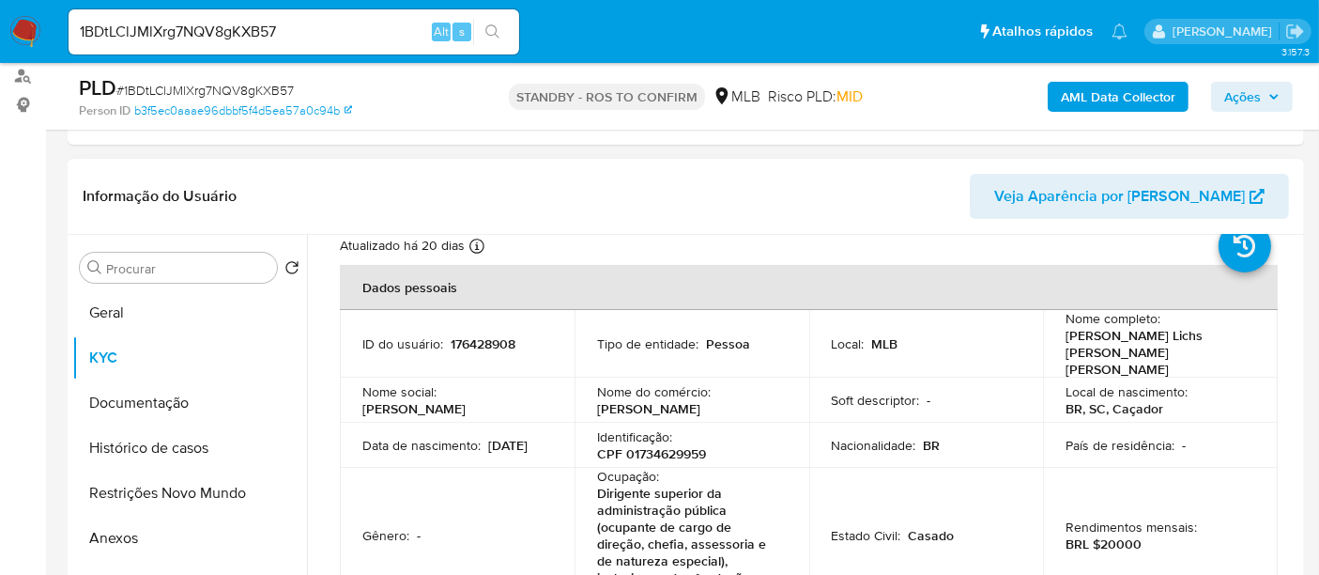
scroll to position [104, 0]
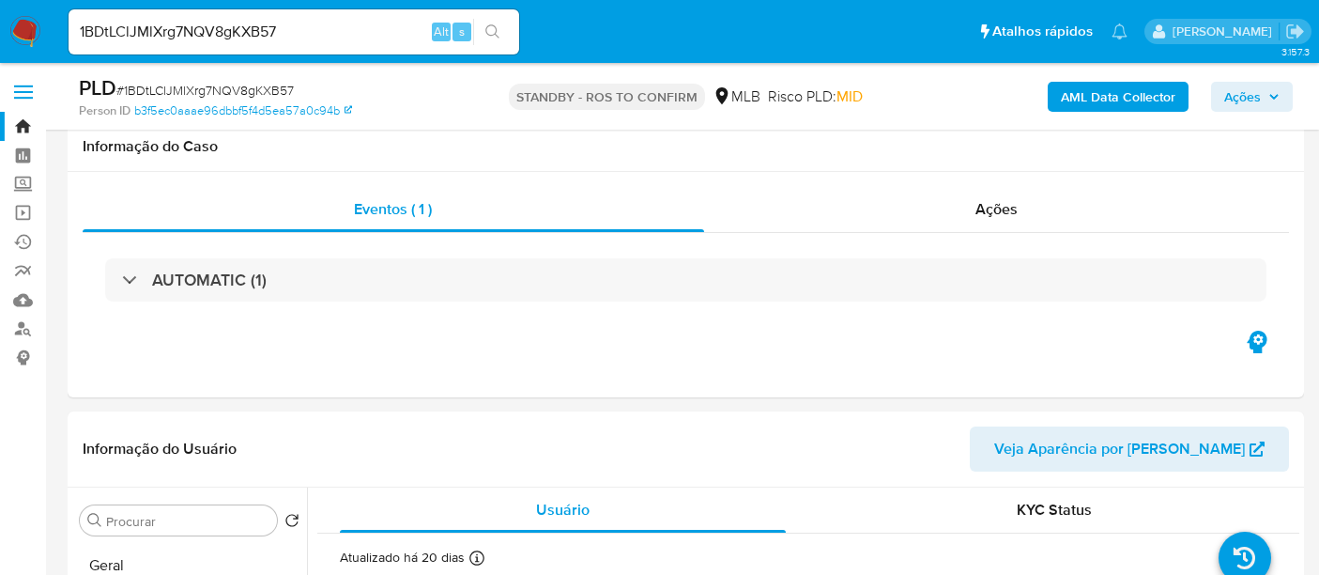
select select "10"
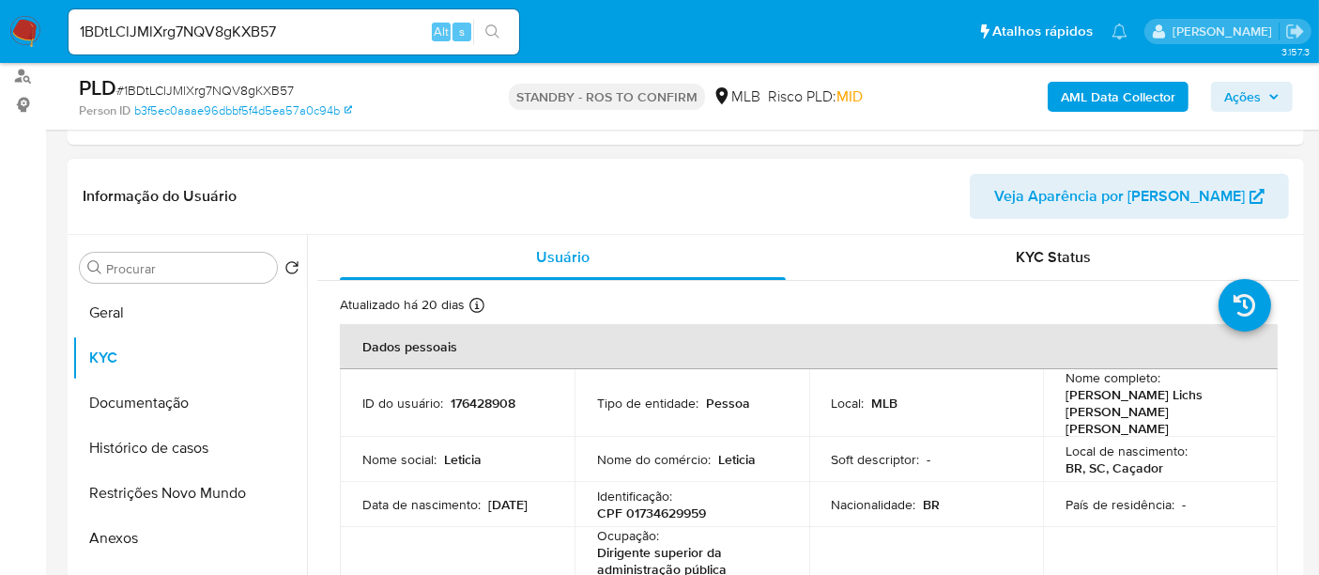
scroll to position [104, 0]
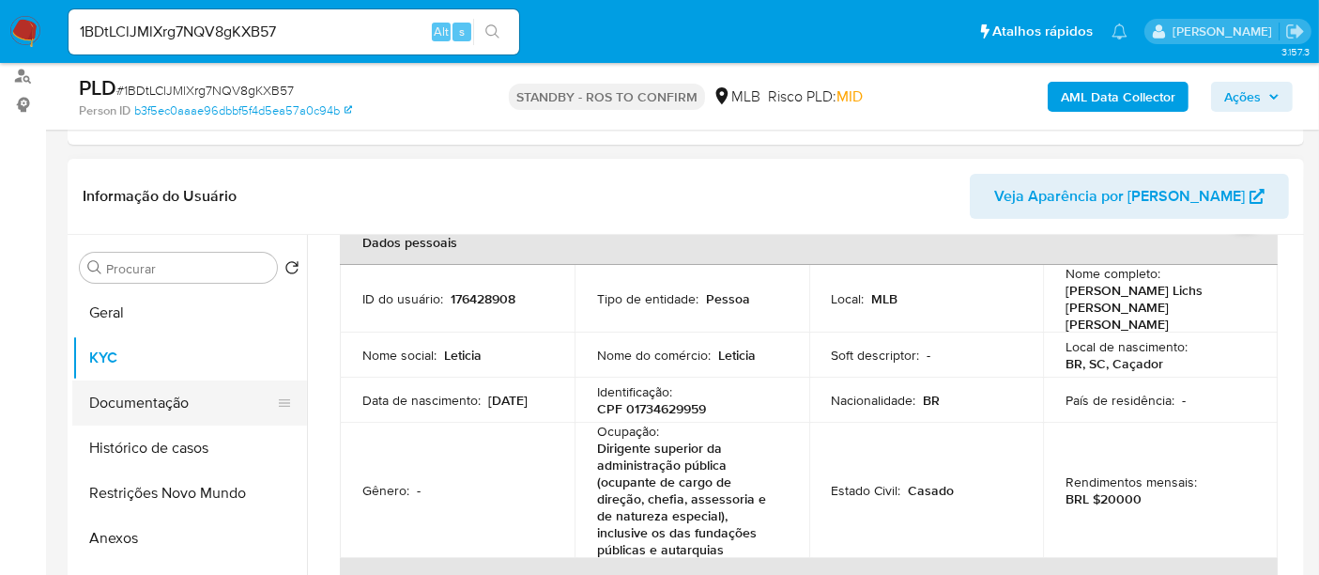
click at [139, 404] on button "Documentação" at bounding box center [182, 402] width 220 height 45
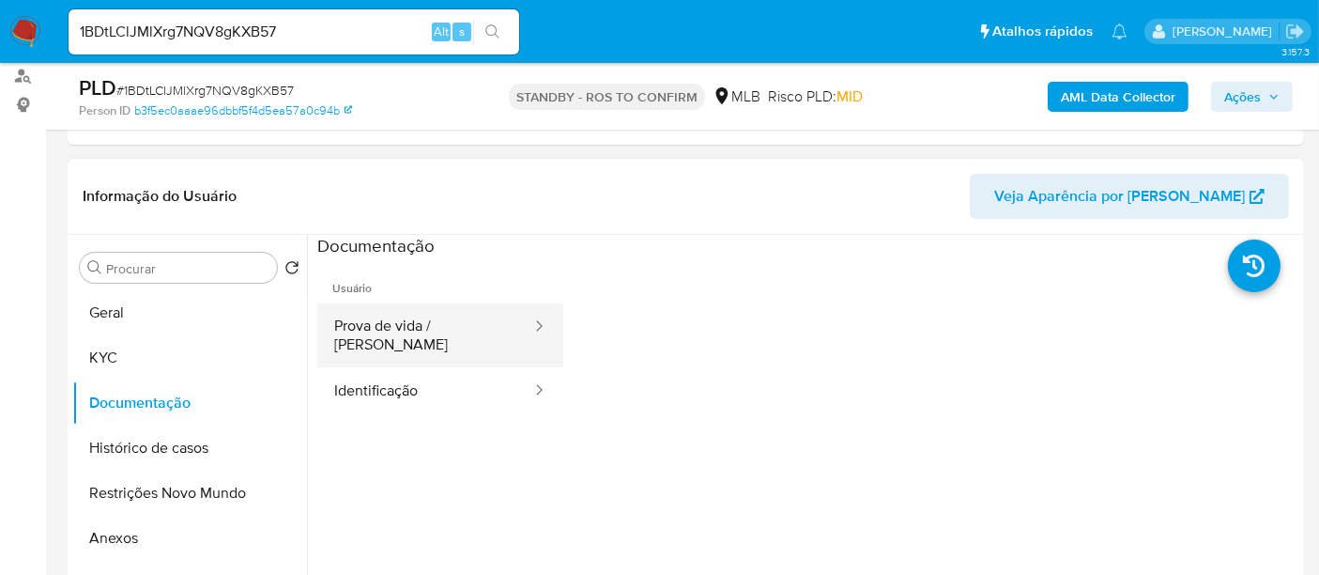
click at [449, 318] on button "Prova de vida / [PERSON_NAME]" at bounding box center [425, 335] width 216 height 64
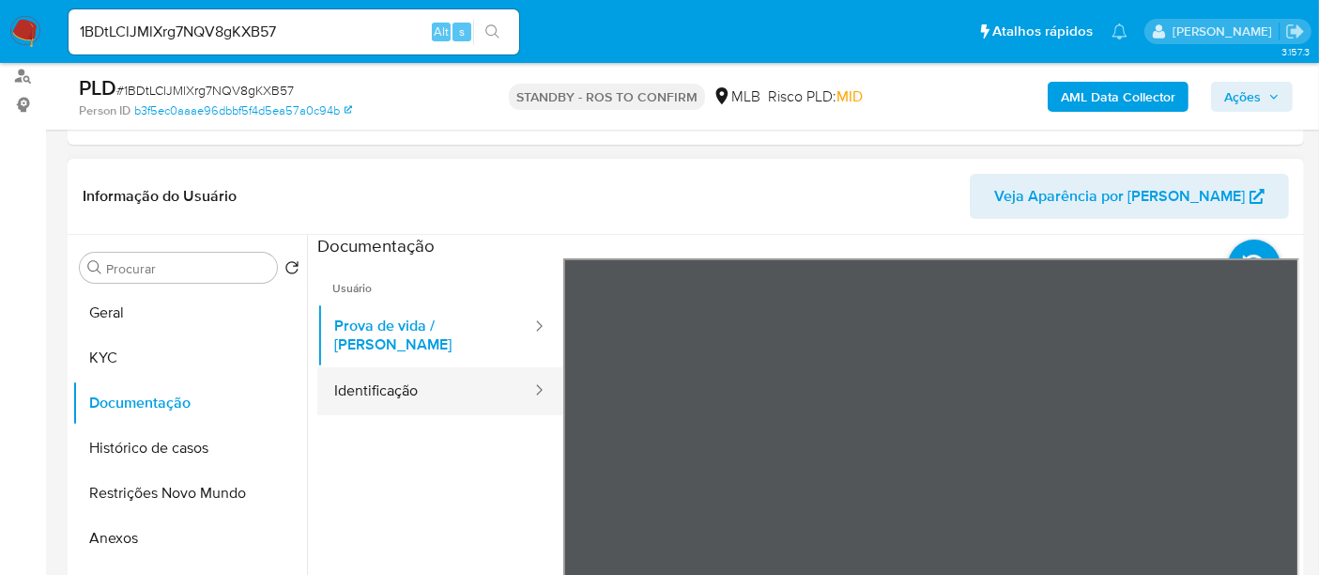
click at [368, 374] on button "Identificação" at bounding box center [425, 391] width 216 height 48
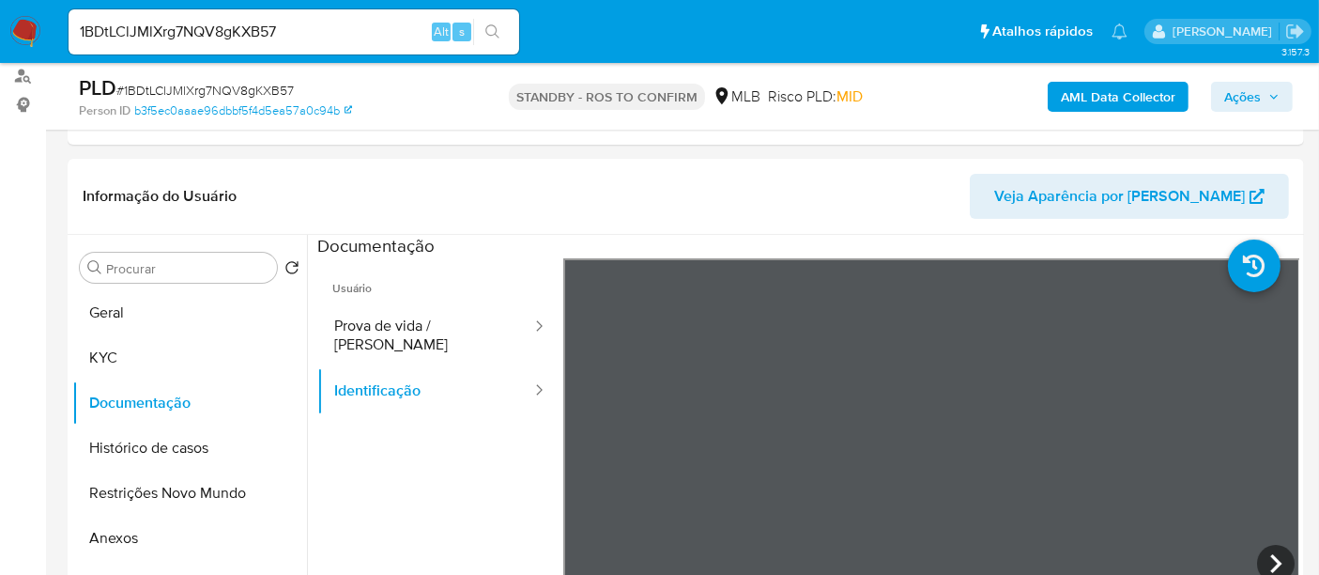
scroll to position [327, 0]
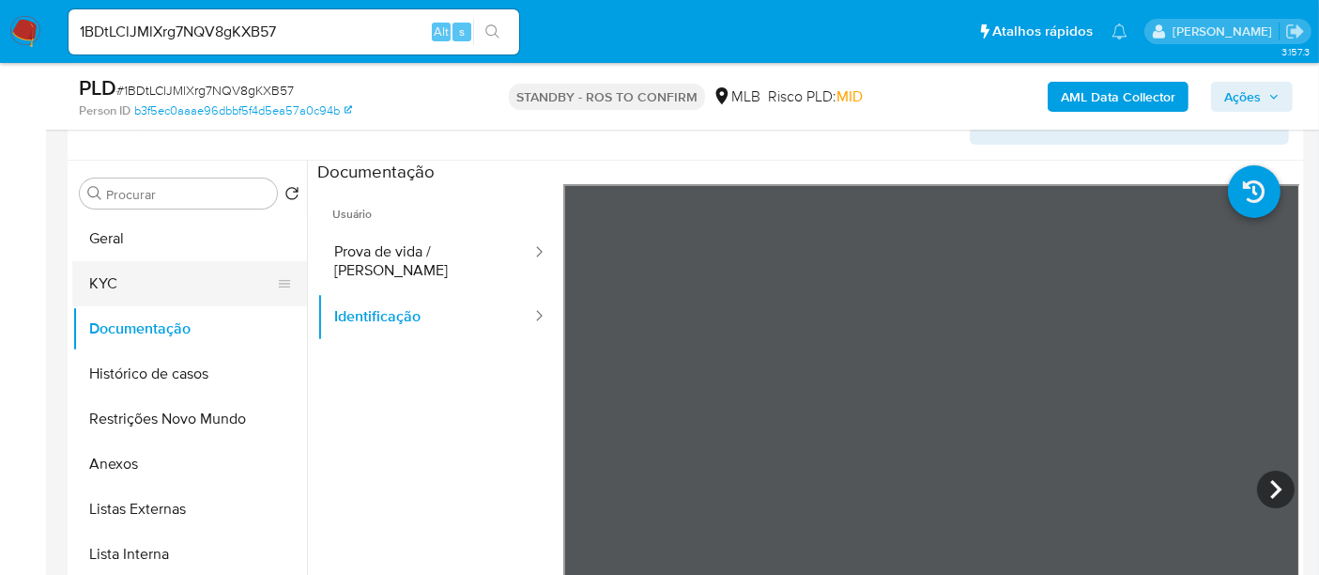
click at [131, 282] on button "KYC" at bounding box center [182, 283] width 220 height 45
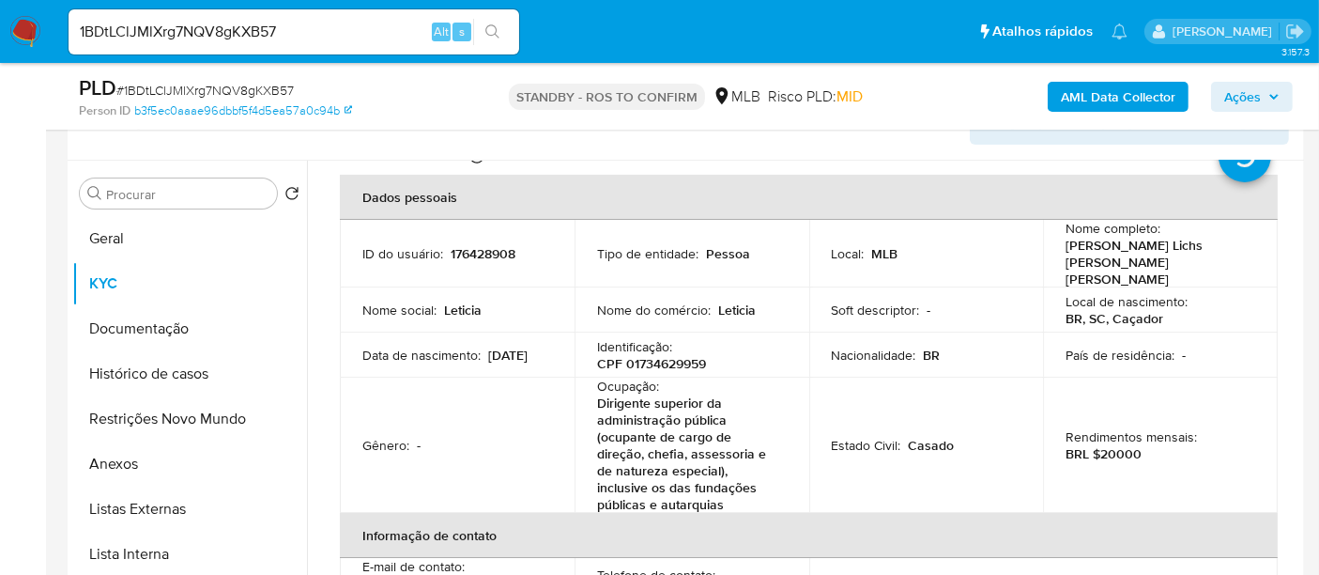
scroll to position [104, 0]
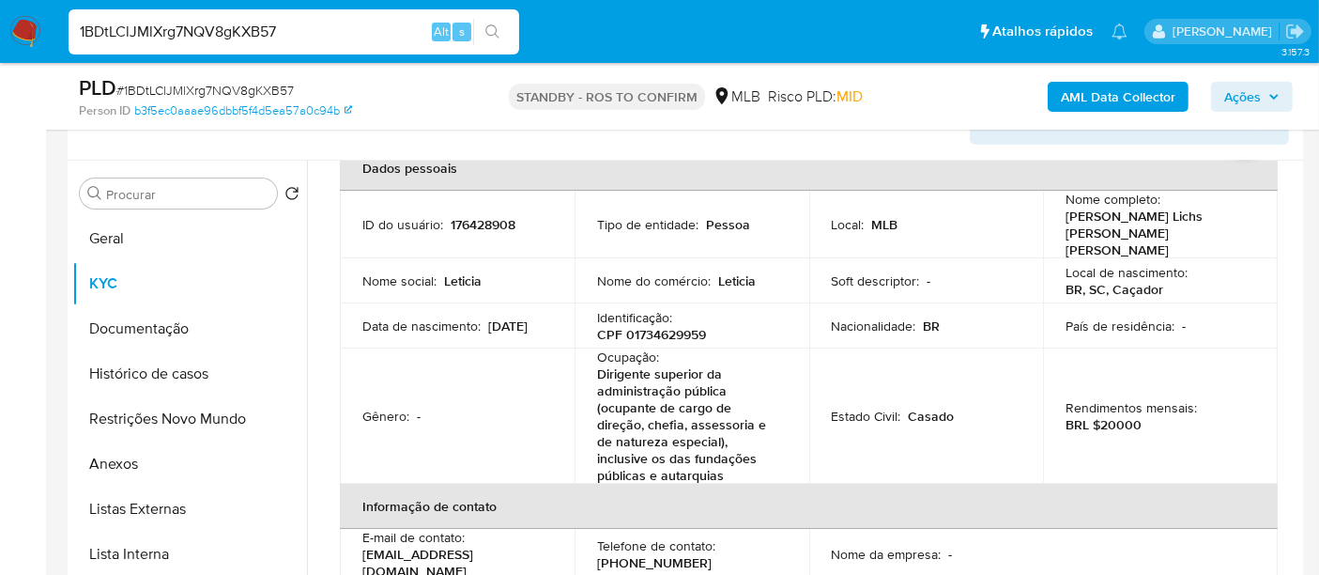
drag, startPoint x: 323, startPoint y: 36, endPoint x: 0, endPoint y: 11, distance: 323.9
click at [0, 11] on nav "Pausado Ver notificaciones 1BDtLClJMlXrg7NQV8gKXB57 Alt s Atalhos rápidos Presi…" at bounding box center [659, 31] width 1319 height 63
paste input "4APd2pmN66sFC0TORbzvmyBu"
type input "4APd2pmN66sFC0TORbzvmyBu"
click at [485, 25] on icon "search-icon" at bounding box center [492, 31] width 15 height 15
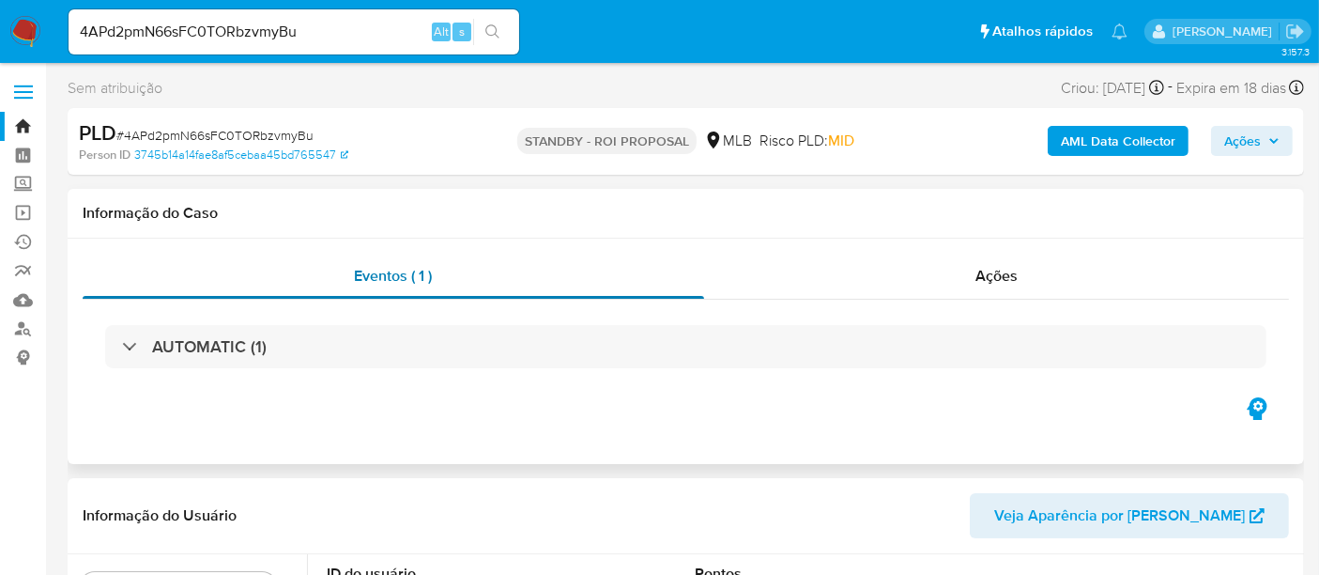
select select "10"
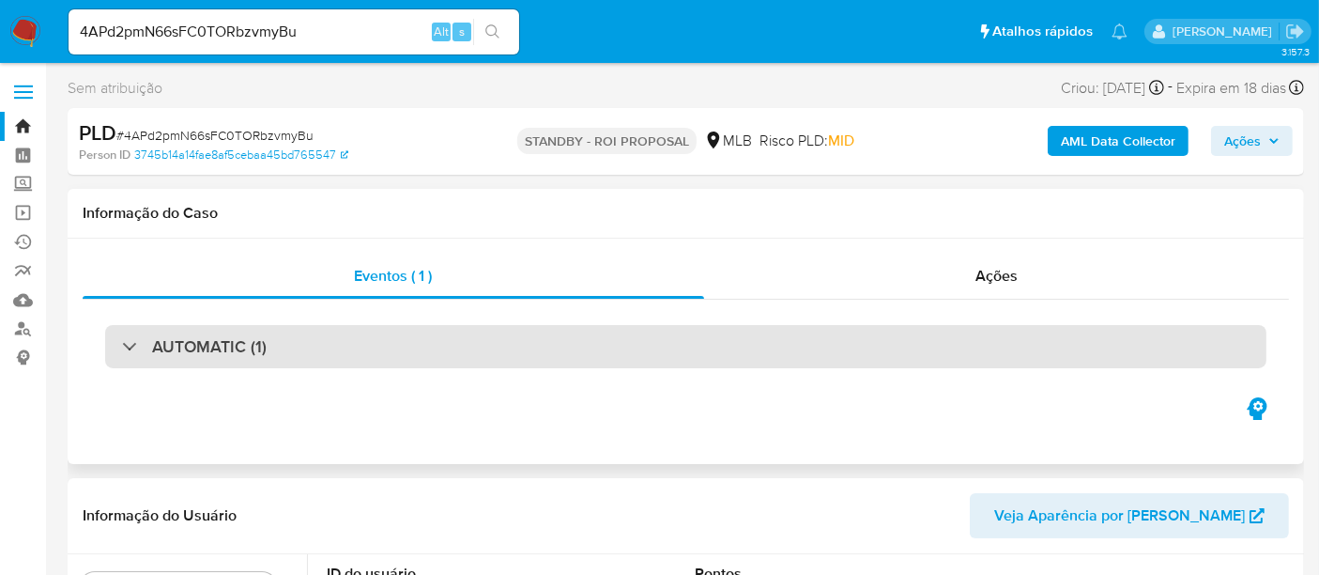
click at [360, 345] on div "AUTOMATIC (1)" at bounding box center [685, 346] width 1161 height 43
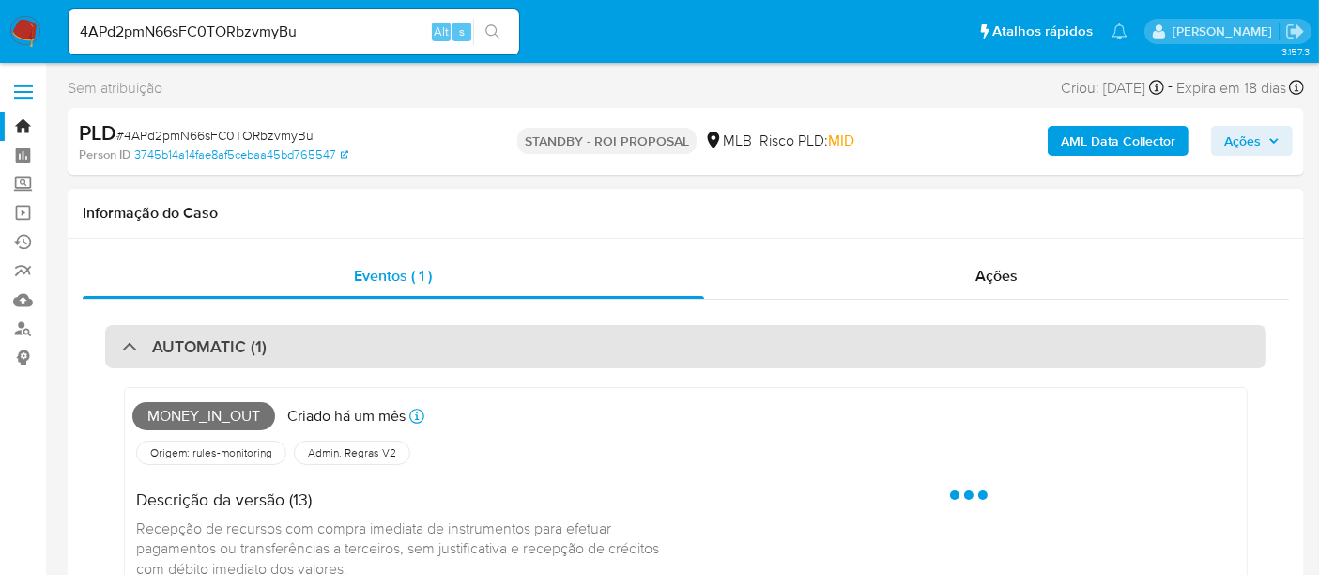
click at [360, 345] on div "AUTOMATIC (1)" at bounding box center [685, 346] width 1161 height 43
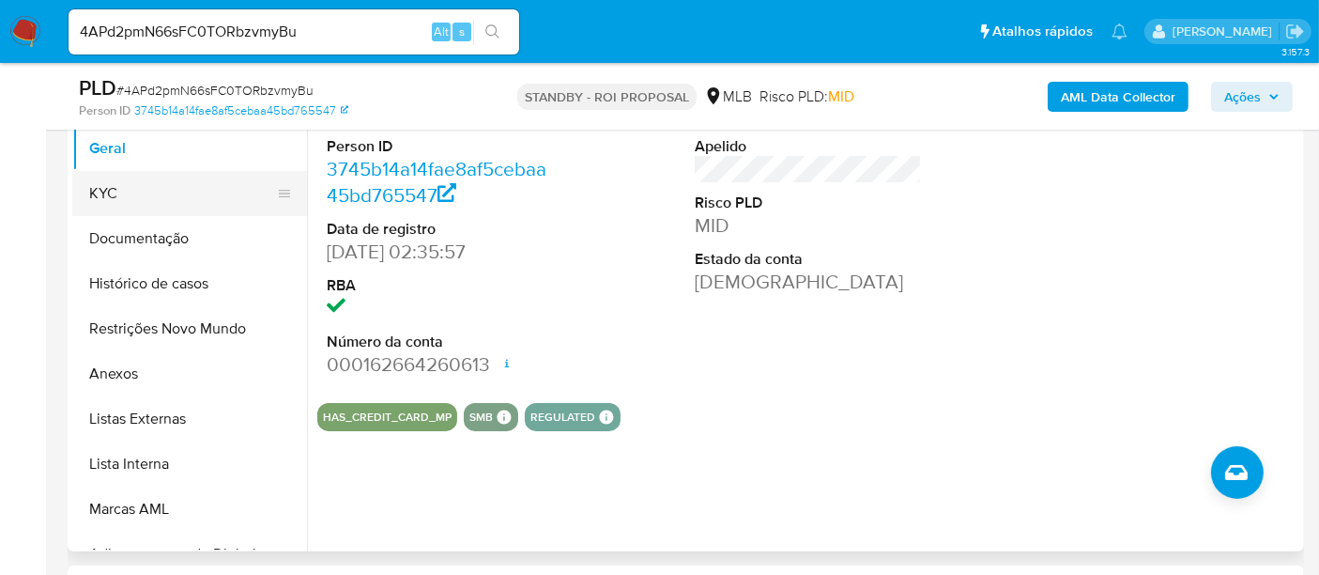
click at [115, 191] on button "KYC" at bounding box center [182, 193] width 220 height 45
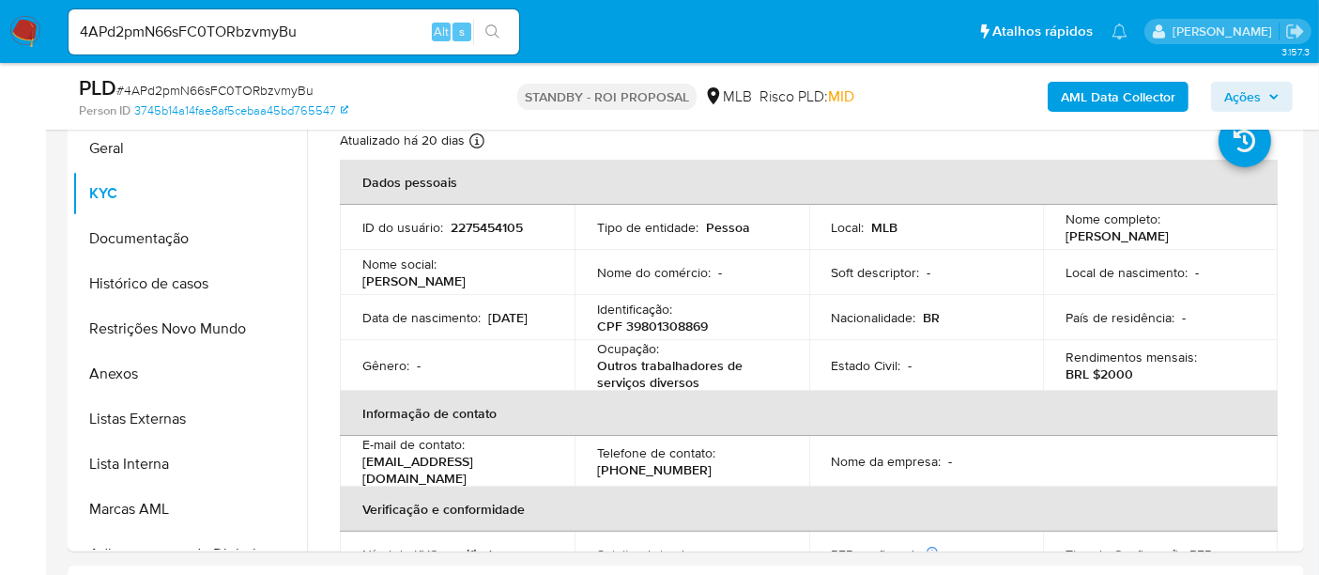
scroll to position [313, 0]
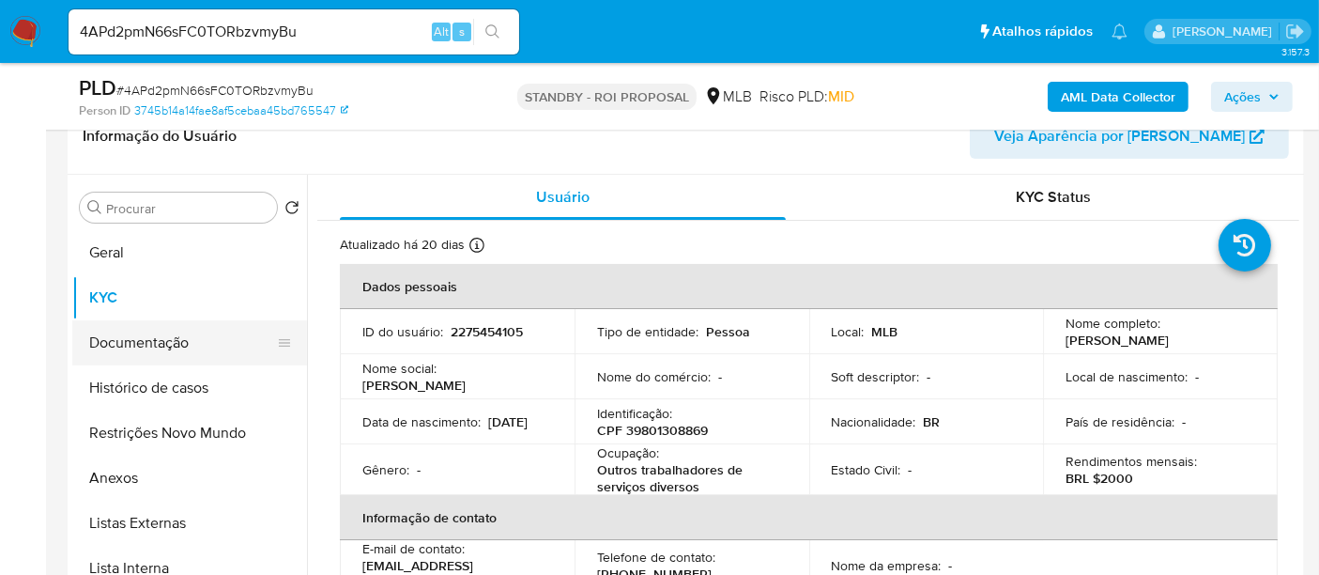
click at [131, 333] on button "Documentação" at bounding box center [182, 342] width 220 height 45
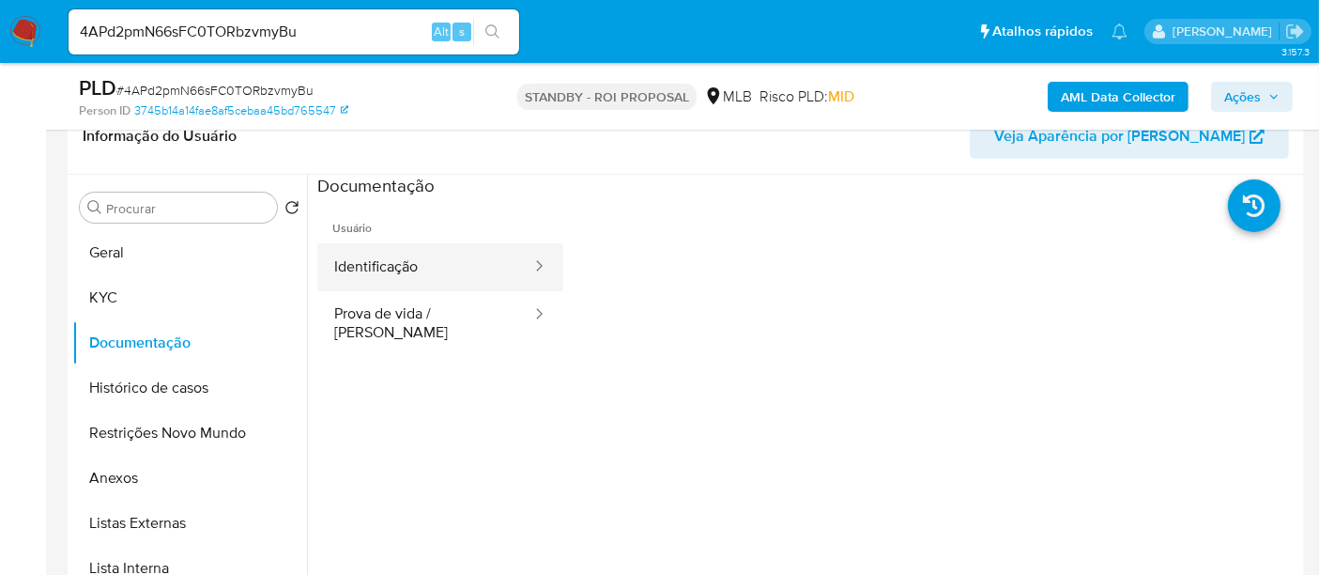
click at [393, 264] on button "Identificação" at bounding box center [425, 267] width 216 height 48
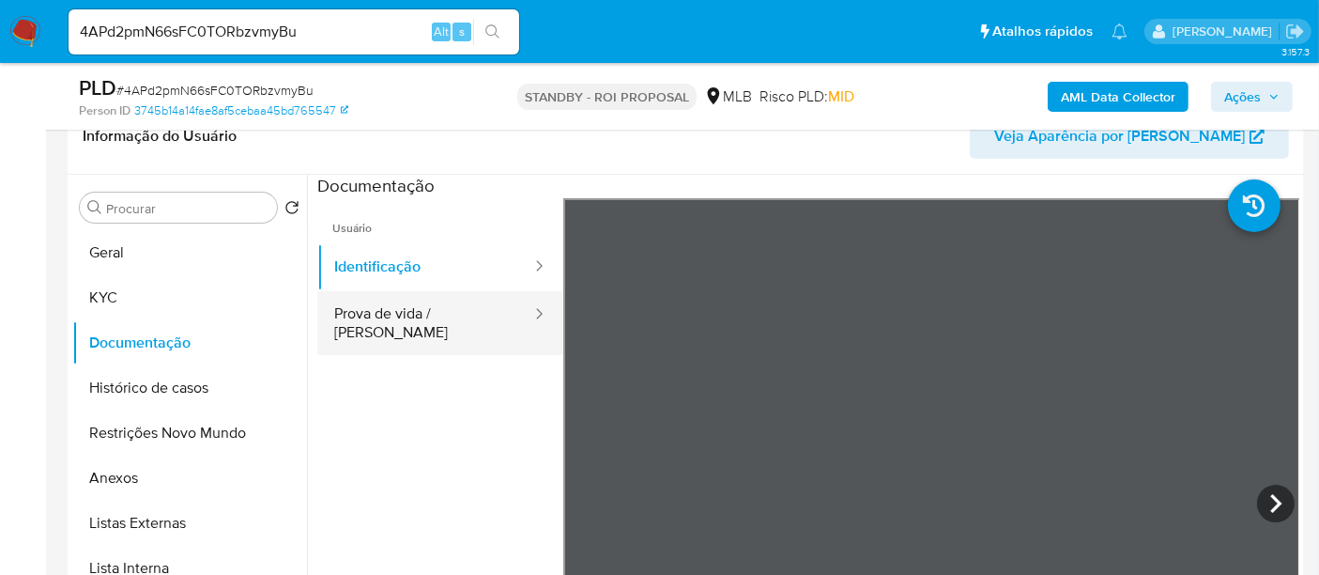
click at [377, 321] on button "Prova de vida / [PERSON_NAME]" at bounding box center [425, 323] width 216 height 64
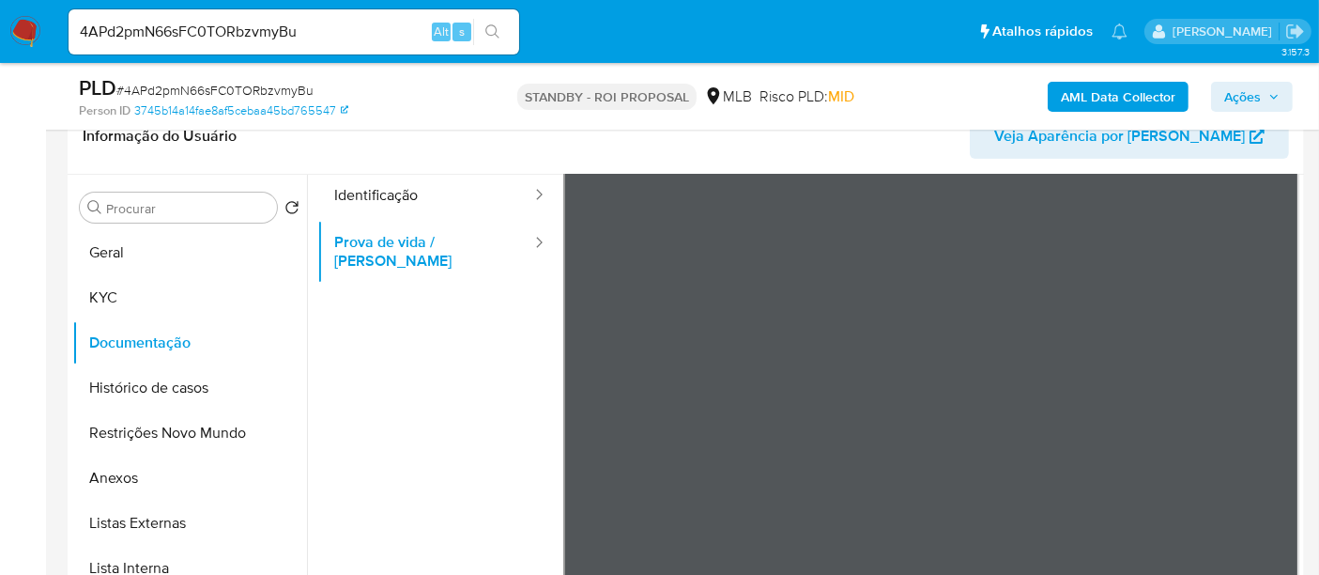
scroll to position [104, 0]
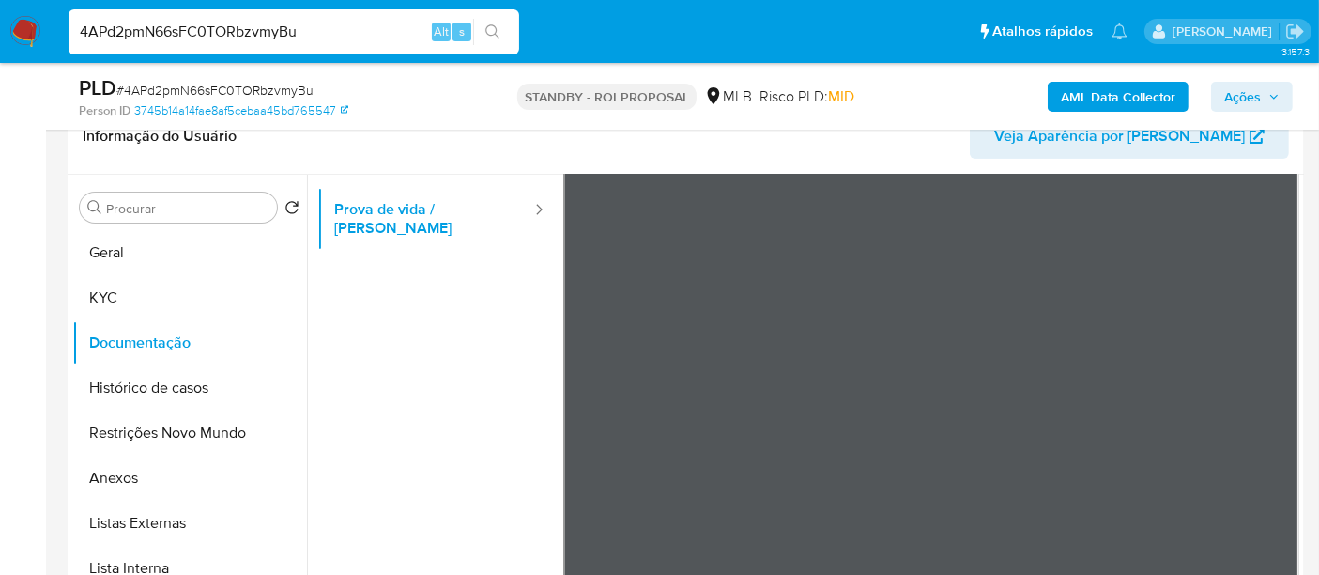
drag, startPoint x: 312, startPoint y: 35, endPoint x: 0, endPoint y: 69, distance: 313.7
paste input "GCp6OlgIwNbDIkyucosnaE2o"
type input "GCp6OlgIwNbDIkyucosnaE2o"
click at [496, 28] on icon "search-icon" at bounding box center [492, 31] width 14 height 14
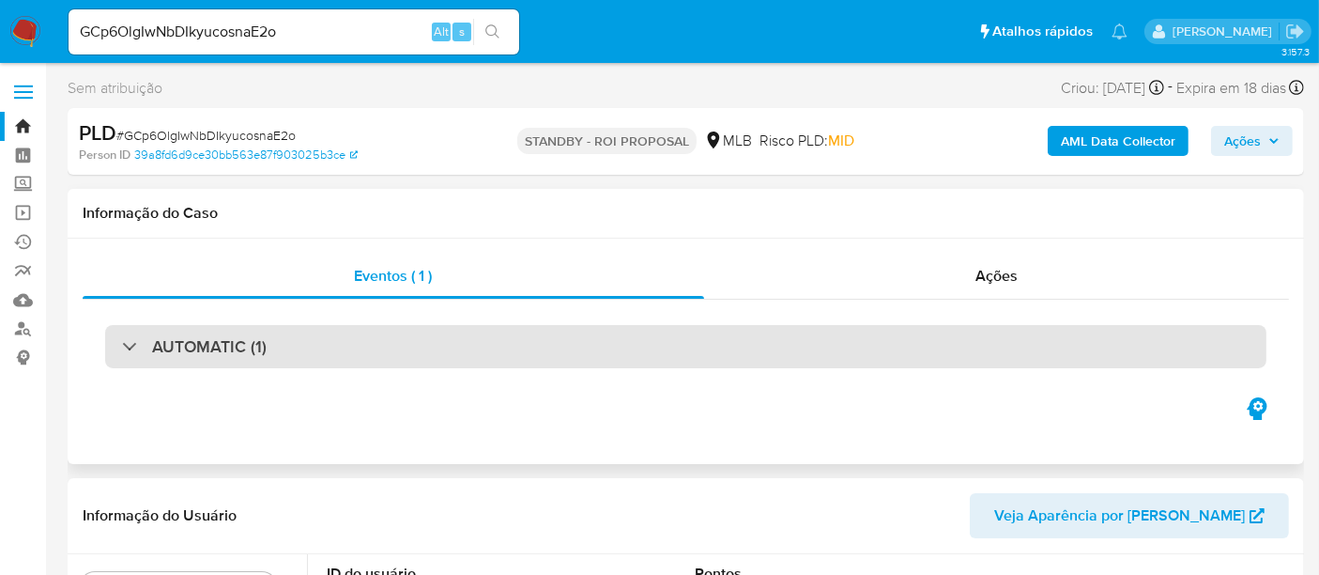
select select "10"
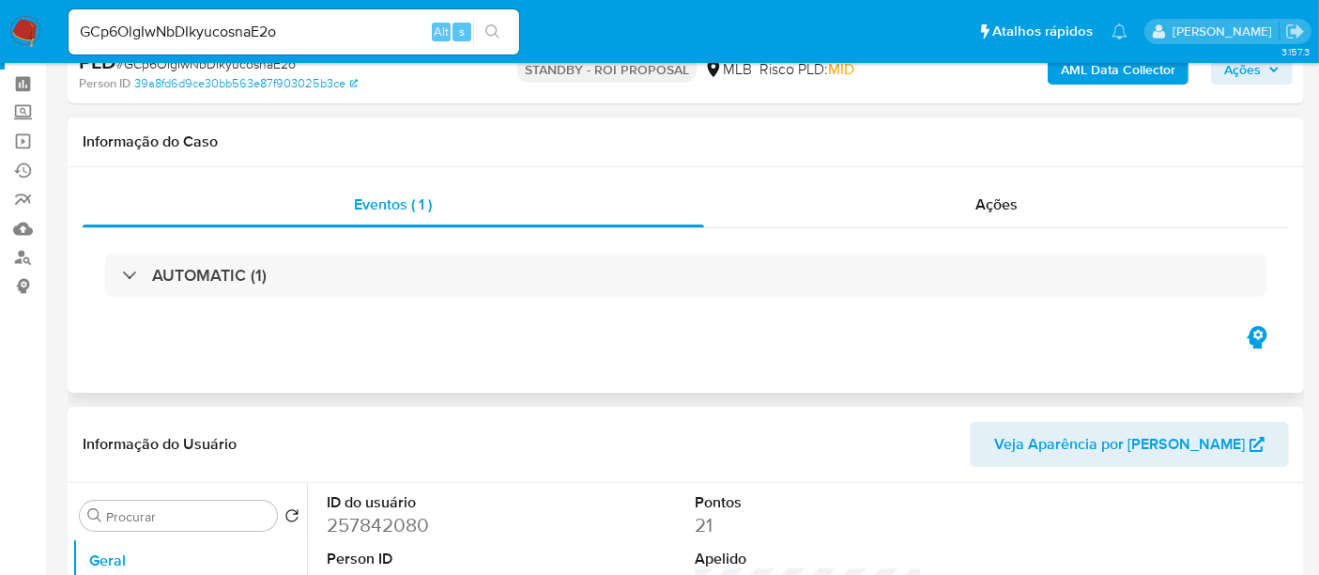
scroll to position [104, 0]
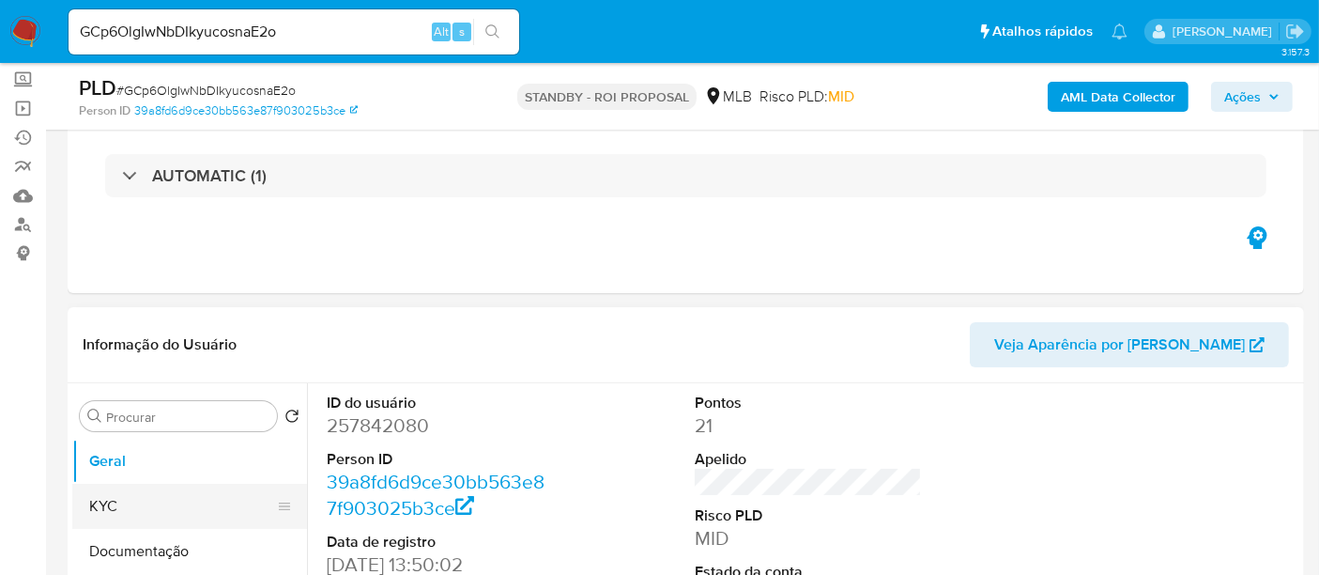
drag, startPoint x: 134, startPoint y: 500, endPoint x: 164, endPoint y: 502, distance: 30.1
click at [133, 502] on button "KYC" at bounding box center [182, 506] width 220 height 45
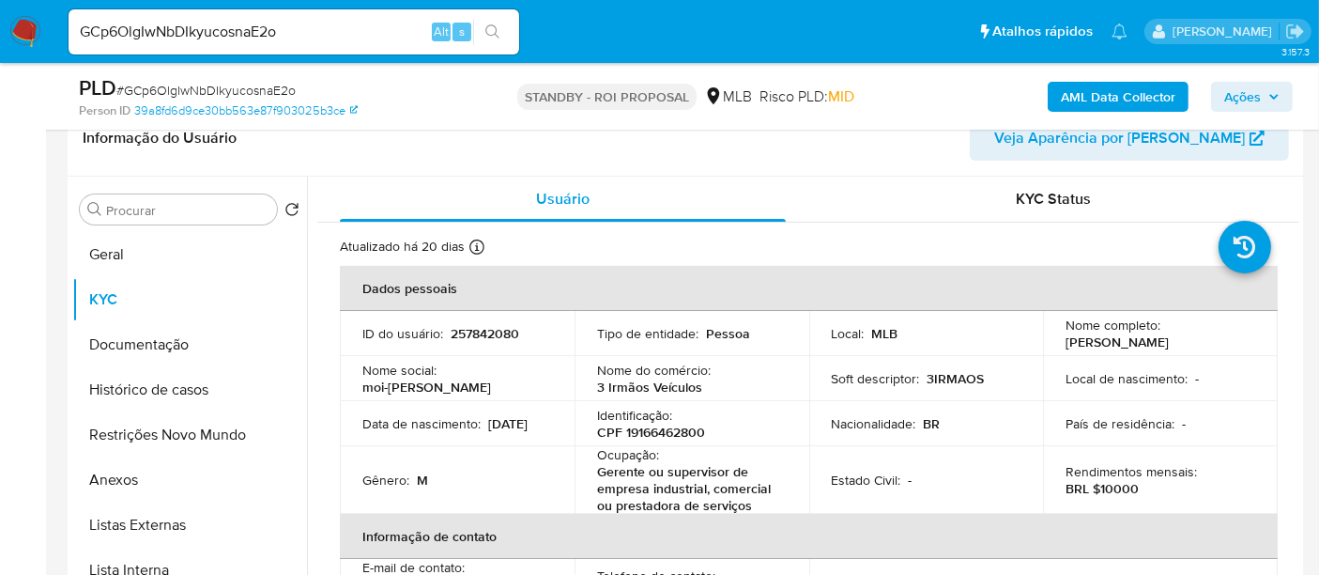
scroll to position [315, 0]
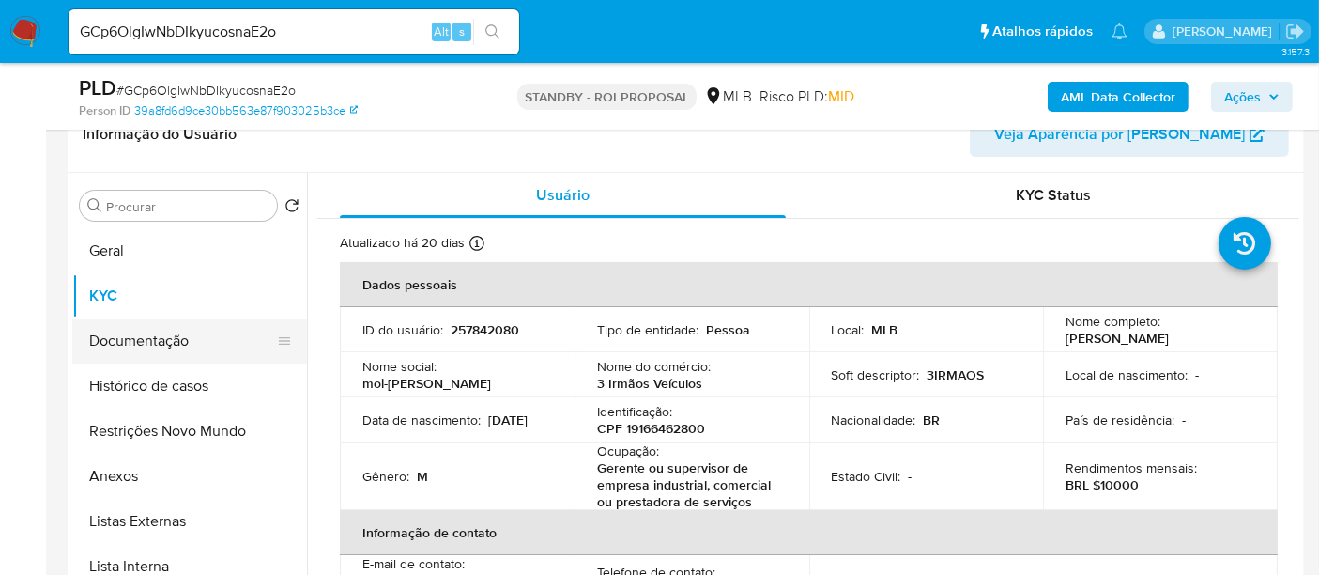
click at [159, 347] on button "Documentação" at bounding box center [182, 340] width 220 height 45
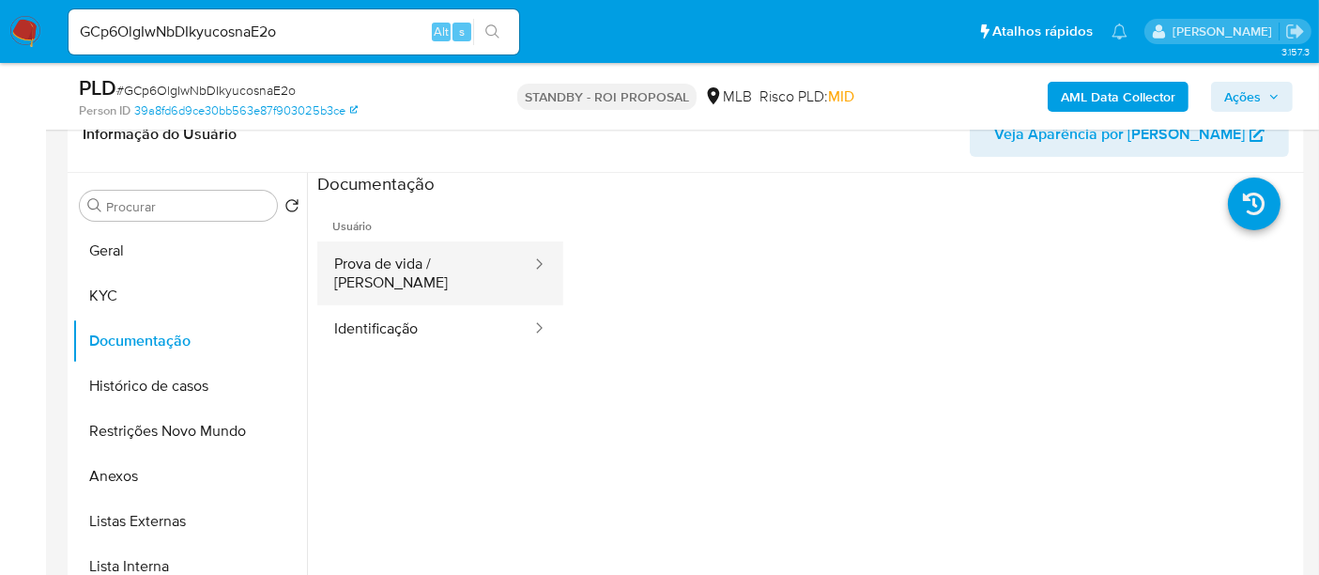
click at [422, 272] on button "Prova de vida / [PERSON_NAME]" at bounding box center [425, 273] width 216 height 64
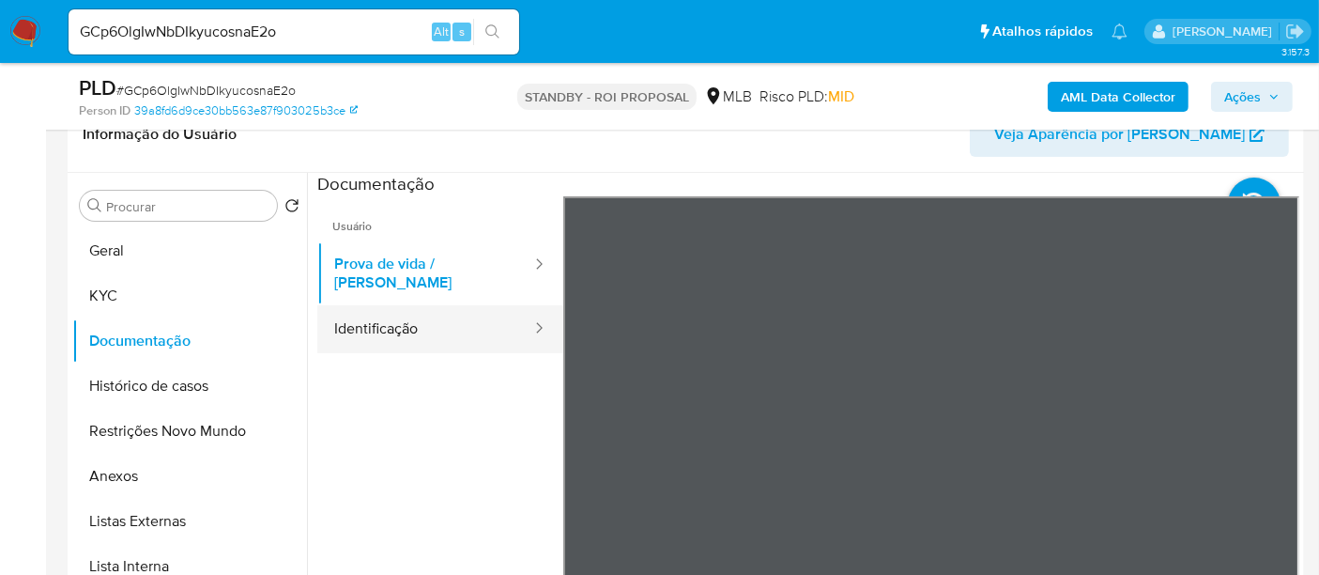
click at [402, 313] on button "Identificação" at bounding box center [425, 329] width 216 height 48
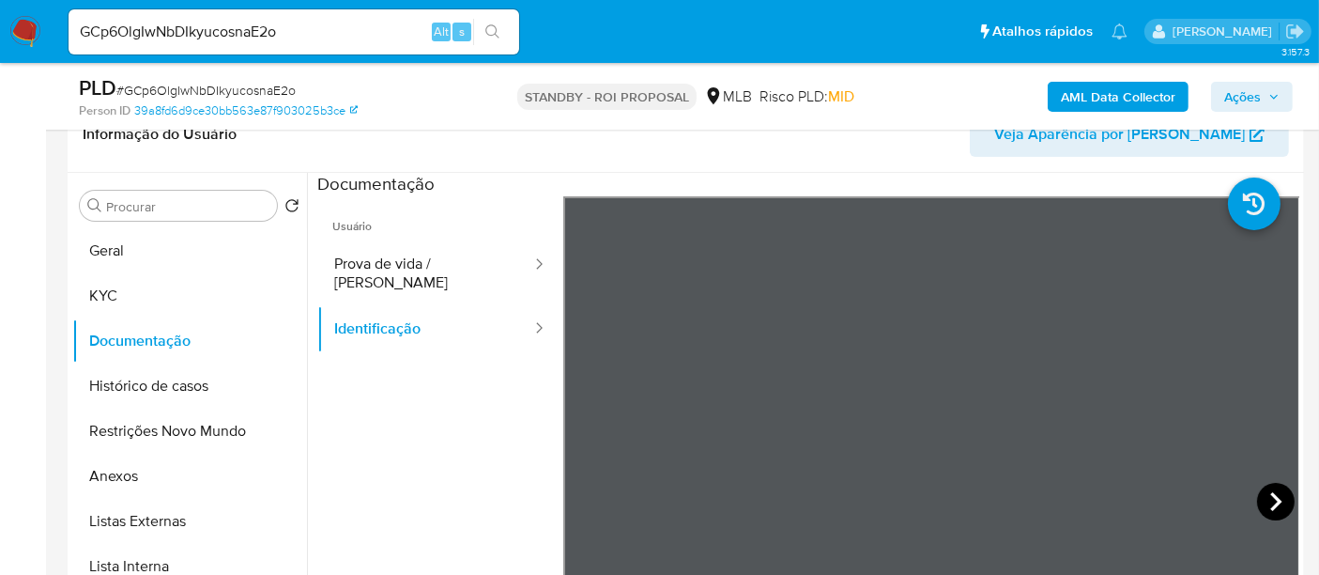
click at [1270, 492] on icon at bounding box center [1275, 501] width 11 height 19
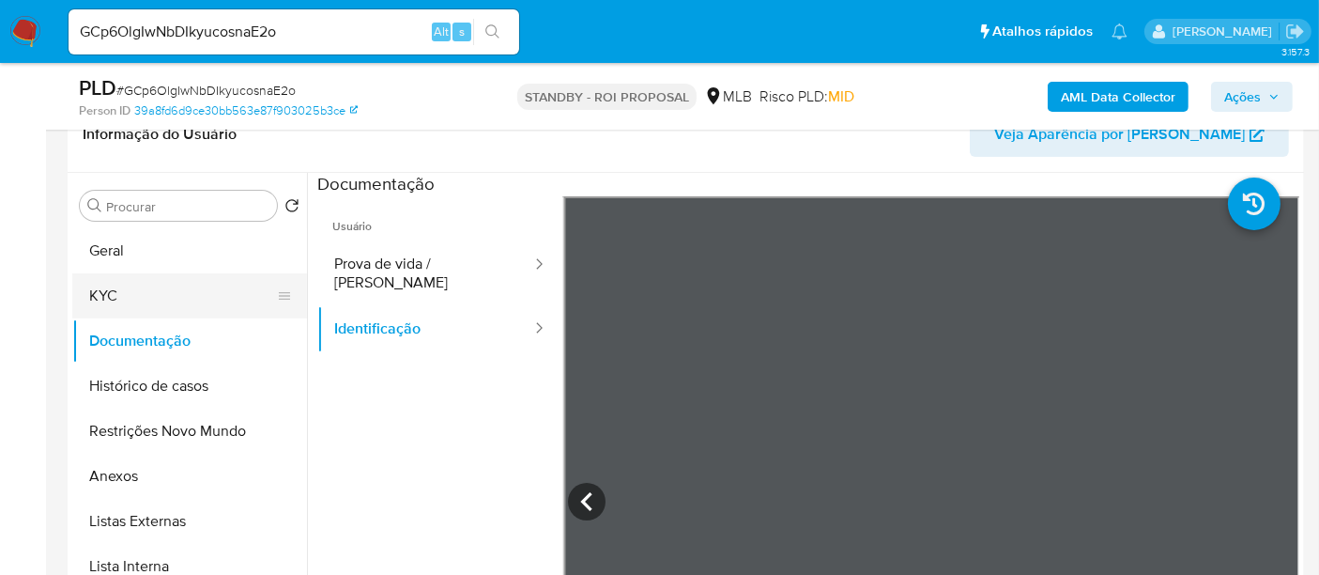
drag, startPoint x: 125, startPoint y: 304, endPoint x: 142, endPoint y: 297, distance: 18.5
click at [125, 303] on button "KYC" at bounding box center [182, 295] width 220 height 45
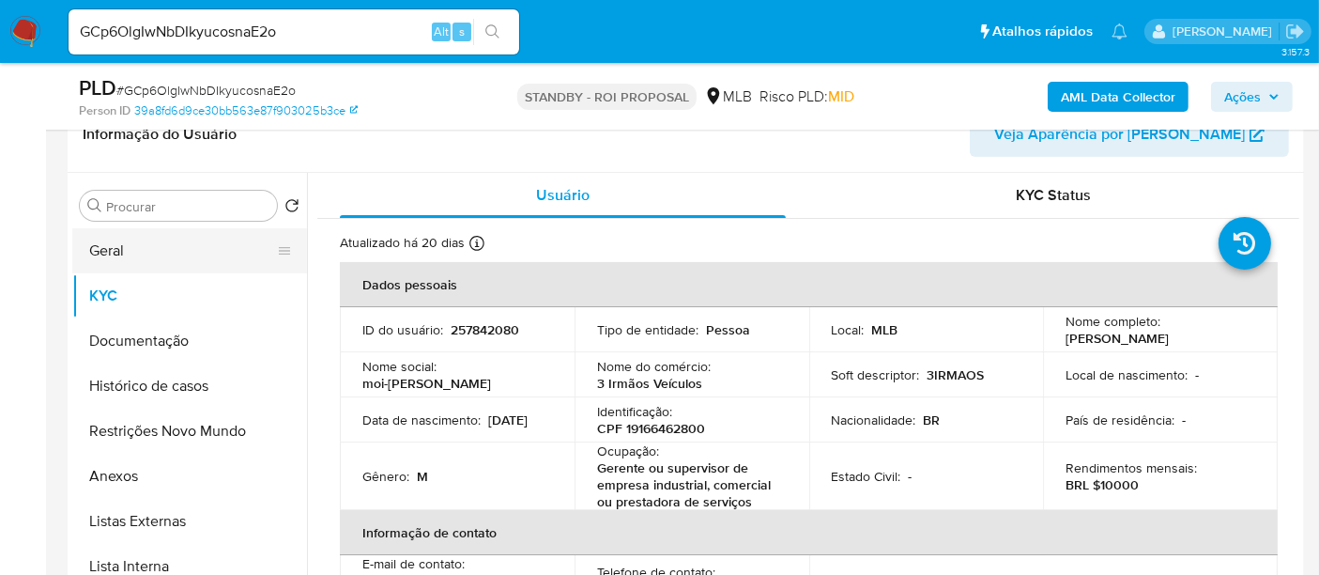
click at [127, 248] on button "Geral" at bounding box center [182, 250] width 220 height 45
